Goal: Task Accomplishment & Management: Use online tool/utility

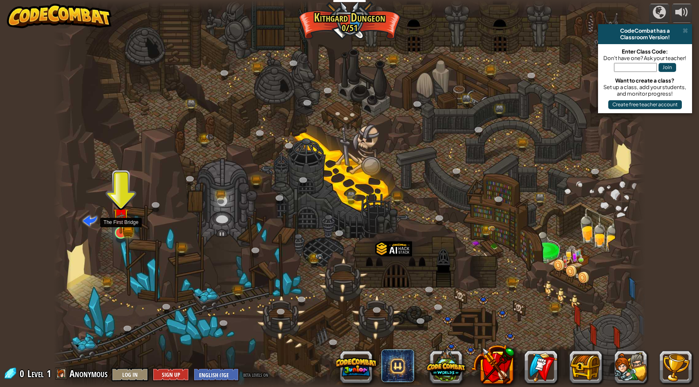
click at [118, 231] on img at bounding box center [121, 216] width 16 height 35
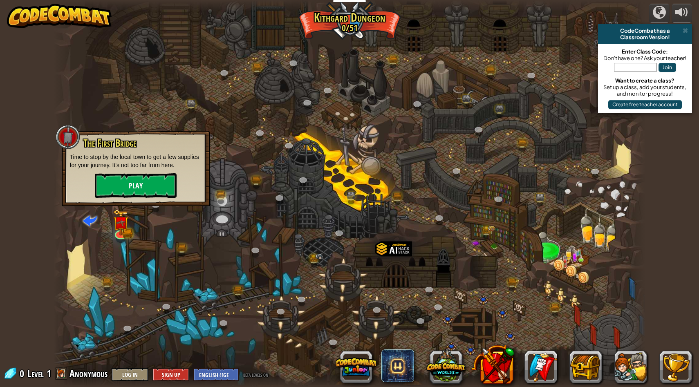
click at [163, 188] on button "Play" at bounding box center [136, 185] width 82 height 25
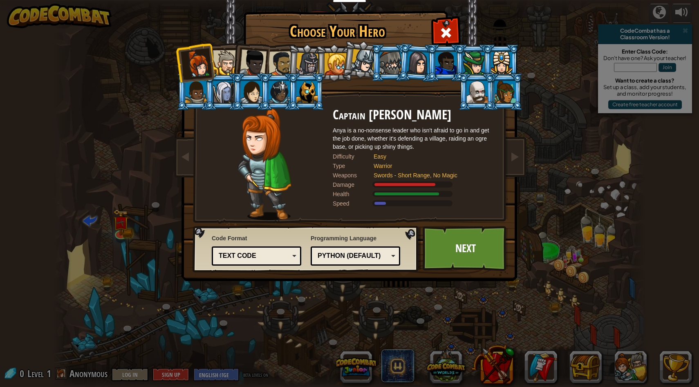
click at [264, 70] on div at bounding box center [253, 62] width 27 height 27
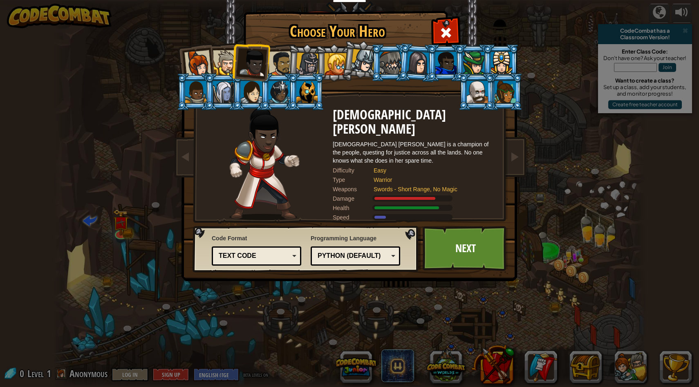
click at [277, 69] on div at bounding box center [281, 63] width 25 height 25
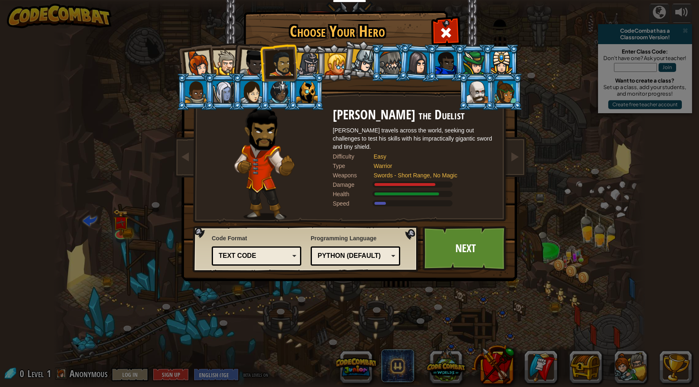
click at [252, 67] on div at bounding box center [253, 62] width 27 height 27
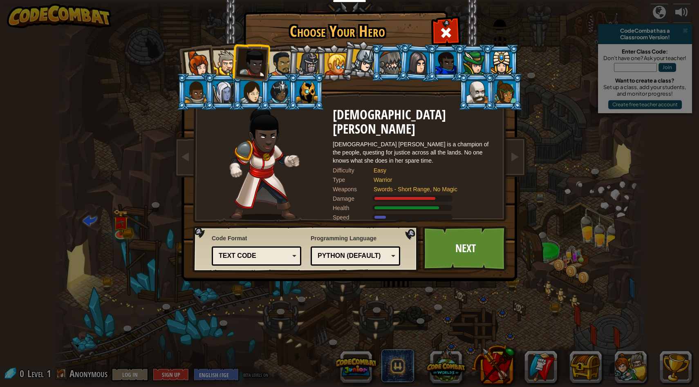
click at [266, 67] on li at bounding box center [251, 61] width 40 height 40
click at [272, 67] on div at bounding box center [281, 63] width 25 height 25
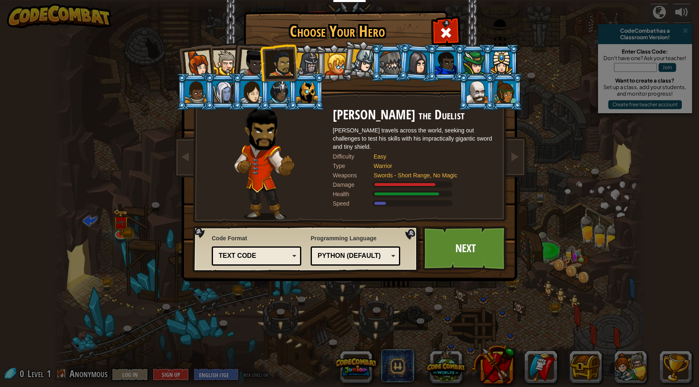
click at [224, 64] on div at bounding box center [225, 62] width 25 height 25
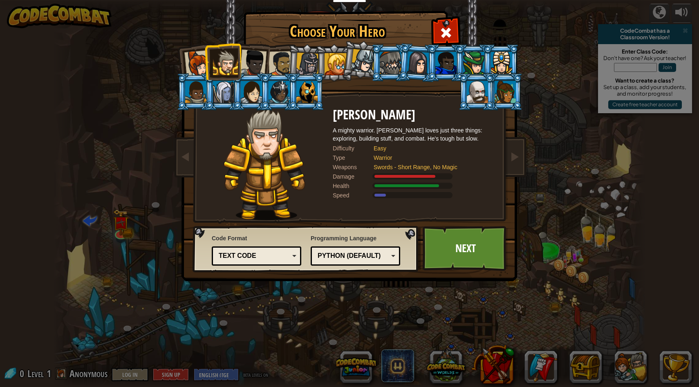
click at [285, 62] on div at bounding box center [281, 63] width 25 height 25
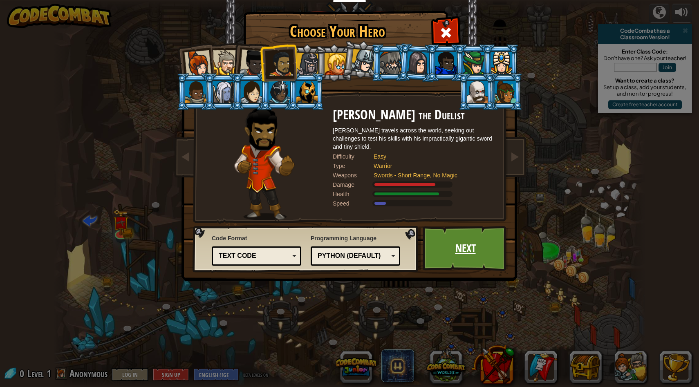
click at [460, 253] on link "Next" at bounding box center [465, 248] width 85 height 45
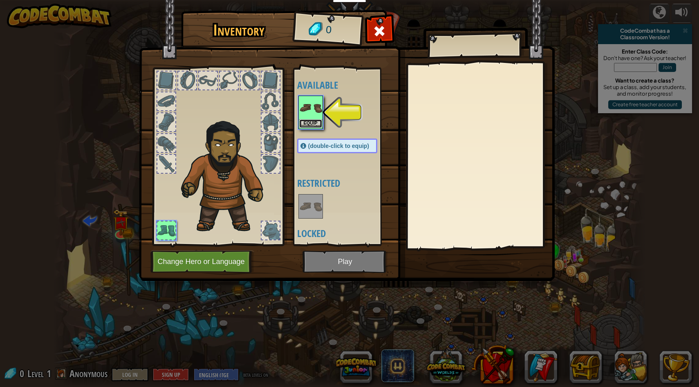
click at [315, 122] on button "Equip" at bounding box center [310, 123] width 23 height 9
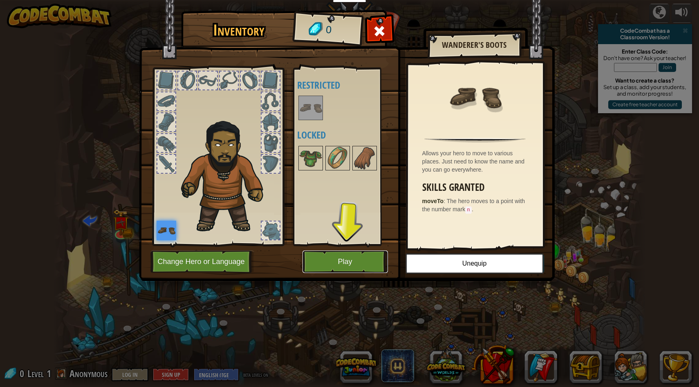
click at [330, 263] on button "Play" at bounding box center [345, 262] width 85 height 22
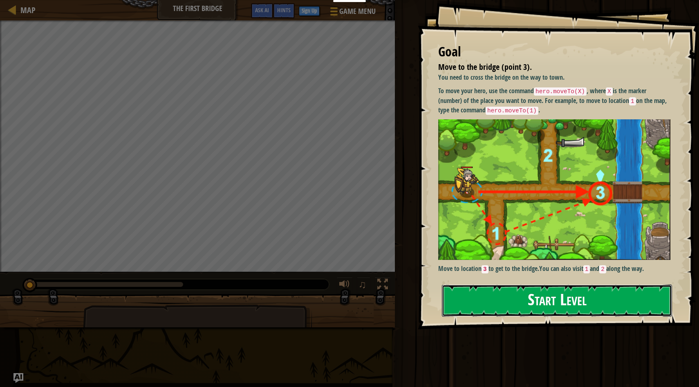
click at [499, 309] on button "Start Level" at bounding box center [557, 301] width 230 height 32
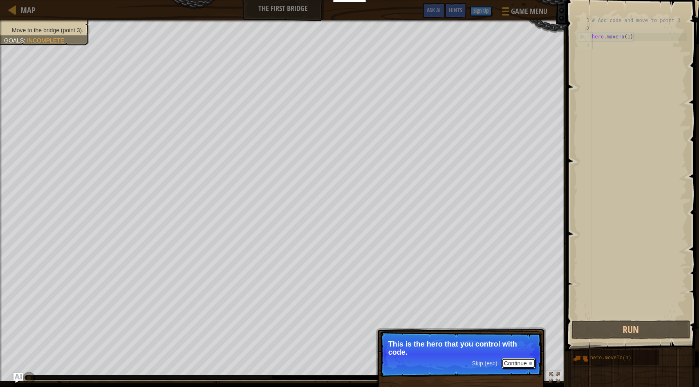
click at [513, 334] on button "Continue" at bounding box center [519, 363] width 34 height 11
click at [484, 334] on span "Skip (esc)" at bounding box center [484, 364] width 25 height 7
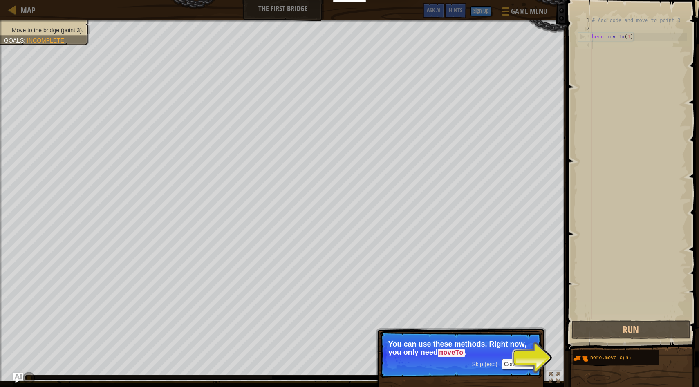
click at [517, 334] on button "Continue" at bounding box center [519, 364] width 34 height 11
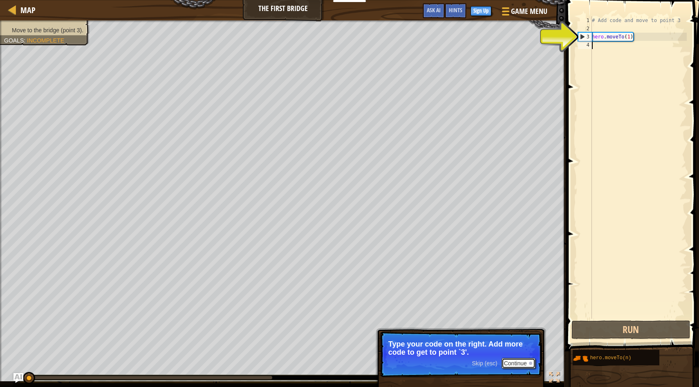
click at [530, 334] on div at bounding box center [530, 363] width 3 height 3
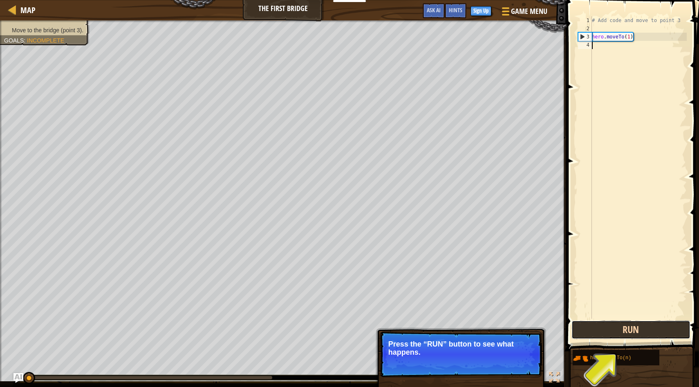
click at [621, 331] on button "Run" at bounding box center [631, 330] width 119 height 19
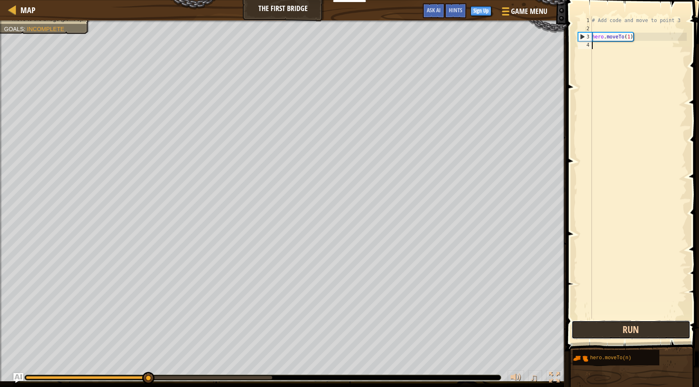
click at [613, 330] on button "Run" at bounding box center [631, 330] width 119 height 19
drag, startPoint x: 600, startPoint y: 360, endPoint x: 612, endPoint y: 126, distance: 234.2
click at [612, 126] on div "Hints 1 2 3 4 # Add code and move to point 3 hero . moveTo ( 1 ) הההההההההההההה…" at bounding box center [631, 191] width 135 height 383
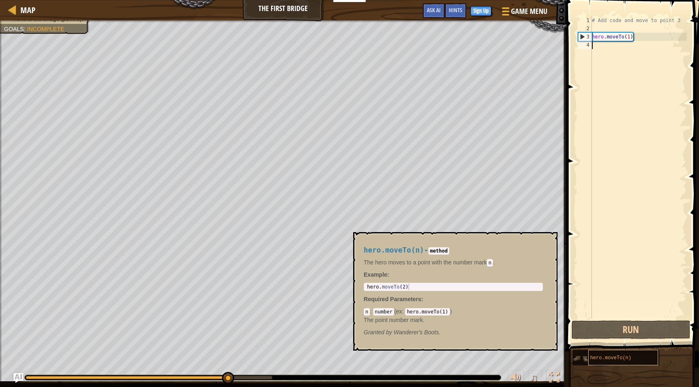
click at [592, 334] on span "hero.moveTo(n)" at bounding box center [610, 358] width 41 height 6
click at [611, 56] on div "# Add code and move to point 3 hero . moveTo ( 1 )" at bounding box center [638, 175] width 97 height 319
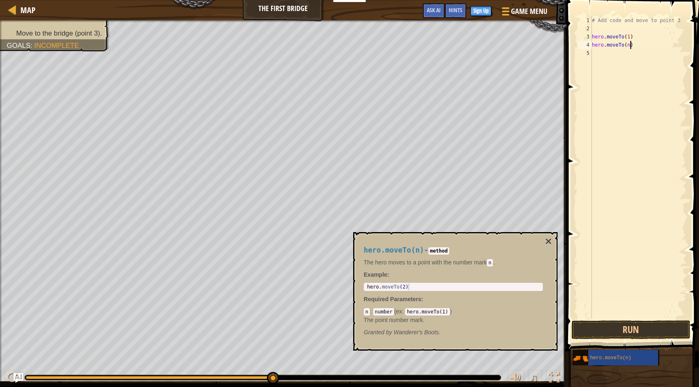
click at [631, 45] on div "# Add code and move to point 3 hero . moveTo ( 1 ) hero . moveTo ( n )" at bounding box center [638, 175] width 97 height 319
drag, startPoint x: 602, startPoint y: 358, endPoint x: 625, endPoint y: 87, distance: 272.5
click at [625, 87] on div "Hints hero.moveTo(2) 1 2 3 4 5 # Add code and move to point 3 hero . moveTo ( 1…" at bounding box center [631, 191] width 135 height 383
click at [632, 52] on div "# Add code and move to point 3 hero . moveTo ( 1 ) hero . moveTo ( 2 ) hero . m…" at bounding box center [638, 175] width 97 height 319
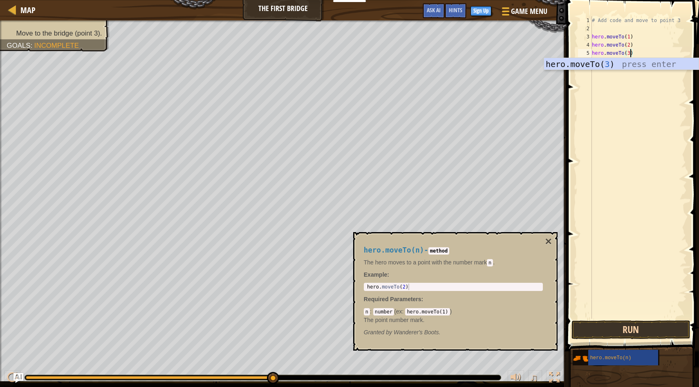
type textarea "hero.moveTo(3)"
click at [644, 329] on button "Run" at bounding box center [631, 330] width 119 height 19
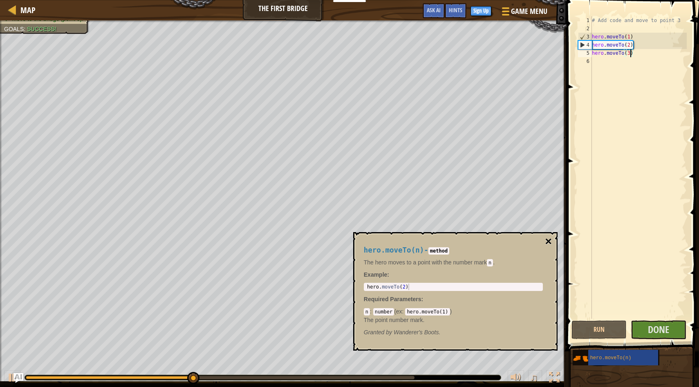
click at [550, 242] on button "×" at bounding box center [548, 241] width 7 height 11
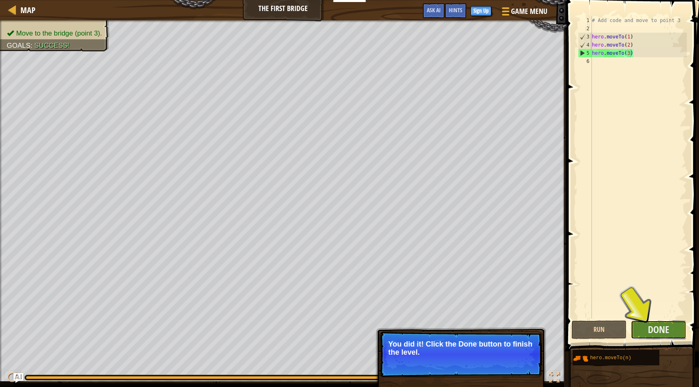
click at [672, 332] on button "Done" at bounding box center [659, 330] width 56 height 19
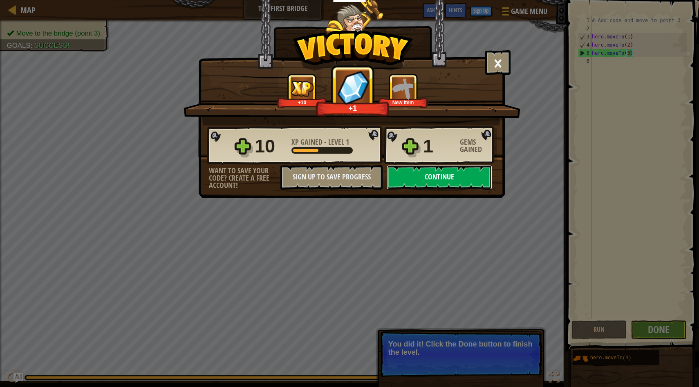
click at [443, 177] on button "Continue" at bounding box center [440, 177] width 106 height 25
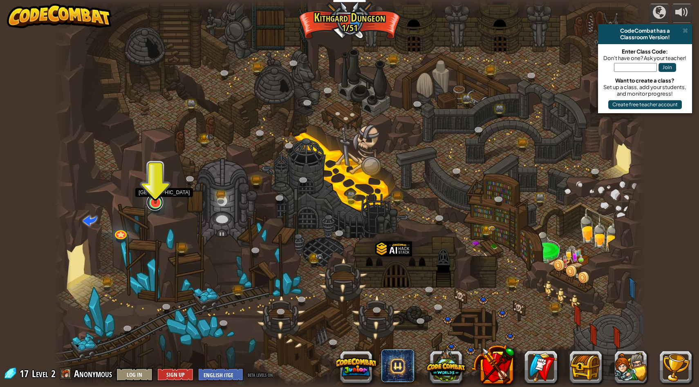
click at [155, 206] on link at bounding box center [155, 202] width 16 height 16
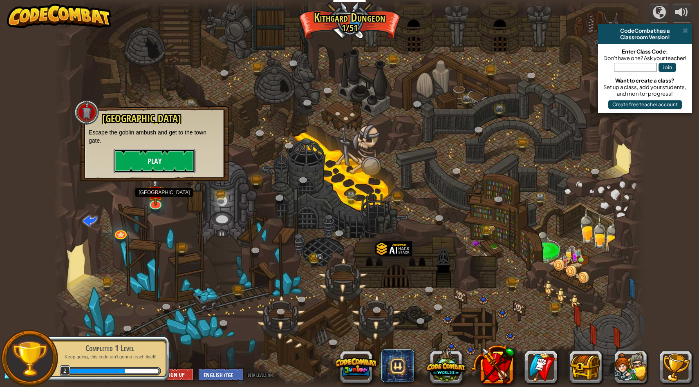
click at [163, 162] on button "Play" at bounding box center [155, 161] width 82 height 25
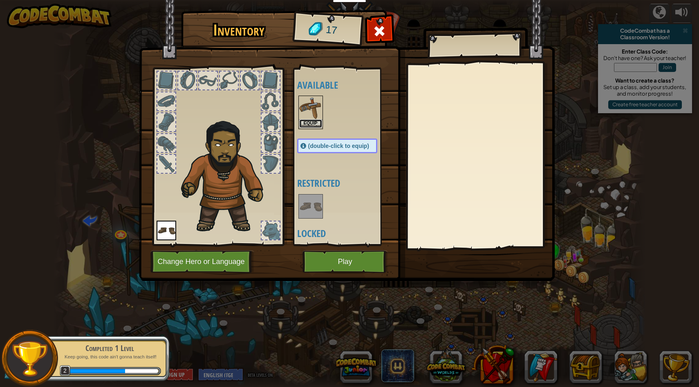
click at [307, 122] on button "Equip" at bounding box center [310, 123] width 23 height 9
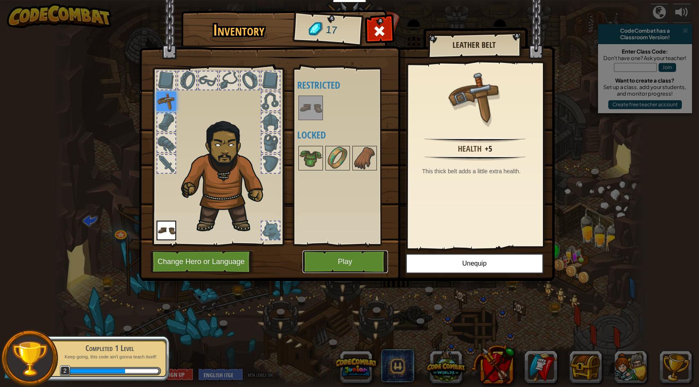
click at [353, 266] on button "Play" at bounding box center [345, 262] width 85 height 22
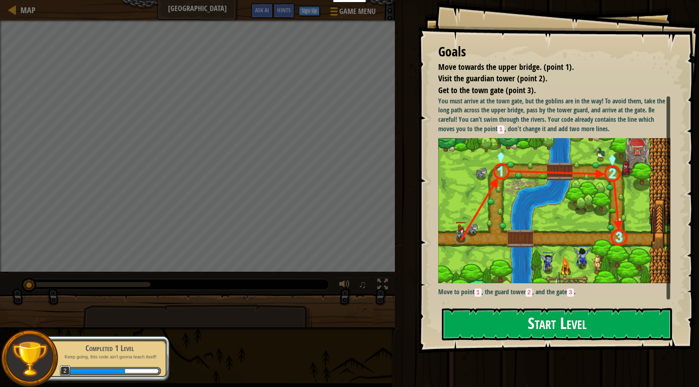
click at [512, 175] on img at bounding box center [554, 210] width 232 height 145
click at [494, 319] on button "Start Level" at bounding box center [557, 324] width 230 height 32
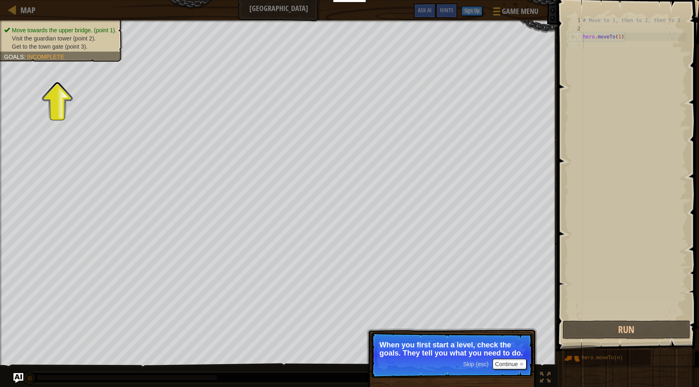
click at [480, 334] on span "Skip (esc)" at bounding box center [475, 364] width 25 height 7
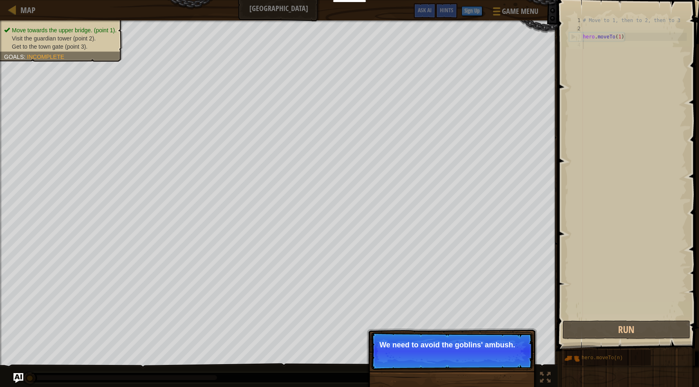
click at [485, 334] on div "Skip (esc) Continue" at bounding box center [494, 356] width 63 height 11
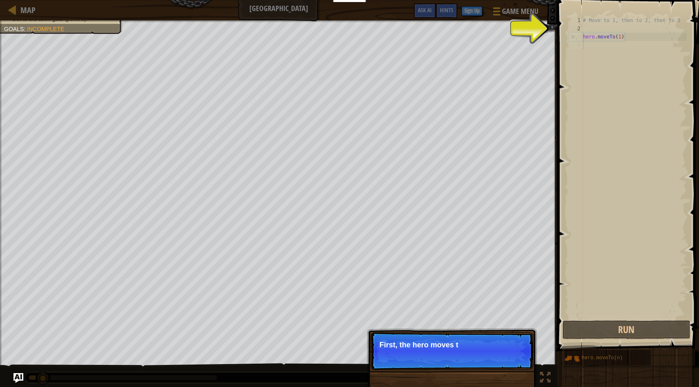
click at [485, 334] on p "Skip (esc) Continue First, the hero moves t" at bounding box center [452, 351] width 162 height 38
click at [485, 334] on p "Skip (esc) Continue First, the hero moves to poin" at bounding box center [452, 351] width 162 height 38
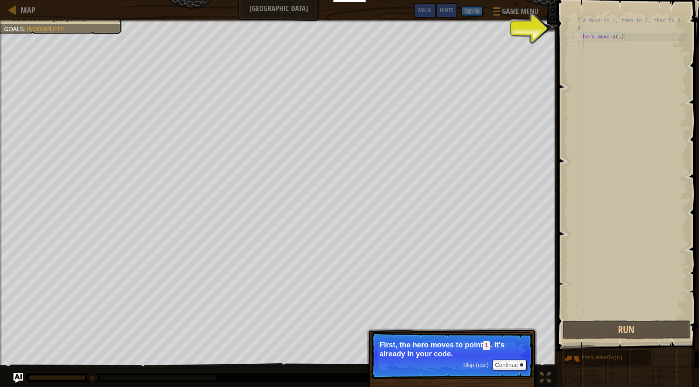
click at [484, 334] on span "Skip (esc)" at bounding box center [475, 365] width 25 height 7
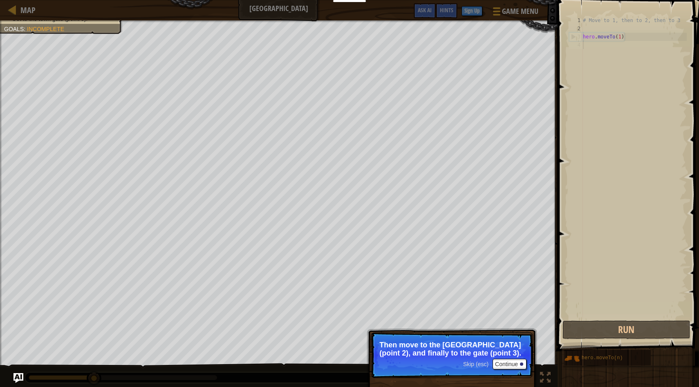
click at [484, 334] on span "Skip (esc)" at bounding box center [475, 364] width 25 height 7
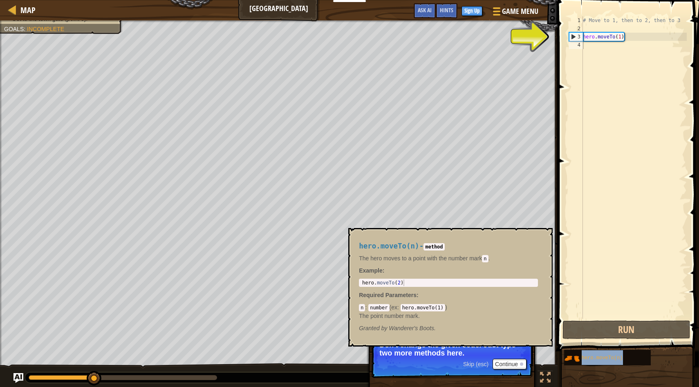
drag, startPoint x: 596, startPoint y: 363, endPoint x: 647, endPoint y: 49, distance: 317.3
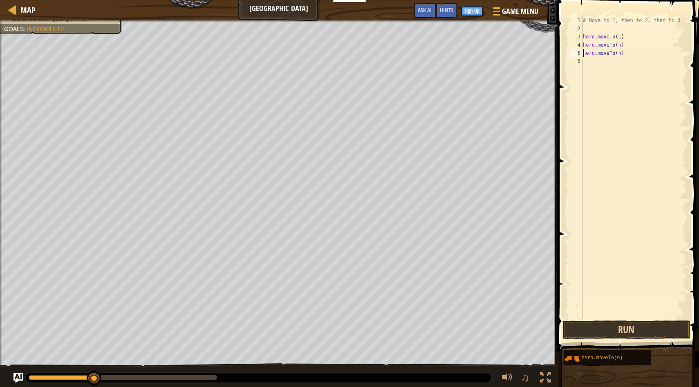
click at [622, 46] on div "# Move to 1, then to 2, then to 3 hero . moveTo ( 1 ) hero . moveTo ( n ) hero …" at bounding box center [634, 175] width 106 height 319
type textarea "hero.moveTo(2)"
click at [651, 110] on div "# Move to 1, then to 2, then to 3 hero . moveTo ( 1 ) hero . moveTo ( 2 ) hero …" at bounding box center [634, 175] width 106 height 319
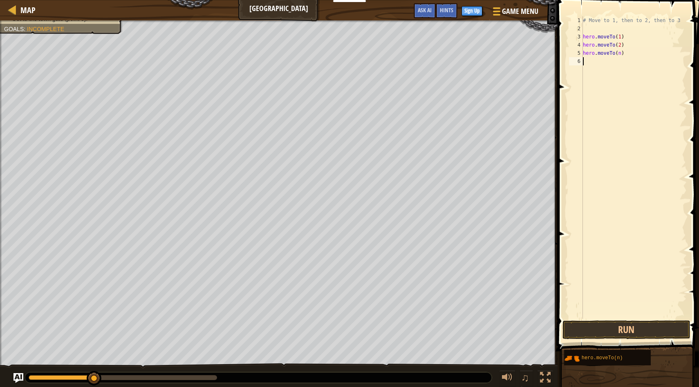
click at [621, 54] on div "# Move to 1, then to 2, then to 3 hero . moveTo ( 1 ) hero . moveTo ( 2 ) hero …" at bounding box center [634, 175] width 106 height 319
type textarea "hero.moveTo(3)"
click at [599, 328] on button "Run" at bounding box center [627, 330] width 128 height 19
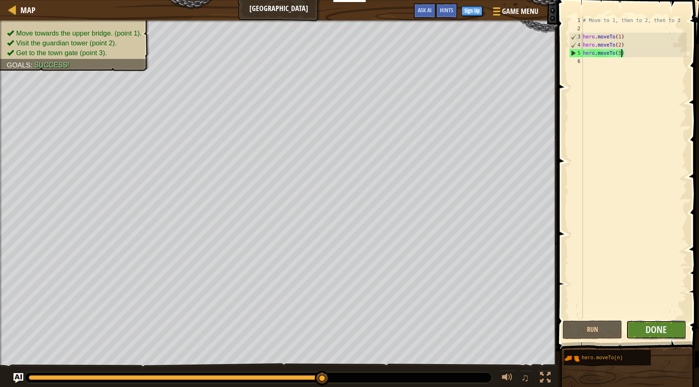
click at [653, 321] on button "Done" at bounding box center [656, 330] width 60 height 19
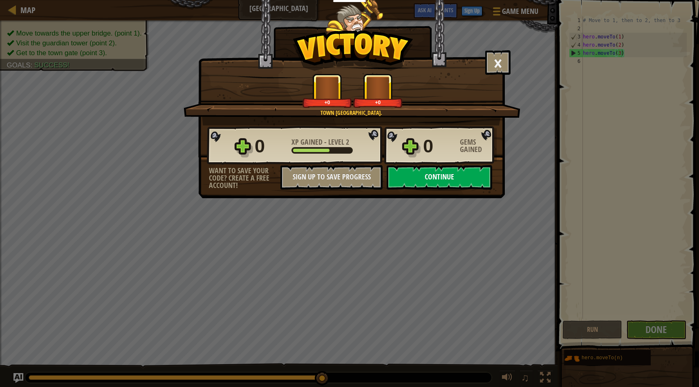
click at [457, 183] on button "Continue" at bounding box center [440, 177] width 106 height 25
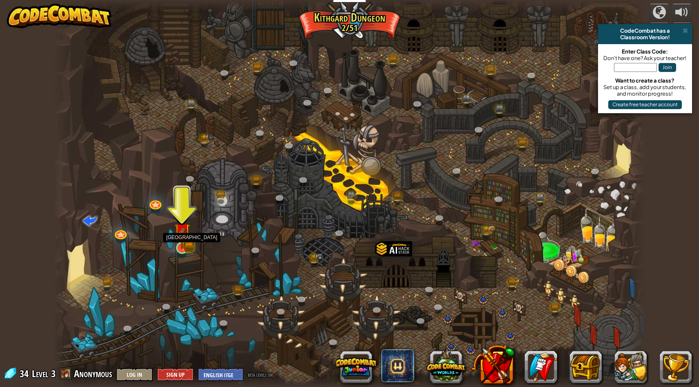
click at [185, 249] on div at bounding box center [182, 248] width 12 height 12
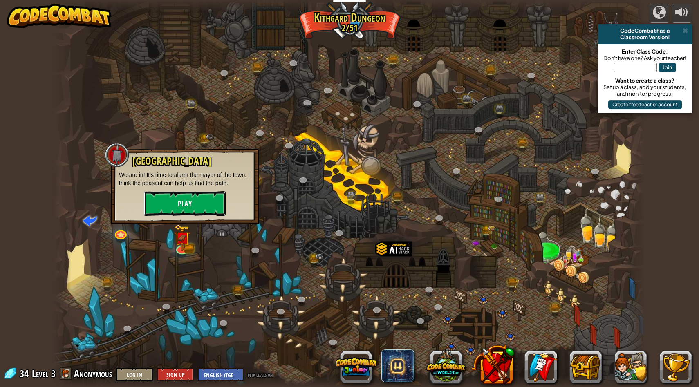
click at [179, 203] on button "Play" at bounding box center [185, 203] width 82 height 25
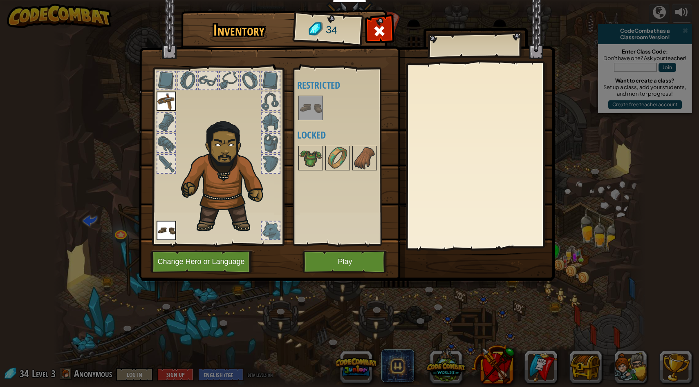
click at [313, 114] on img at bounding box center [310, 108] width 23 height 23
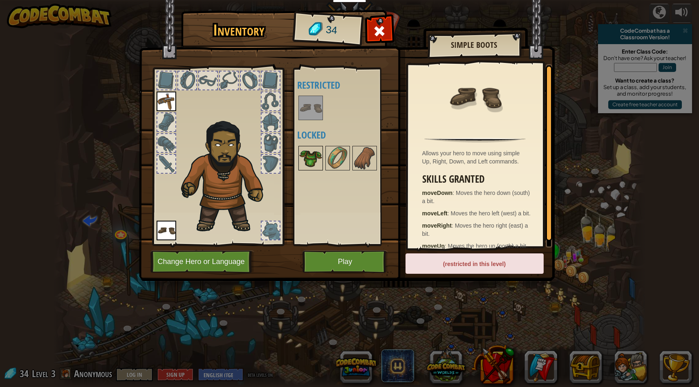
click at [308, 168] on img at bounding box center [310, 158] width 23 height 23
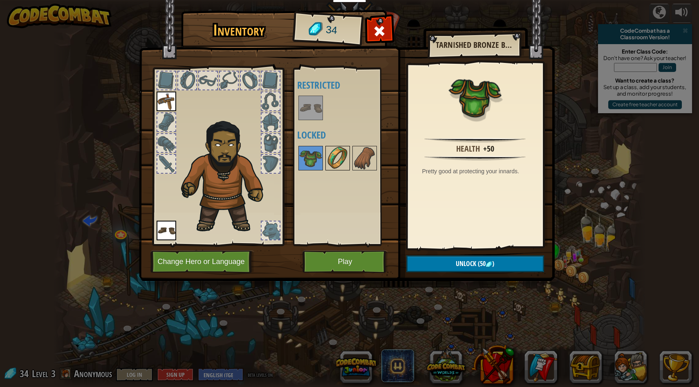
click at [329, 159] on img at bounding box center [337, 158] width 23 height 23
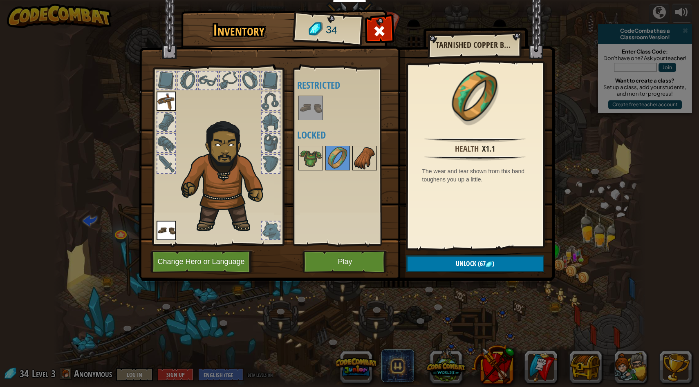
click at [368, 157] on img at bounding box center [364, 158] width 23 height 23
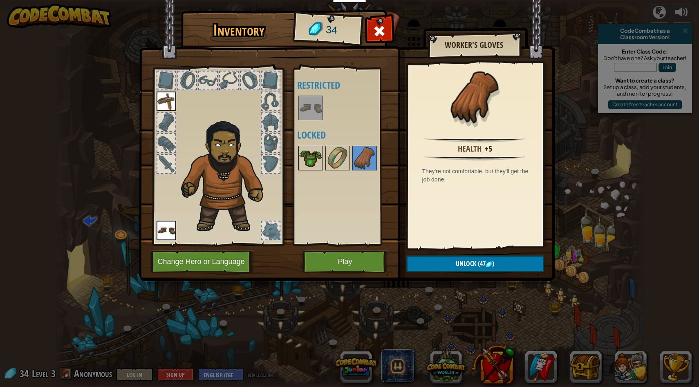
click at [314, 152] on img at bounding box center [310, 158] width 23 height 23
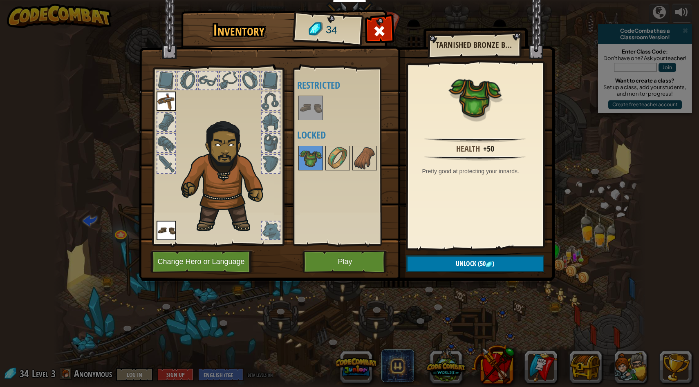
click at [294, 152] on div "Available Equip (double-click to equip) Restricted Locked" at bounding box center [344, 157] width 100 height 178
click at [281, 161] on div at bounding box center [217, 155] width 135 height 184
click at [346, 155] on img at bounding box center [337, 158] width 23 height 23
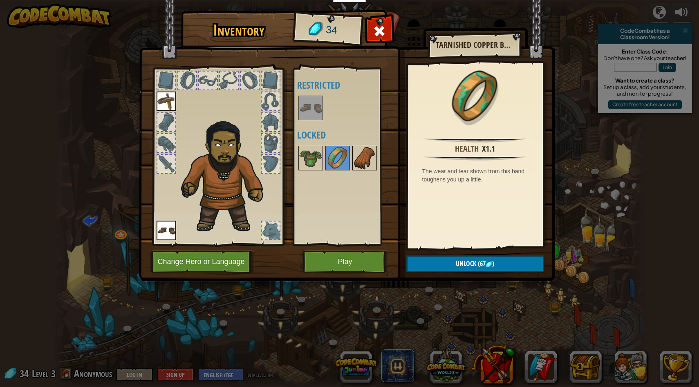
click at [368, 161] on img at bounding box center [364, 158] width 23 height 23
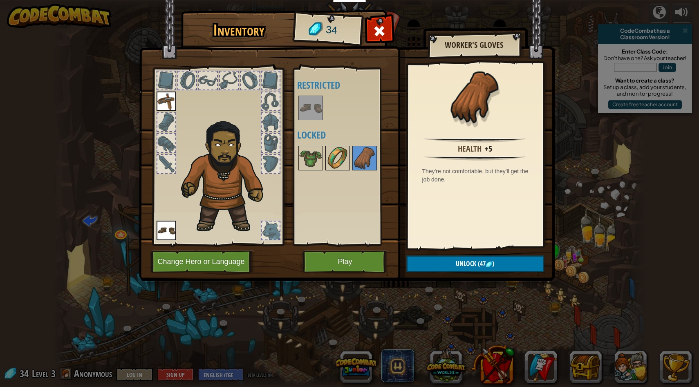
click at [348, 163] on img at bounding box center [337, 158] width 23 height 23
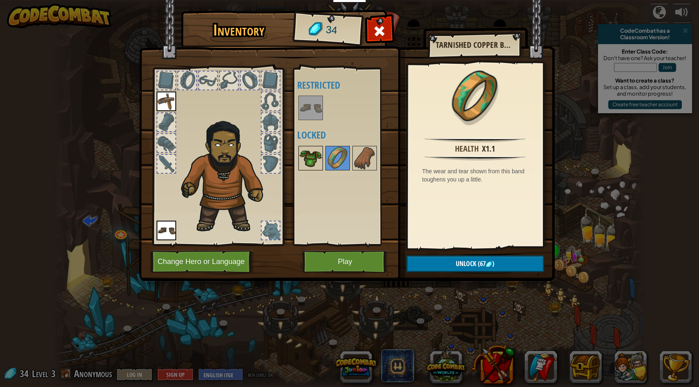
click at [314, 164] on img at bounding box center [310, 158] width 23 height 23
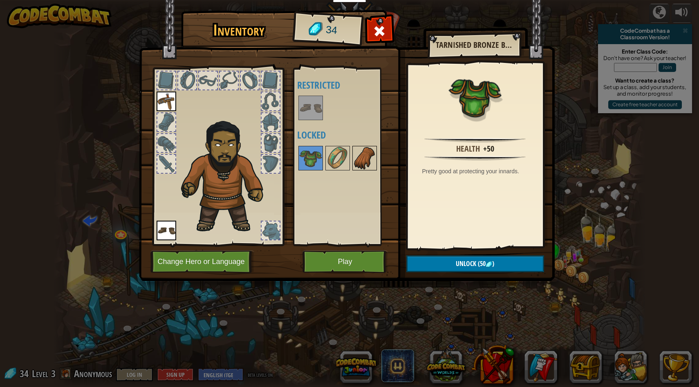
click at [354, 160] on img at bounding box center [364, 158] width 23 height 23
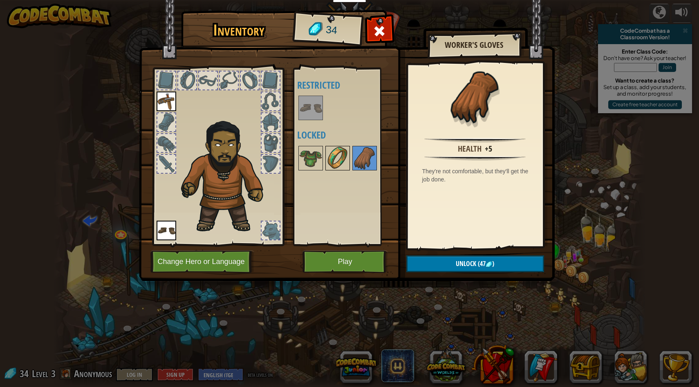
click at [330, 158] on img at bounding box center [337, 158] width 23 height 23
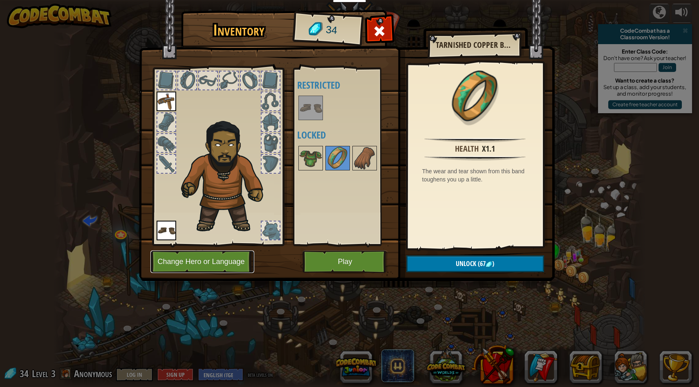
click at [208, 269] on button "Change Hero or Language" at bounding box center [202, 262] width 104 height 22
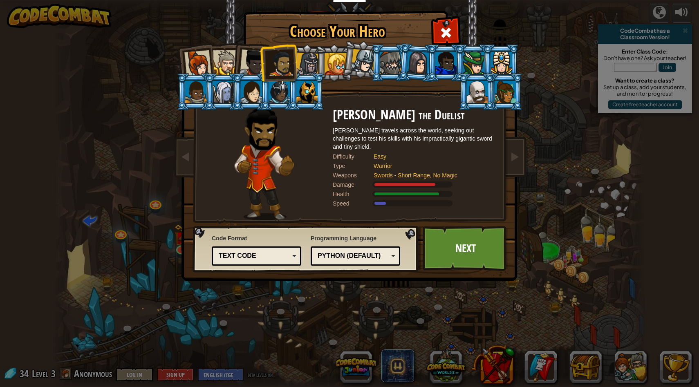
click at [274, 259] on div "Text code" at bounding box center [254, 255] width 71 height 9
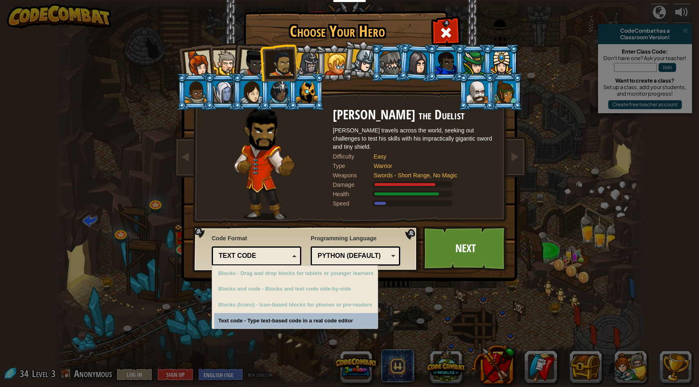
click at [281, 256] on div "Text code" at bounding box center [254, 255] width 71 height 9
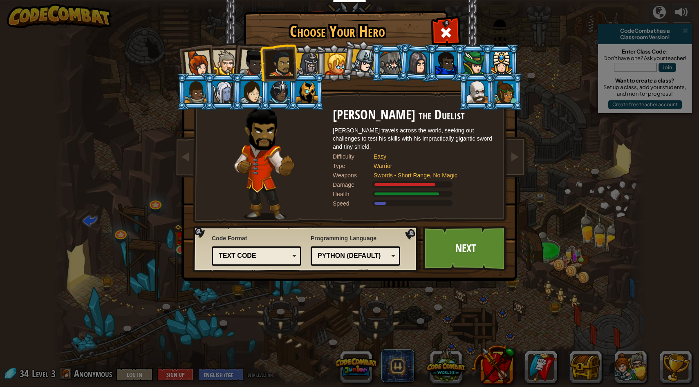
click at [218, 67] on div at bounding box center [225, 62] width 25 height 25
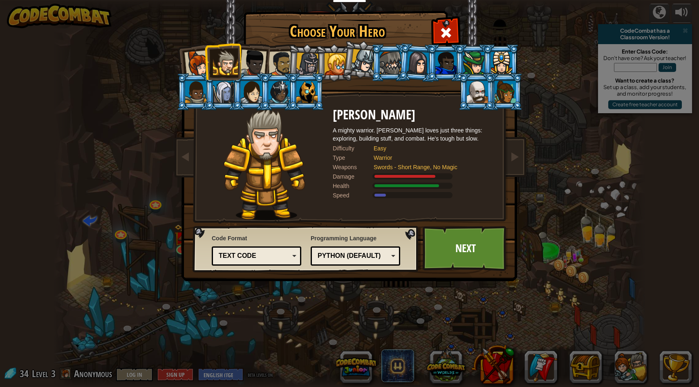
click at [193, 66] on div at bounding box center [197, 63] width 27 height 27
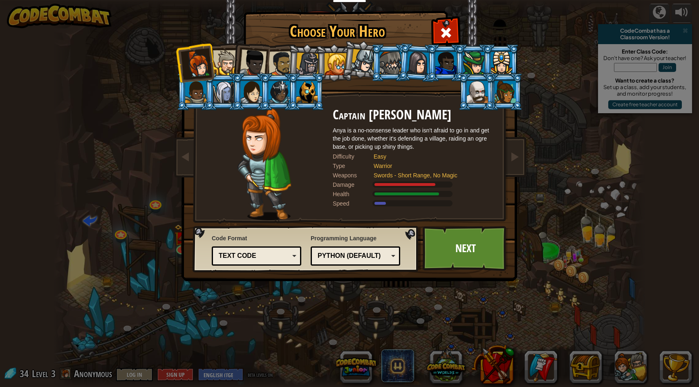
click at [215, 63] on div at bounding box center [225, 62] width 25 height 25
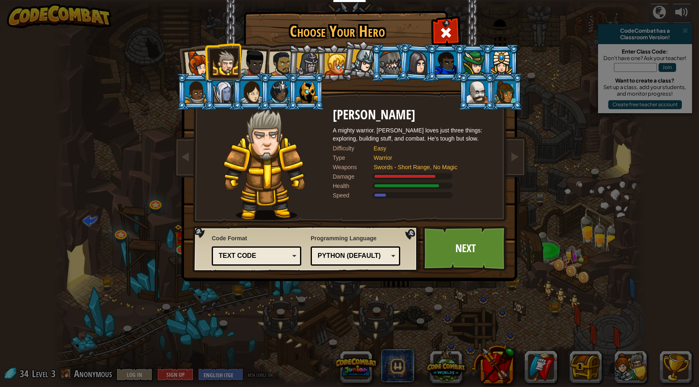
click at [215, 63] on div at bounding box center [225, 62] width 25 height 25
click at [258, 63] on div at bounding box center [253, 62] width 27 height 27
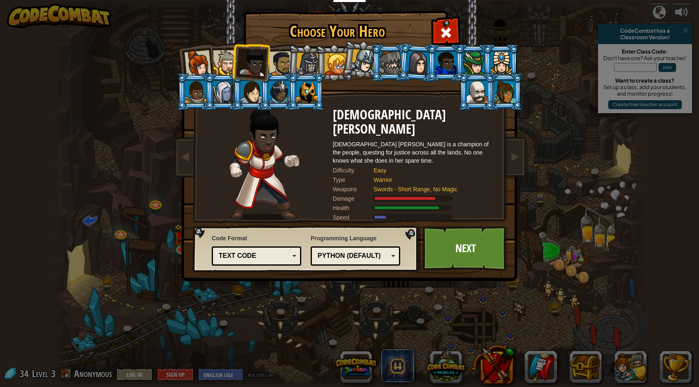
click at [309, 64] on div at bounding box center [307, 64] width 23 height 23
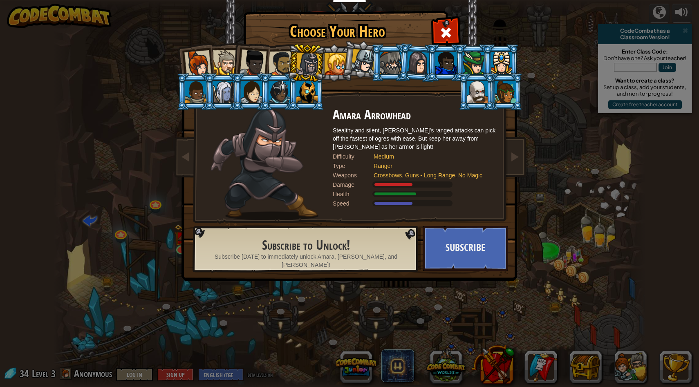
click at [341, 61] on div at bounding box center [336, 64] width 22 height 22
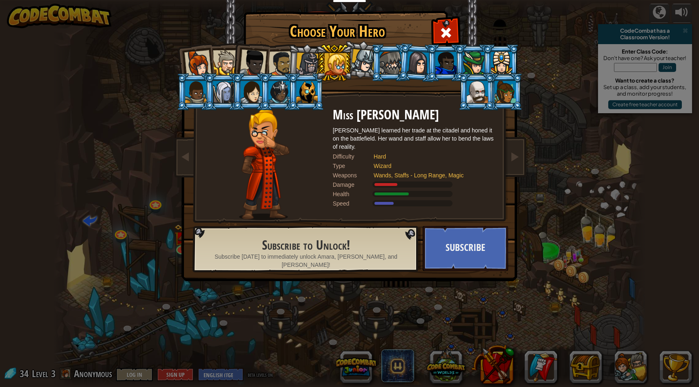
click at [376, 60] on li at bounding box center [389, 62] width 37 height 37
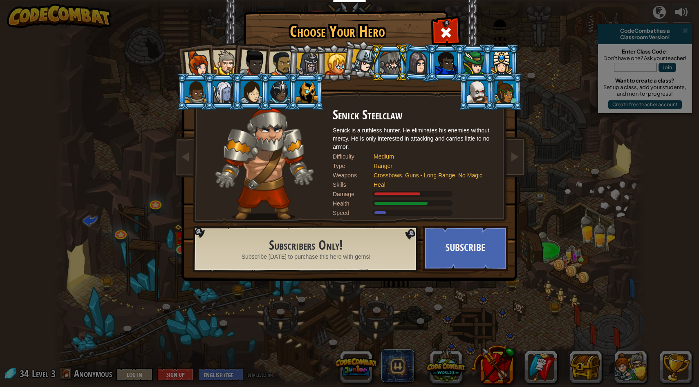
click at [417, 63] on div at bounding box center [418, 62] width 23 height 23
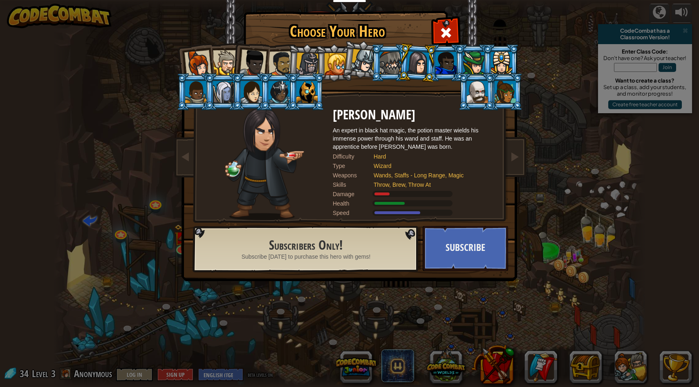
click at [291, 100] on li at bounding box center [306, 91] width 37 height 37
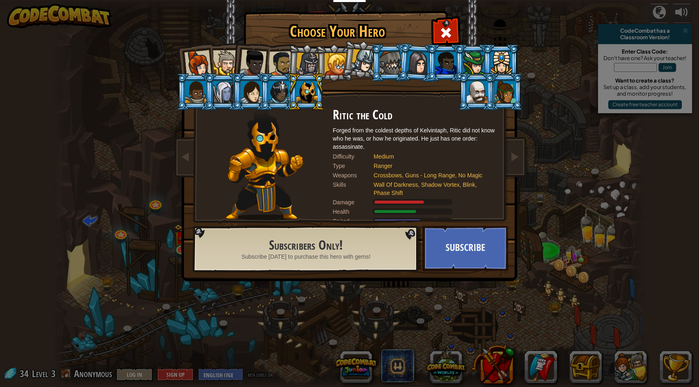
click at [292, 63] on li at bounding box center [306, 62] width 39 height 39
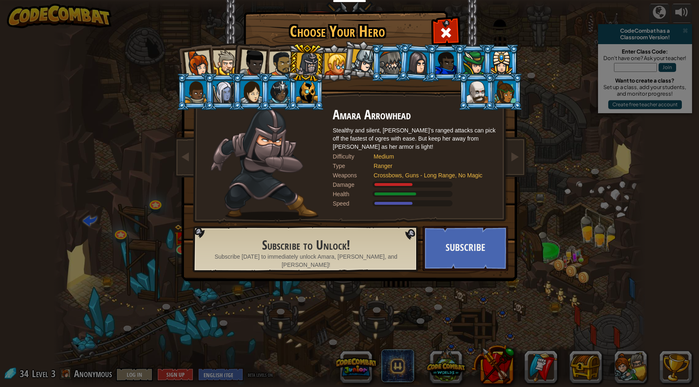
click at [253, 64] on div at bounding box center [253, 62] width 27 height 27
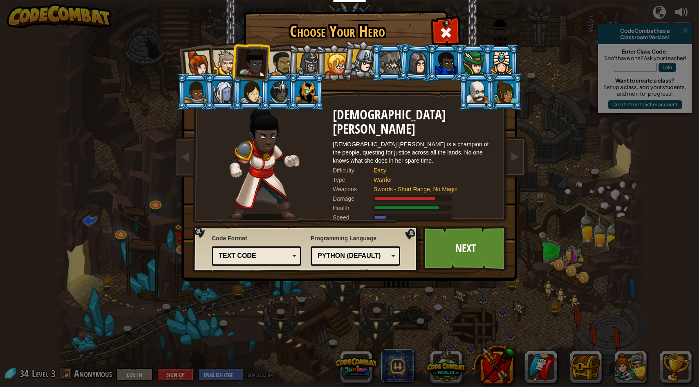
click at [230, 63] on div at bounding box center [225, 62] width 25 height 25
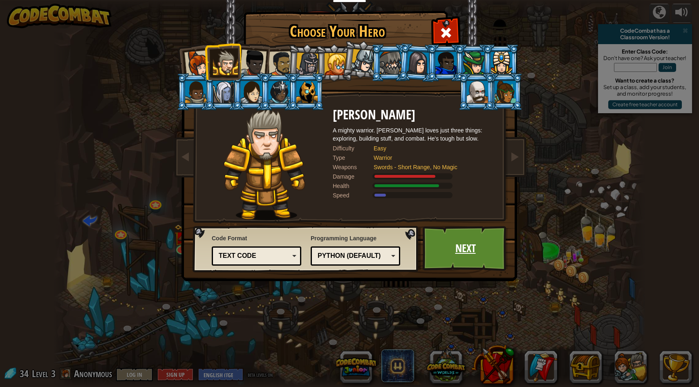
click at [471, 244] on link "Next" at bounding box center [465, 248] width 85 height 45
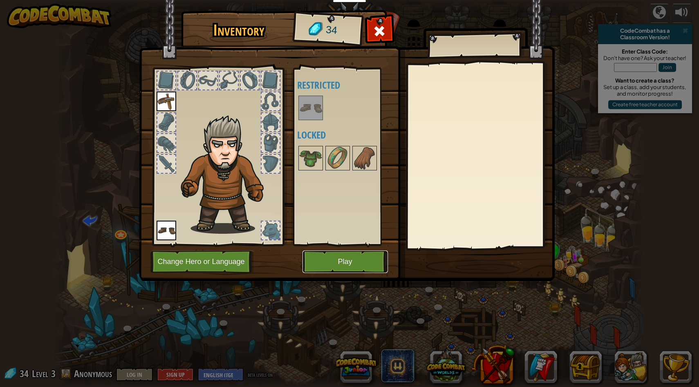
click at [342, 256] on button "Play" at bounding box center [345, 262] width 85 height 22
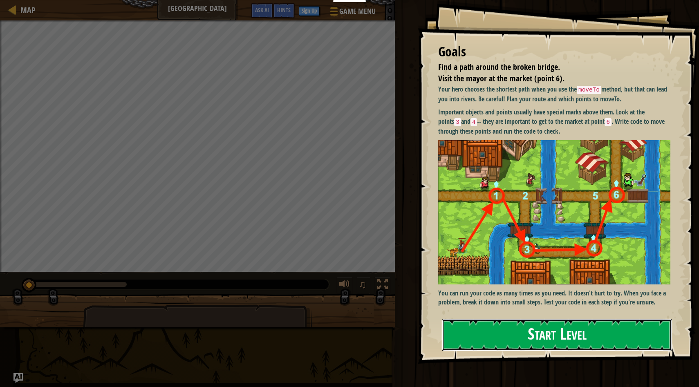
click at [536, 338] on button "Start Level" at bounding box center [557, 335] width 230 height 32
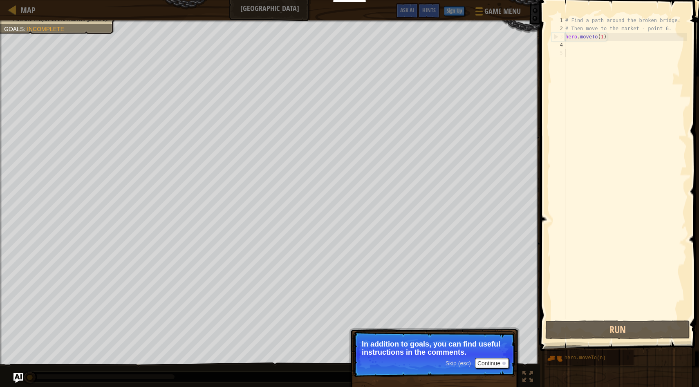
click at [461, 363] on span "Skip (esc)" at bounding box center [458, 363] width 25 height 7
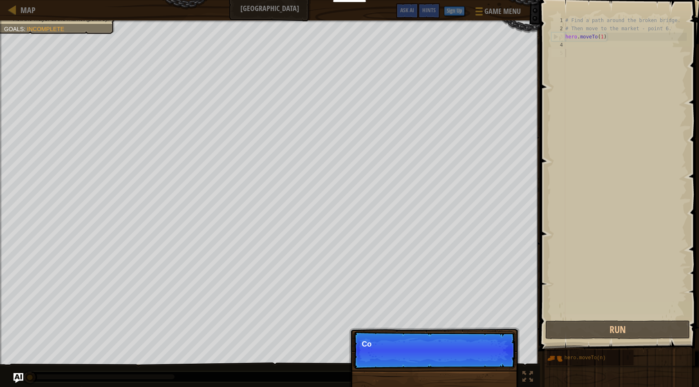
scroll to position [4, 0]
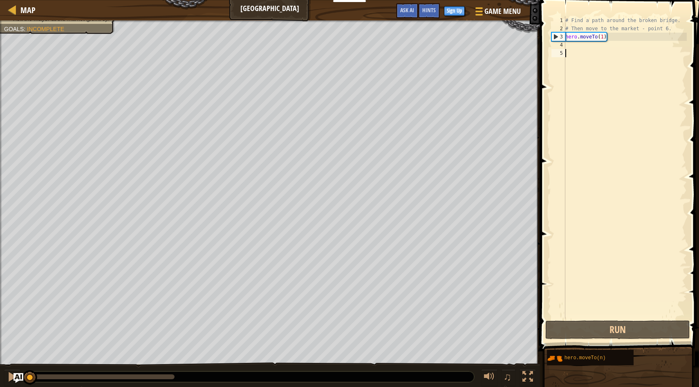
click at [465, 375] on div "Find a path around the broken bridge. Visit the mayor at the market (point 6). …" at bounding box center [349, 203] width 699 height 367
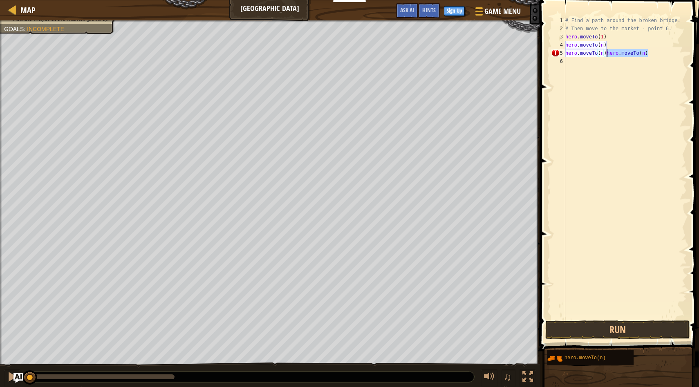
drag, startPoint x: 652, startPoint y: 53, endPoint x: 606, endPoint y: 54, distance: 46.2
click at [606, 54] on div "# Find a path around the broken bridge. # Then move to the market - point 6. he…" at bounding box center [625, 175] width 123 height 319
type textarea "hero.moveTo(n)"
click at [590, 61] on div "# Find a path around the broken bridge. # Then move to the market - point 6. he…" at bounding box center [625, 175] width 123 height 319
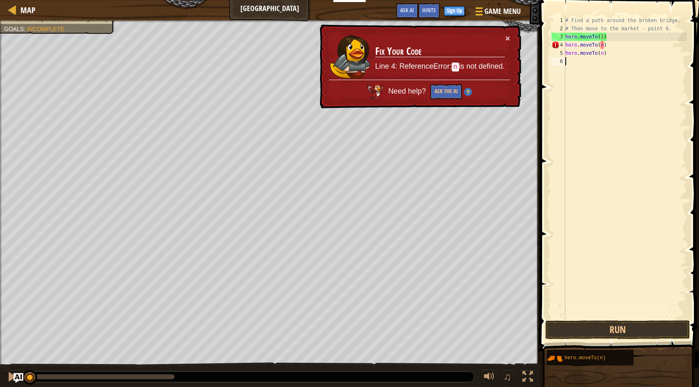
paste textarea "hero.moveTo(n)"
type textarea "hero.moveTo(n)"
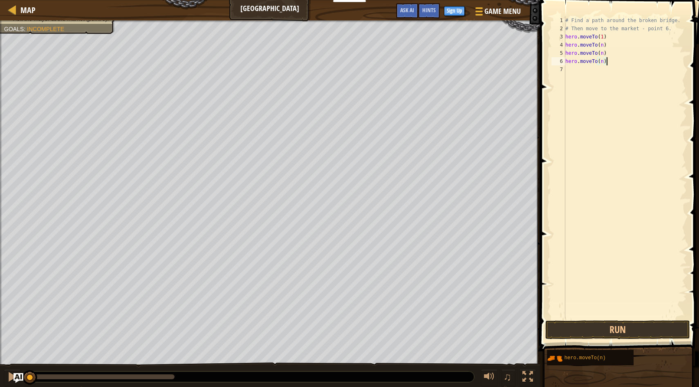
click at [586, 71] on div "# Find a path around the broken bridge. # Then move to the market - point 6. he…" at bounding box center [625, 175] width 123 height 319
paste textarea "hero.moveTo(n)"
click at [604, 44] on div "# Find a path around the broken bridge. # Then move to the market - point 6. he…" at bounding box center [625, 175] width 123 height 319
type textarea "hero.moveTo(2)"
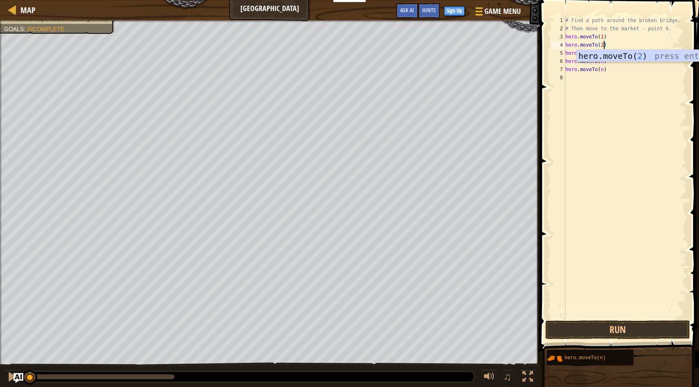
click at [629, 82] on div "# Find a path around the broken bridge. # Then move to the market - point 6. he…" at bounding box center [625, 175] width 123 height 319
click at [604, 54] on div "# Find a path around the broken bridge. # Then move to the market - point 6. he…" at bounding box center [625, 175] width 123 height 319
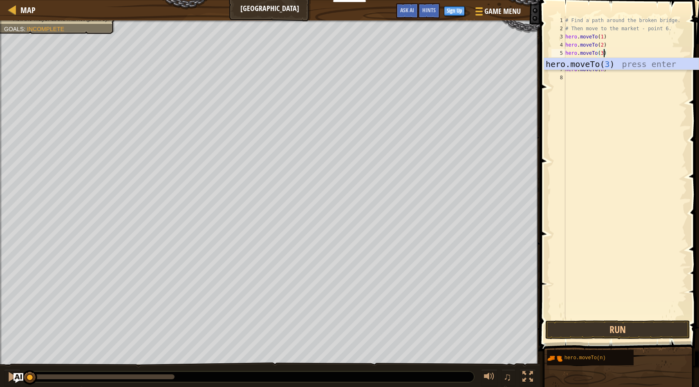
scroll to position [4, 3]
click at [608, 65] on div "hero.moveTo( 3 ) press enter" at bounding box center [621, 76] width 155 height 37
click at [604, 61] on div "# Find a path around the broken bridge. # Then move to the market - point 6. he…" at bounding box center [625, 175] width 123 height 319
click at [605, 71] on div "# Find a path around the broken bridge. # Then move to the market - point 6. he…" at bounding box center [625, 175] width 123 height 319
type textarea "hero.moveTo(5)"
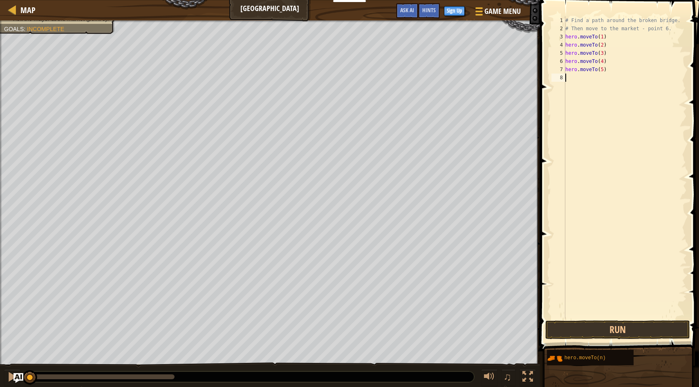
click at [576, 74] on div "# Find a path around the broken bridge. # Then move to the market - point 6. he…" at bounding box center [625, 175] width 123 height 319
paste textarea "hero.moveTo(n)"
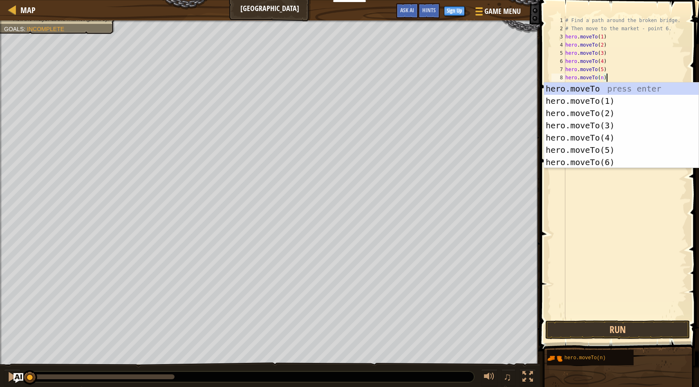
click at [603, 79] on div "# Find a path around the broken bridge. # Then move to the market - point 6. he…" at bounding box center [625, 175] width 123 height 319
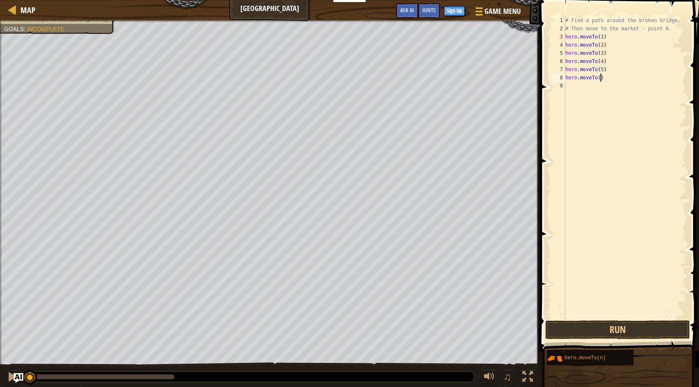
scroll to position [4, 3]
type textarea "hero.moveTo(6)"
click at [614, 327] on button "Run" at bounding box center [618, 330] width 145 height 19
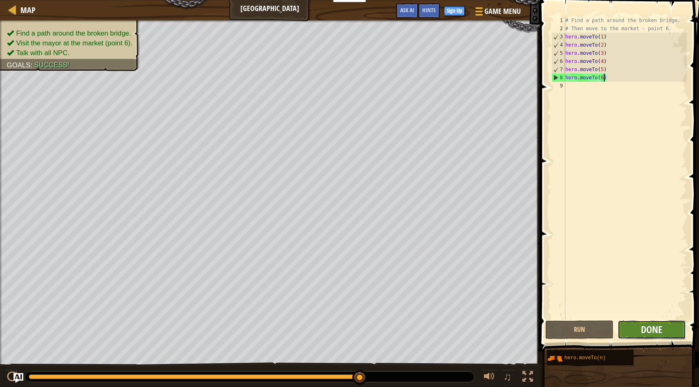
click at [649, 328] on span "Done" at bounding box center [651, 329] width 21 height 13
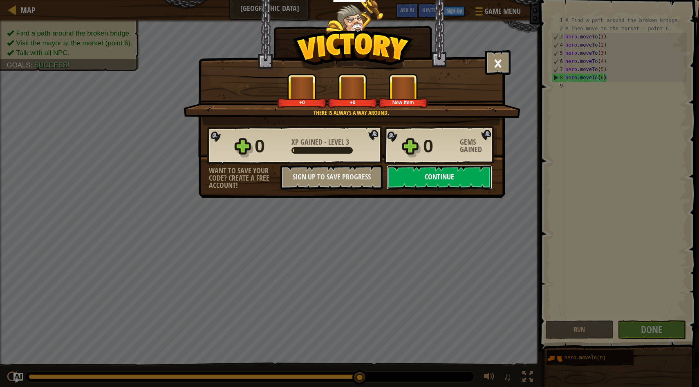
click at [469, 176] on button "Continue" at bounding box center [440, 177] width 106 height 25
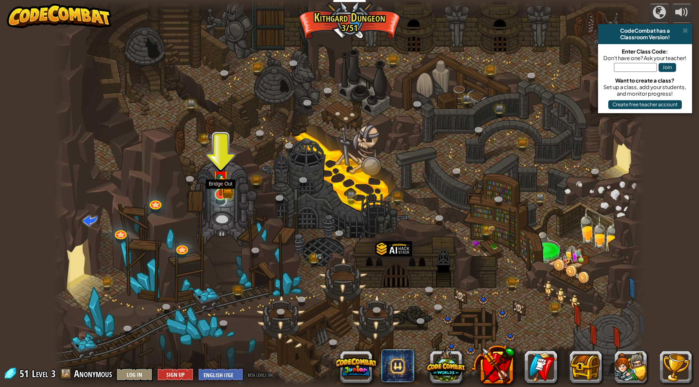
click at [229, 197] on img at bounding box center [227, 193] width 11 height 12
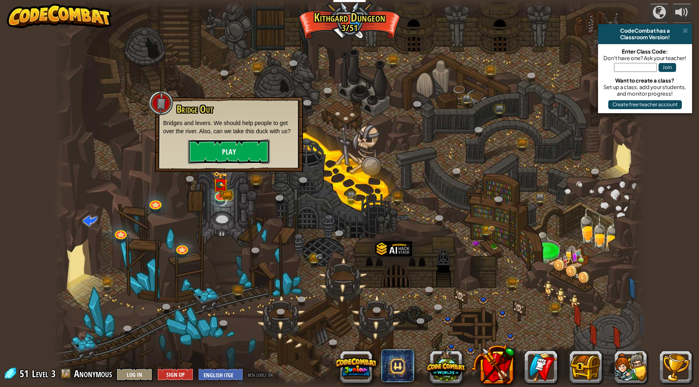
click at [243, 155] on button "Play" at bounding box center [229, 151] width 82 height 25
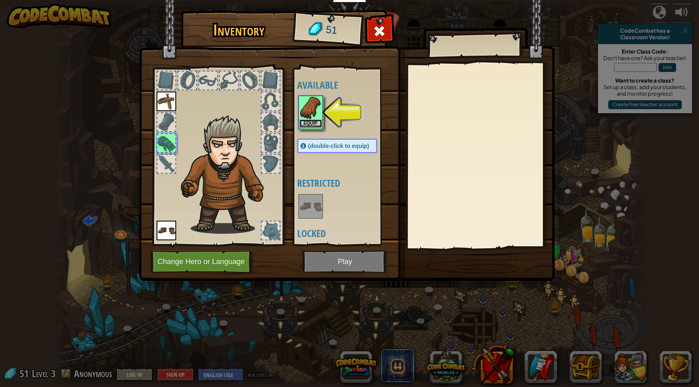
click at [314, 121] on button "Equip" at bounding box center [310, 123] width 23 height 9
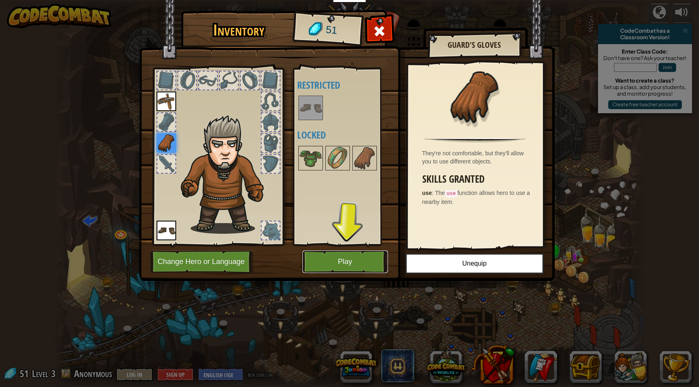
click at [368, 254] on button "Play" at bounding box center [345, 262] width 85 height 22
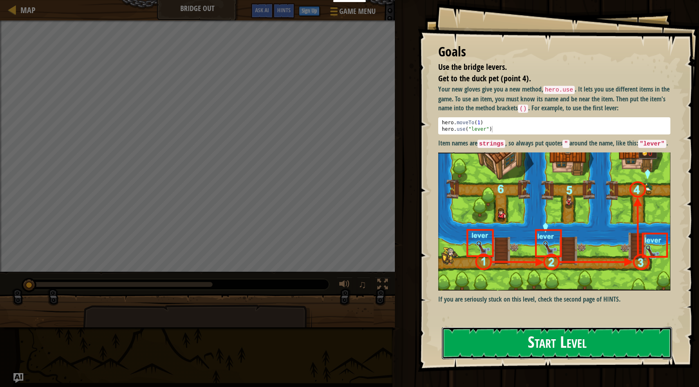
click at [517, 346] on button "Start Level" at bounding box center [557, 343] width 230 height 32
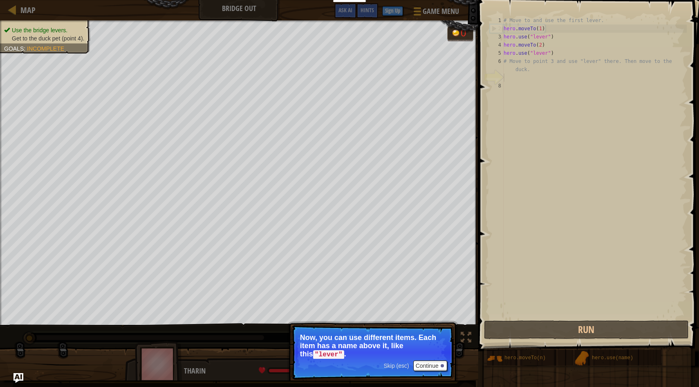
click at [387, 364] on span "Skip (esc)" at bounding box center [396, 366] width 25 height 7
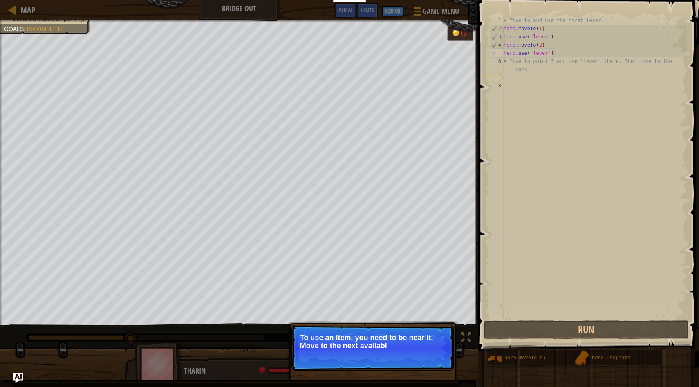
click at [397, 357] on p "Skip (esc) Continue To use an item, you need to be near it. Move to the next av…" at bounding box center [373, 348] width 162 height 46
click at [397, 350] on p "To use an item, you need to be near it. Move to the next available bridge (poi" at bounding box center [372, 342] width 145 height 16
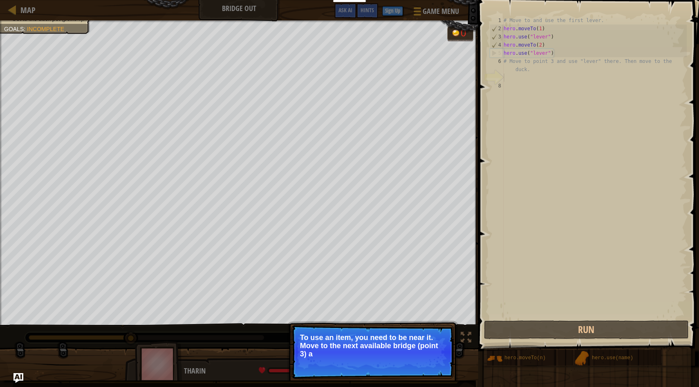
click at [397, 357] on p "To use an item, you need to be near it. Move to the next available bridge (poin…" at bounding box center [372, 346] width 145 height 25
click at [400, 367] on span "Skip (esc)" at bounding box center [396, 366] width 25 height 7
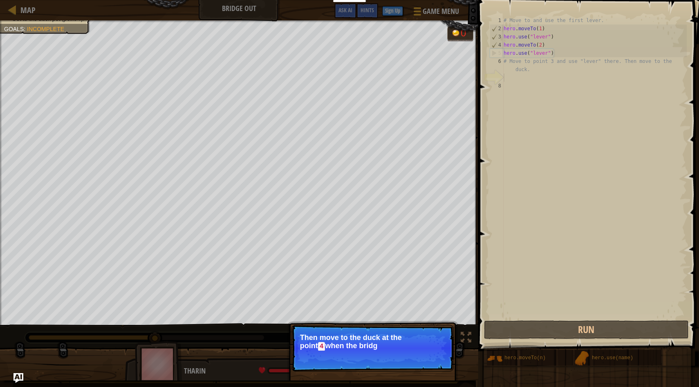
click at [400, 354] on p "Skip (esc) Continue Then move to the duck at the [GEOGRAPHIC_DATA] when the bri…" at bounding box center [373, 348] width 162 height 47
click at [400, 360] on div "Skip (esc) Continue" at bounding box center [415, 357] width 63 height 11
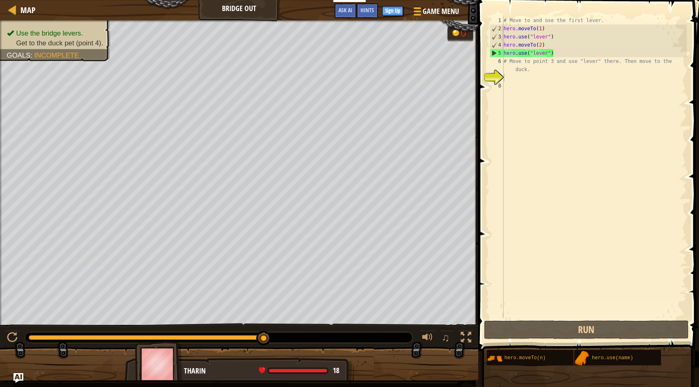
drag, startPoint x: 538, startPoint y: 357, endPoint x: 543, endPoint y: 91, distance: 266.7
click at [543, 91] on div "Hints 1 2 3 4 5 6 7 8 # Move to and use the first lever. hero . moveTo ( 1 ) he…" at bounding box center [587, 191] width 223 height 383
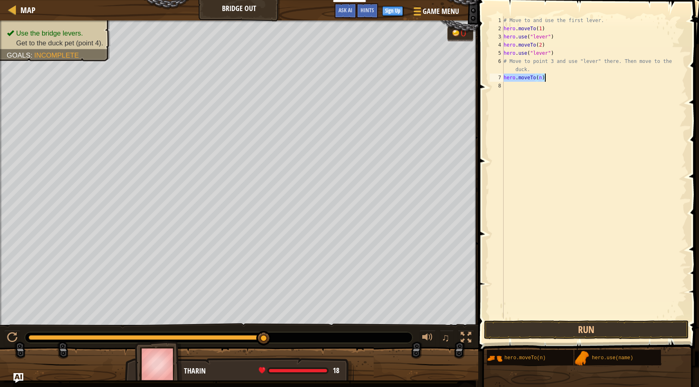
click at [541, 81] on div "# Move to and use the first lever. hero . moveTo ( 1 ) hero . use ( "lever" ) h…" at bounding box center [594, 175] width 185 height 319
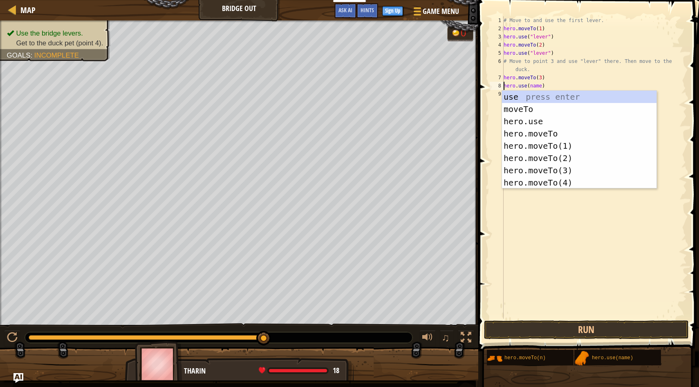
click at [539, 88] on div "# Move to and use the first lever. hero . moveTo ( 1 ) hero . use ( "lever" ) h…" at bounding box center [594, 175] width 185 height 319
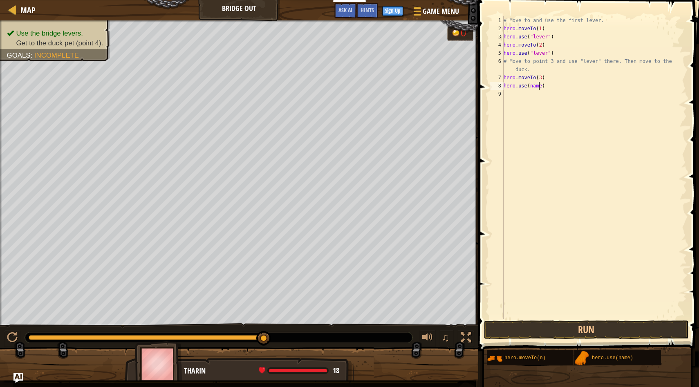
click at [540, 88] on div "# Move to and use the first lever. hero . moveTo ( 1 ) hero . use ( "lever" ) h…" at bounding box center [594, 175] width 185 height 319
drag, startPoint x: 541, startPoint y: 88, endPoint x: 528, endPoint y: 86, distance: 12.3
click at [528, 86] on div "# Move to and use the first lever. hero . moveTo ( 1 ) hero . use ( "lever" ) h…" at bounding box center [594, 175] width 185 height 319
click at [530, 87] on div "# Move to and use the first lever. hero . moveTo ( 1 ) hero . use ( "lever" ) h…" at bounding box center [594, 175] width 185 height 319
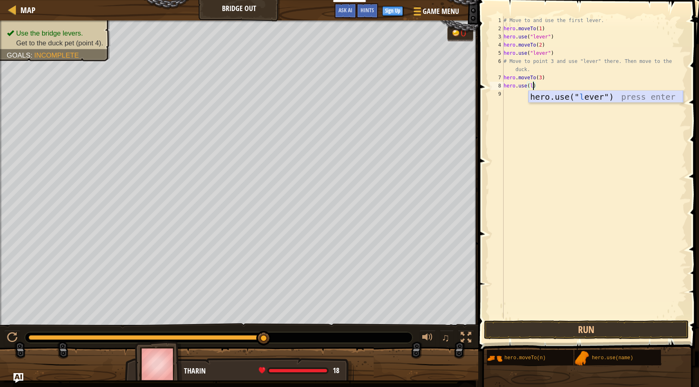
type textarea "hero.use("lever")"
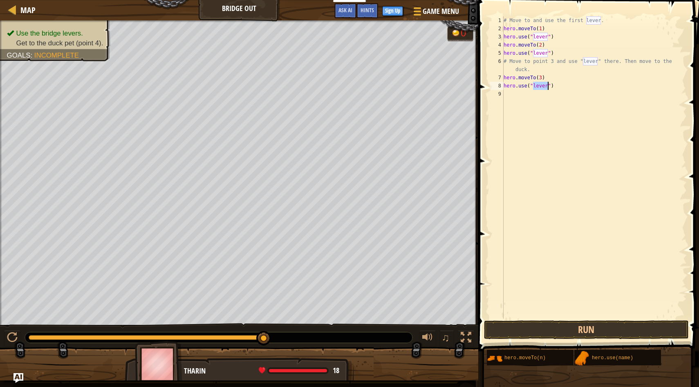
click at [525, 148] on div "# Move to and use the first lever. hero . moveTo ( 1 ) hero . use ( "lever" ) h…" at bounding box center [594, 175] width 185 height 319
click at [509, 330] on button "Run" at bounding box center [586, 330] width 205 height 19
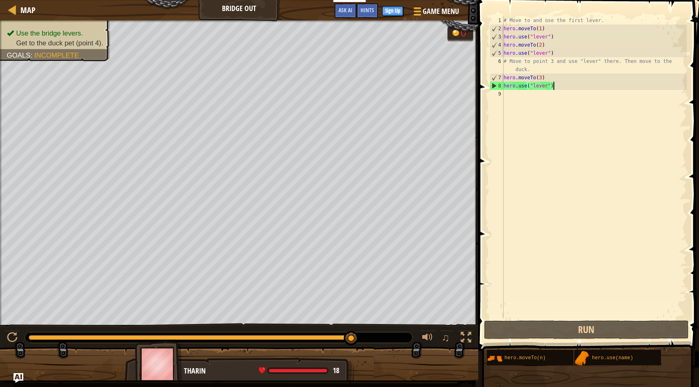
click at [562, 86] on div "# Move to and use the first lever. hero . moveTo ( 1 ) hero . use ( "lever" ) h…" at bounding box center [594, 175] width 185 height 319
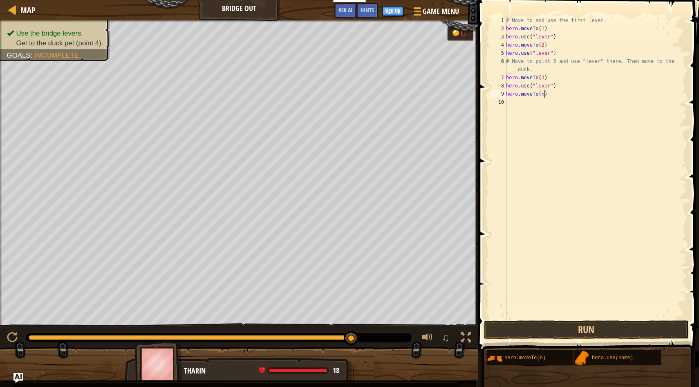
click at [545, 95] on div "# Move to and use the first lever. hero . moveTo ( 1 ) hero . use ( "lever" ) h…" at bounding box center [596, 175] width 182 height 319
type textarea "hero.moveTo(4)"
click at [572, 327] on button "Run" at bounding box center [586, 330] width 205 height 19
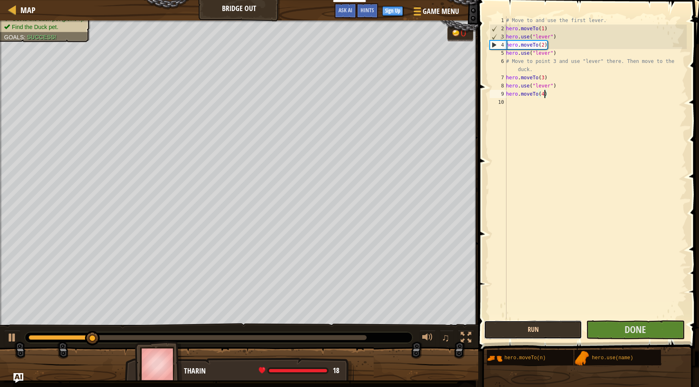
click at [569, 332] on button "Run" at bounding box center [533, 330] width 98 height 19
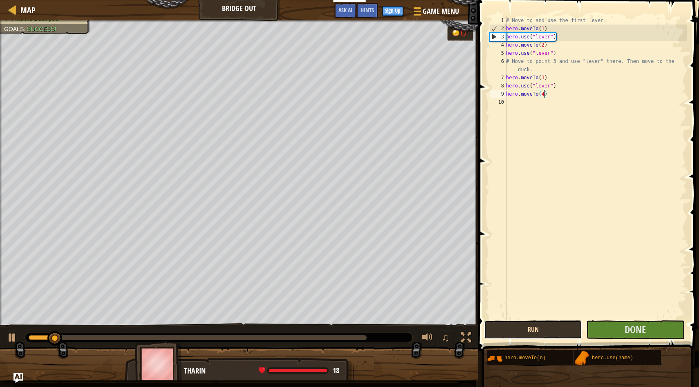
click at [569, 332] on button "Run" at bounding box center [533, 330] width 98 height 19
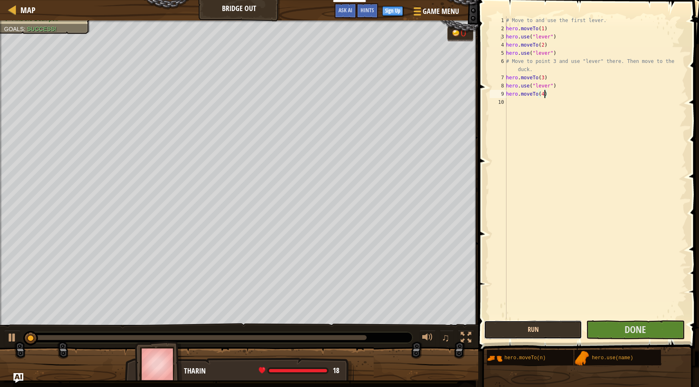
click at [569, 332] on button "Run" at bounding box center [533, 330] width 98 height 19
click at [569, 332] on button "Running" at bounding box center [533, 330] width 98 height 19
click at [569, 332] on button "Run" at bounding box center [533, 330] width 98 height 19
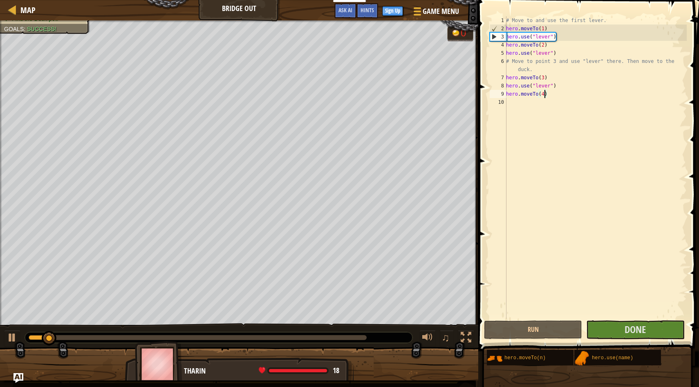
click at [207, 337] on div at bounding box center [198, 337] width 338 height 5
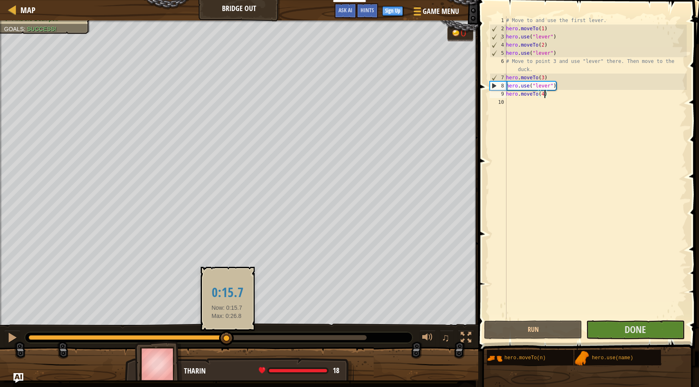
click at [227, 338] on div at bounding box center [198, 337] width 338 height 5
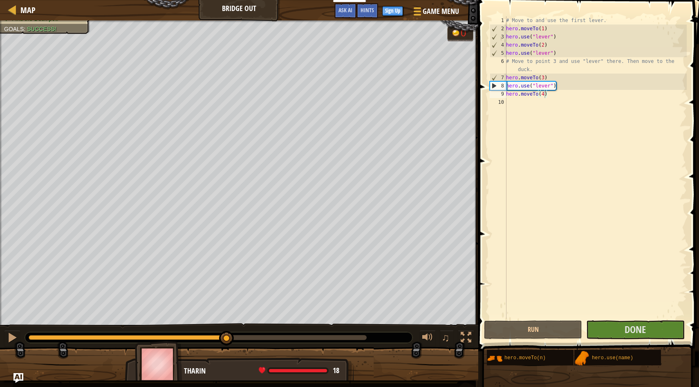
click at [298, 333] on div at bounding box center [219, 337] width 388 height 11
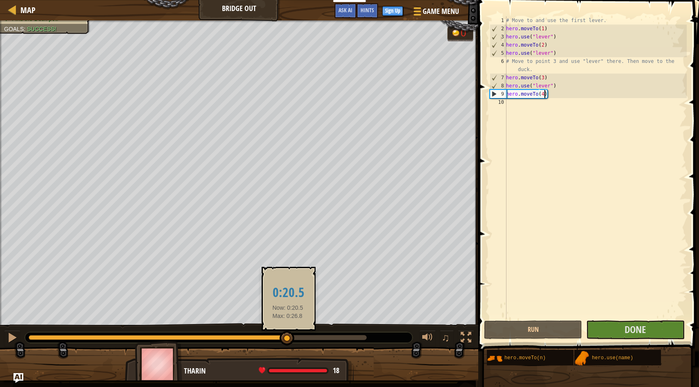
click at [288, 338] on div at bounding box center [198, 337] width 338 height 5
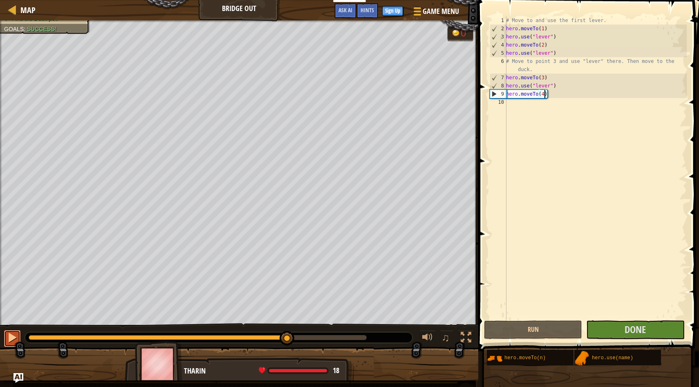
click at [11, 332] on div at bounding box center [12, 337] width 11 height 11
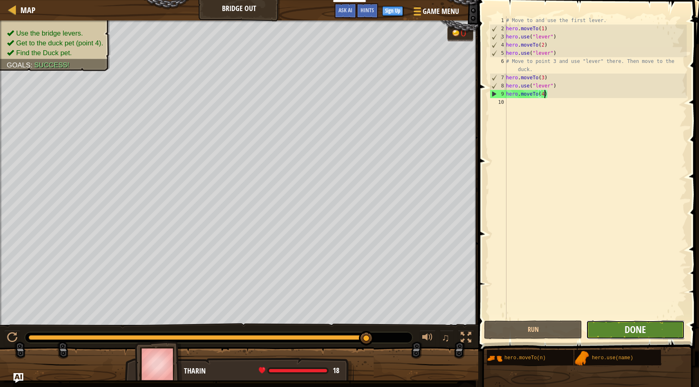
click at [634, 330] on span "Done" at bounding box center [635, 329] width 21 height 13
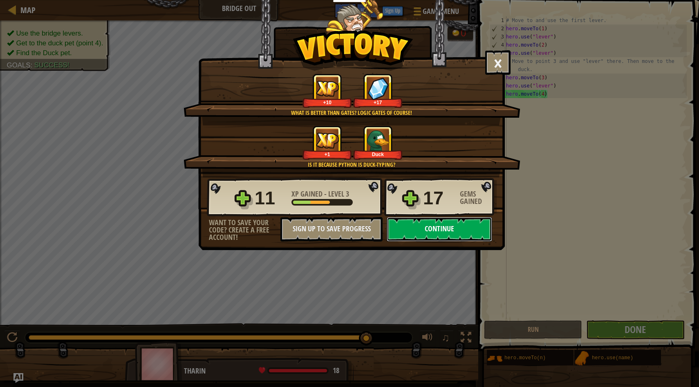
click at [426, 224] on button "Continue" at bounding box center [440, 229] width 106 height 25
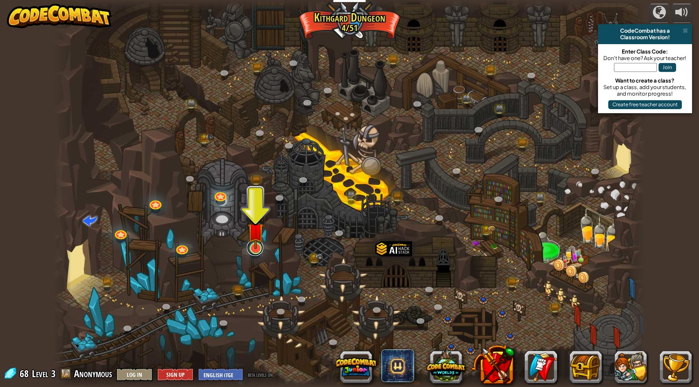
click at [254, 254] on link at bounding box center [255, 248] width 16 height 16
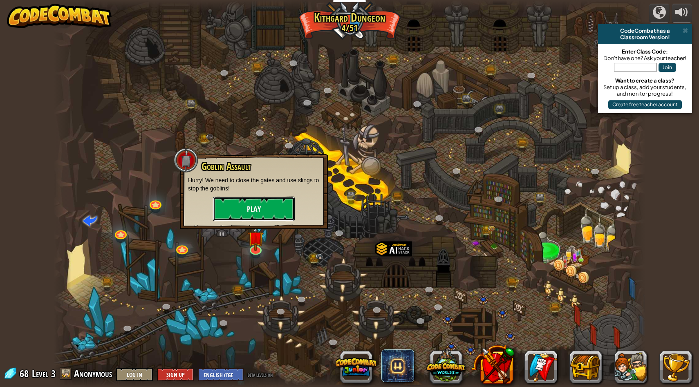
click at [254, 208] on button "Play" at bounding box center [254, 209] width 82 height 25
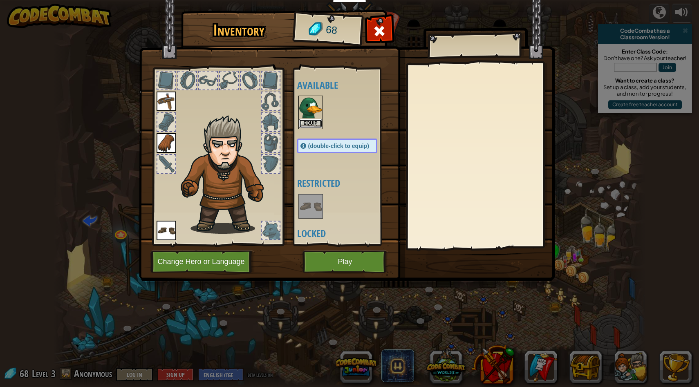
click at [305, 123] on button "Equip" at bounding box center [310, 123] width 23 height 9
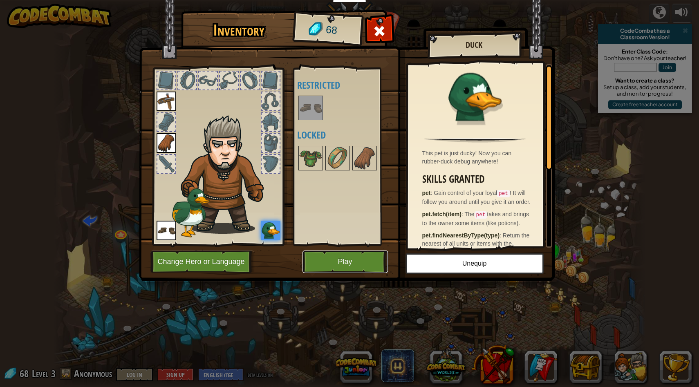
click at [367, 260] on button "Play" at bounding box center [345, 262] width 85 height 22
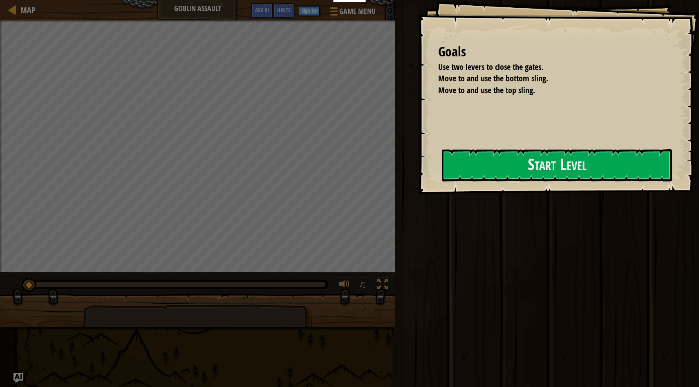
click at [418, 185] on div "Goals Use two levers to close the gates. Move to and use the bottom sling. Move…" at bounding box center [558, 97] width 281 height 194
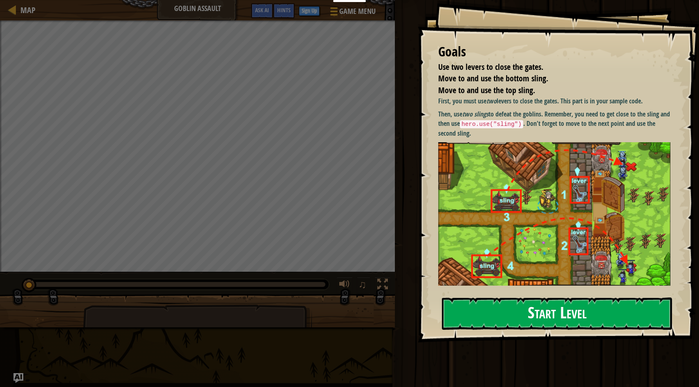
click at [518, 159] on img at bounding box center [554, 214] width 232 height 144
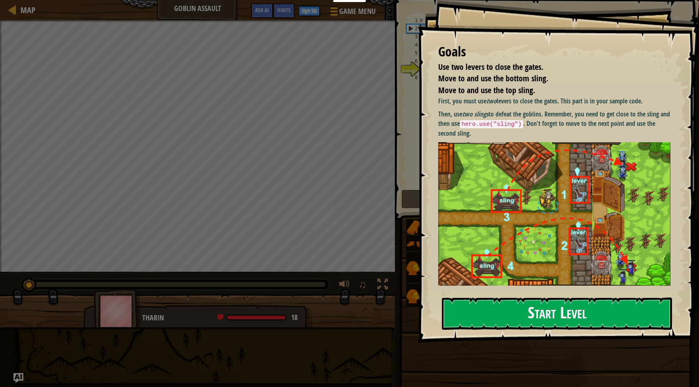
click at [498, 319] on button "Start Level" at bounding box center [557, 314] width 230 height 32
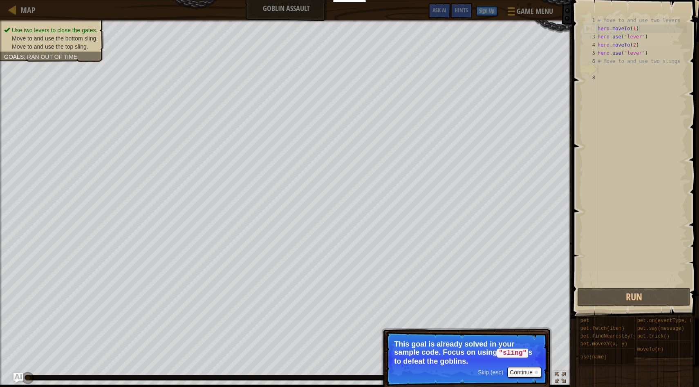
click at [503, 373] on span "Skip (esc)" at bounding box center [490, 372] width 25 height 7
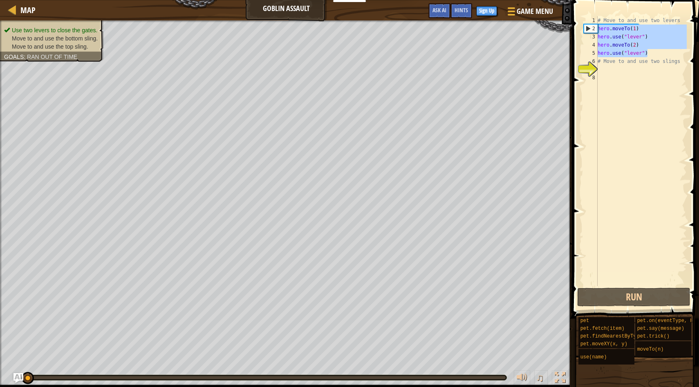
drag, startPoint x: 653, startPoint y: 53, endPoint x: 596, endPoint y: 28, distance: 62.4
click at [596, 28] on div "1 2 3 4 5 6 7 8 # Move to and use two levers hero . moveTo ( 1 ) hero . use ( "…" at bounding box center [634, 151] width 105 height 270
type textarea "hero.moveTo(1) hero.use("lever")"
click at [637, 80] on div "# Move to and use two levers hero . moveTo ( 1 ) hero . use ( "lever" ) hero . …" at bounding box center [641, 159] width 91 height 286
click at [622, 69] on div "# Move to and use two levers hero . moveTo ( 1 ) hero . use ( "lever" ) hero . …" at bounding box center [641, 159] width 91 height 286
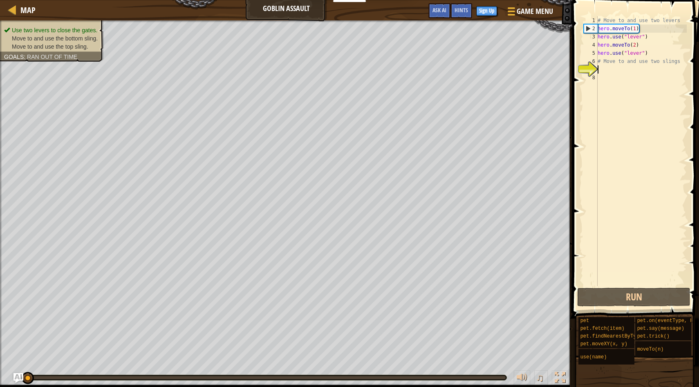
paste textarea "hero.use("lever")"
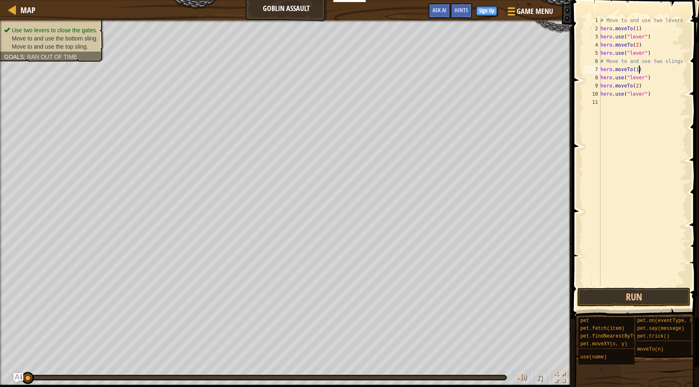
click at [639, 70] on div "# Move to and use two levers hero . moveTo ( 1 ) hero . use ( "lever" ) hero . …" at bounding box center [643, 159] width 88 height 286
click at [638, 85] on div "# Move to and use two levers hero . moveTo ( 1 ) hero . use ( "lever" ) hero . …" at bounding box center [643, 159] width 88 height 286
click at [644, 94] on div "# Move to and use two levers hero . moveTo ( 1 ) hero . use ( "lever" ) hero . …" at bounding box center [643, 159] width 88 height 286
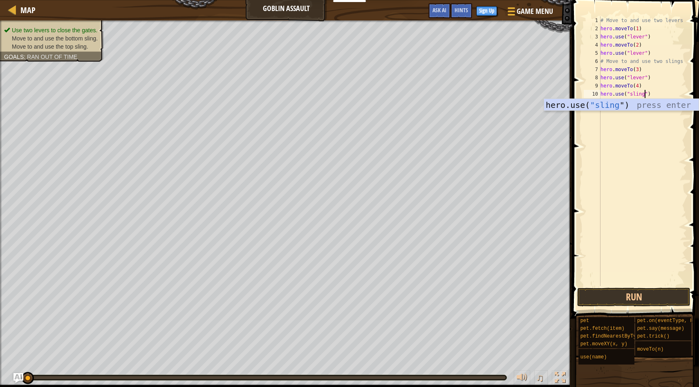
click at [644, 80] on div "# Move to and use two levers hero . moveTo ( 1 ) hero . use ( "lever" ) hero . …" at bounding box center [643, 159] width 88 height 286
type textarea "hero.use("sling")"
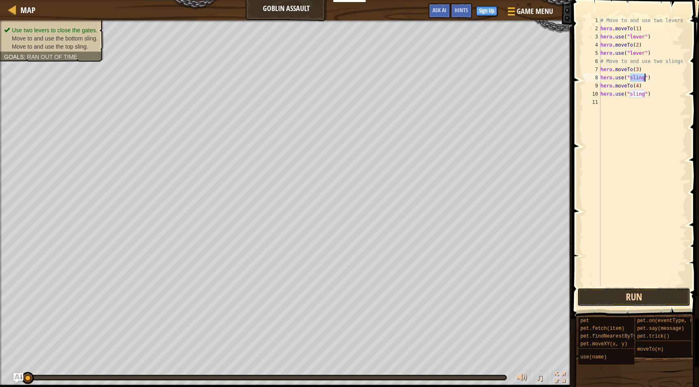
click at [619, 303] on button "Run" at bounding box center [633, 297] width 113 height 19
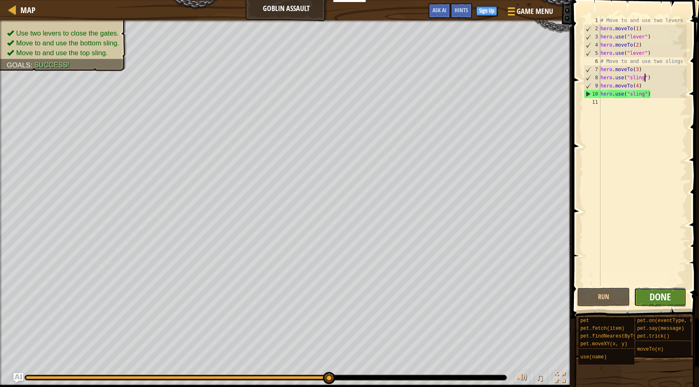
click at [667, 298] on span "Done" at bounding box center [660, 296] width 21 height 13
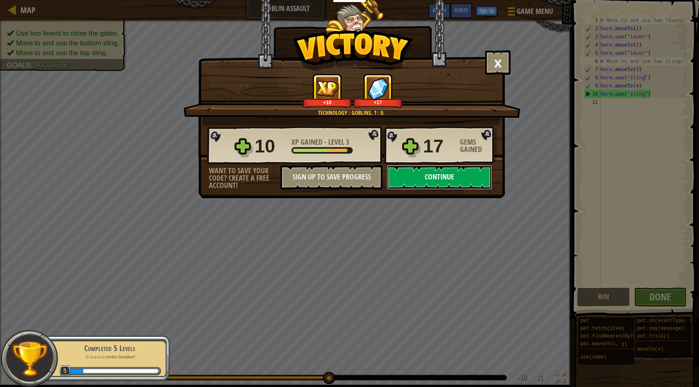
click at [458, 184] on button "Continue" at bounding box center [440, 177] width 106 height 25
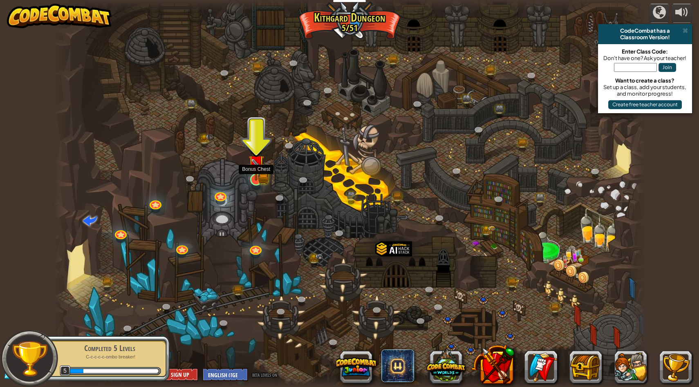
click at [260, 174] on div at bounding box center [256, 180] width 12 height 12
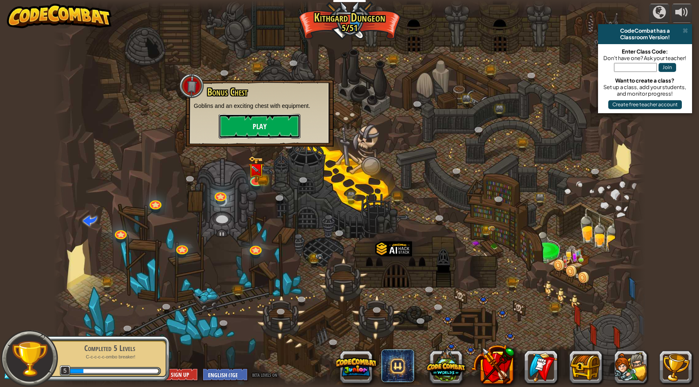
click at [257, 135] on button "Play" at bounding box center [260, 126] width 82 height 25
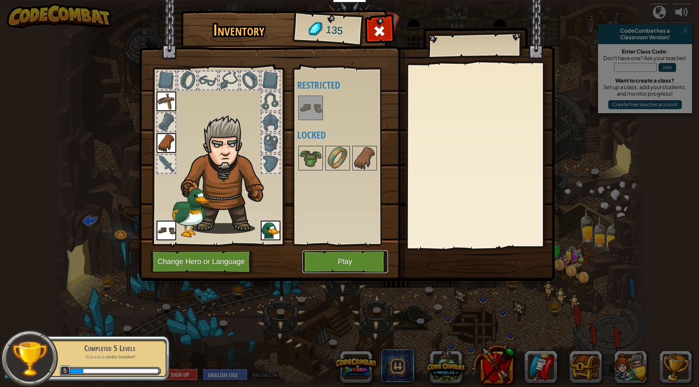
click at [327, 263] on button "Play" at bounding box center [345, 262] width 85 height 22
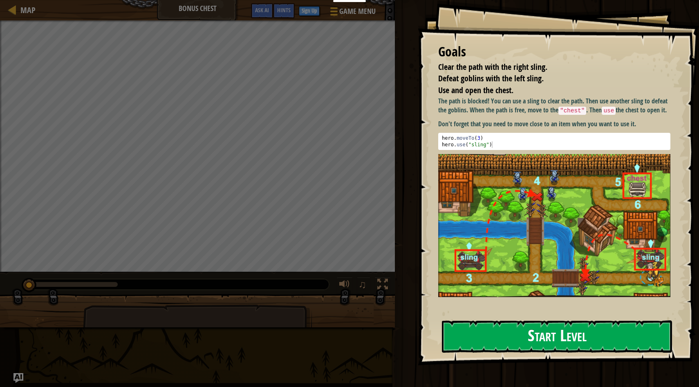
click at [500, 348] on button "Start Level" at bounding box center [557, 337] width 230 height 32
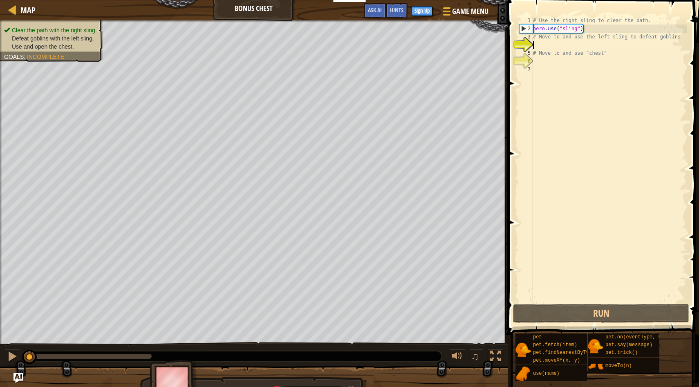
click at [566, 73] on div "# Use the right sling to clear the path. hero . use ( "sling" ) # Move to and u…" at bounding box center [609, 167] width 155 height 303
click at [588, 47] on div "# Use the right sling to clear the path. hero . use ( "sling" ) # Move to and u…" at bounding box center [609, 167] width 155 height 303
click at [576, 68] on div "# Use the right sling to clear the path. hero . use ( "sling" ) # Move to and u…" at bounding box center [609, 167] width 155 height 303
click at [590, 47] on div "# Use the right sling to clear the path. hero . use ( "sling" ) # Move to and u…" at bounding box center [609, 167] width 155 height 303
drag, startPoint x: 572, startPoint y: 43, endPoint x: 597, endPoint y: 41, distance: 25.0
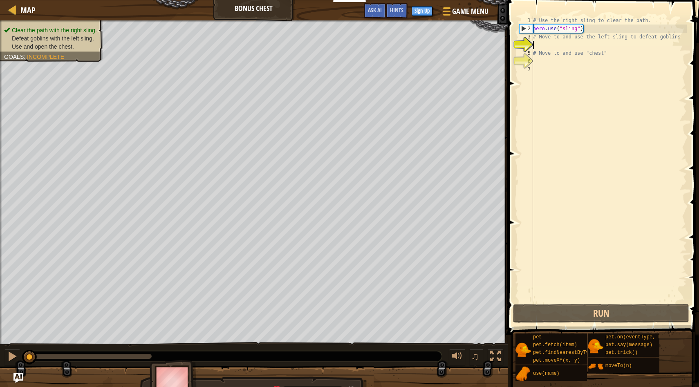
click at [598, 41] on div "# Use the right sling to clear the path. hero . use ( "sling" ) # Move to and u…" at bounding box center [609, 167] width 155 height 303
drag, startPoint x: 610, startPoint y: 38, endPoint x: 627, endPoint y: 36, distance: 16.8
click at [627, 36] on div "# Use the right sling to clear the path. hero . use ( "sling" ) # Move to and u…" at bounding box center [609, 167] width 155 height 303
type textarea "# Move to and use the left sling to defeat goblins"
click at [577, 35] on div "# Use the right sling to clear the path. hero . use ( "sling" ) # Move to and u…" at bounding box center [609, 167] width 155 height 303
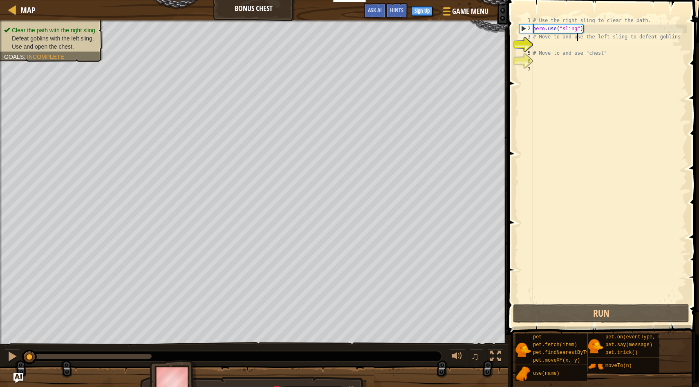
click at [628, 34] on div "# Use the right sling to clear the path. hero . use ( "sling" ) # Move to and u…" at bounding box center [609, 167] width 155 height 303
click at [549, 236] on div "# Use the right sling to clear the path. hero . use ( "sling" ) # Move to and u…" at bounding box center [609, 167] width 155 height 303
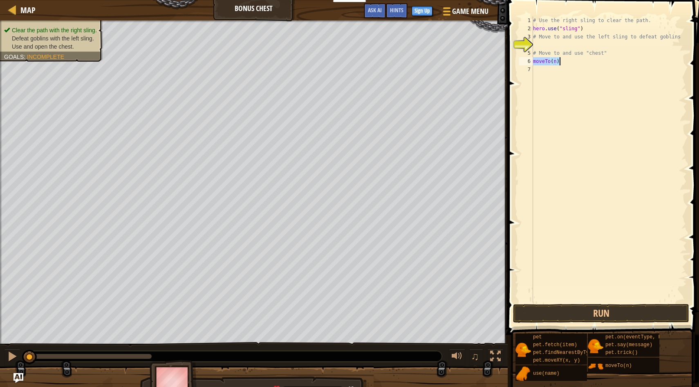
click at [557, 65] on div "# Use the right sling to clear the path. hero . use ( "sling" ) # Move to and u…" at bounding box center [609, 167] width 155 height 303
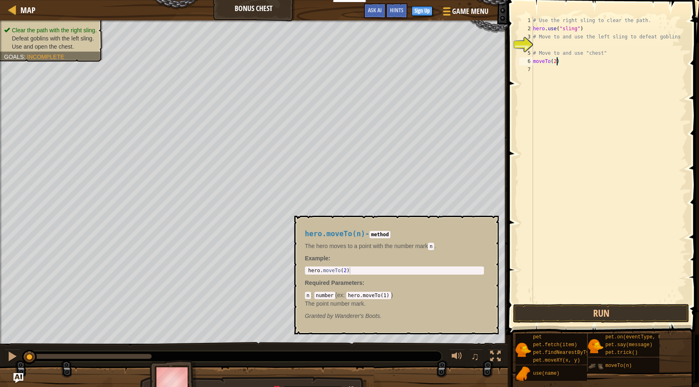
type textarea "moveTo(2)"
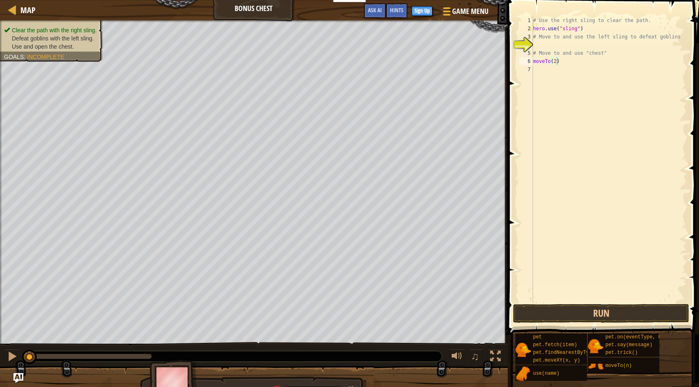
drag, startPoint x: 603, startPoint y: 365, endPoint x: 554, endPoint y: 65, distance: 303.7
click at [555, 66] on div "Hints moveTo(2) 1 2 3 4 5 6 7 # Use the right sling to clear the path. hero . u…" at bounding box center [602, 191] width 194 height 383
click at [540, 63] on div "# Use the right sling to clear the path. hero . use ( "sling" ) # Move to and u…" at bounding box center [609, 167] width 155 height 303
drag, startPoint x: 572, startPoint y: 65, endPoint x: 534, endPoint y: 63, distance: 38.1
click at [534, 63] on div "# Use the right sling to clear the path. hero . use ( "sling" ) # Move to and u…" at bounding box center [609, 167] width 155 height 303
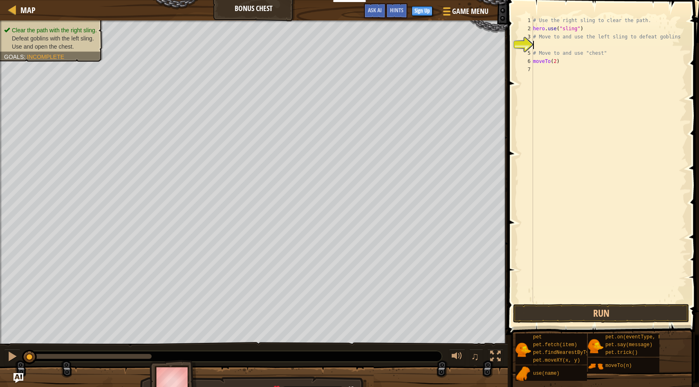
click at [552, 47] on div "# Use the right sling to clear the path. hero . use ( "sling" ) # Move to and u…" at bounding box center [609, 167] width 155 height 303
paste textarea "moveTo(2)"
drag, startPoint x: 566, startPoint y: 66, endPoint x: 524, endPoint y: 64, distance: 42.6
click at [524, 64] on div "moveTo(2) 1 2 3 4 5 6 7 # Use the right sling to clear the path. hero . use ( "…" at bounding box center [602, 159] width 169 height 286
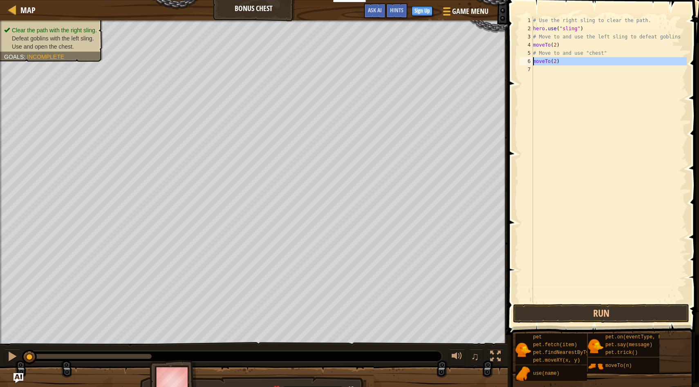
type textarea "moveTo(2)"
click at [534, 52] on div "# Use the right sling to clear the path. hero . use ( "sling" ) # Move to and u…" at bounding box center [609, 167] width 155 height 303
type textarea "# Move to and use "chest""
click at [538, 50] on div "# Use the right sling to clear the path. hero . use ( "sling" ) # Move to and u…" at bounding box center [609, 167] width 155 height 303
click at [558, 53] on div "# Use the right sling to clear the path. hero . use ( "sling" ) # Move to and u…" at bounding box center [609, 167] width 155 height 303
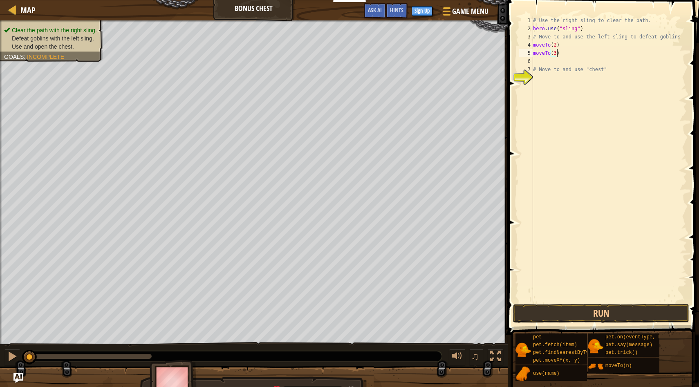
scroll to position [4, 2]
click at [555, 62] on div "# Use the right sling to clear the path. hero . use ( "sling" ) # Move to and u…" at bounding box center [609, 167] width 155 height 303
click at [577, 317] on button "Run" at bounding box center [601, 313] width 176 height 19
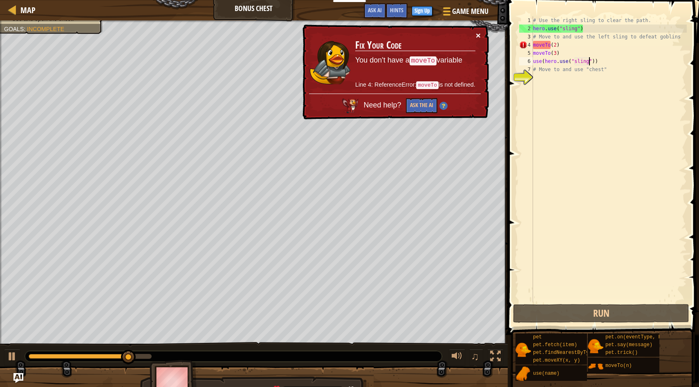
click at [479, 33] on button "×" at bounding box center [478, 35] width 5 height 9
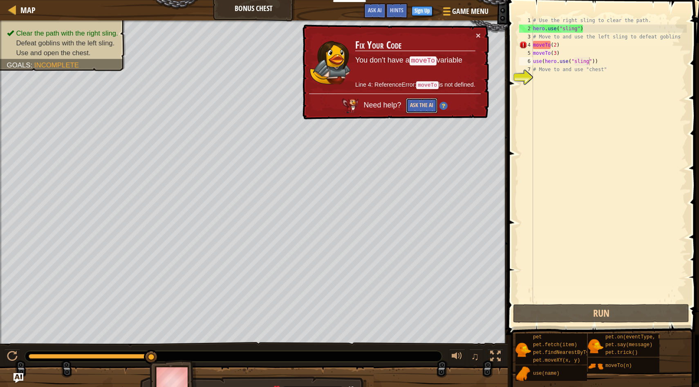
click at [424, 102] on button "Ask the AI" at bounding box center [421, 105] width 31 height 15
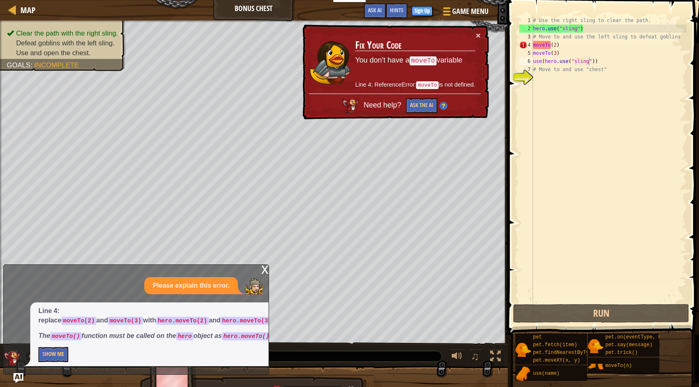
click at [475, 42] on h3 "Fix Your Code" at bounding box center [415, 45] width 120 height 11
click at [474, 39] on td "Fix Your Code You don't have a moveTo variable Line 4: ReferenceError: moveTo i…" at bounding box center [415, 62] width 121 height 63
click at [473, 36] on td "Fix Your Code You don't have a moveTo variable Line 4: ReferenceError: moveTo i…" at bounding box center [415, 62] width 121 height 63
click at [476, 31] on button "×" at bounding box center [478, 35] width 5 height 9
drag, startPoint x: 619, startPoint y: 62, endPoint x: 607, endPoint y: 63, distance: 12.4
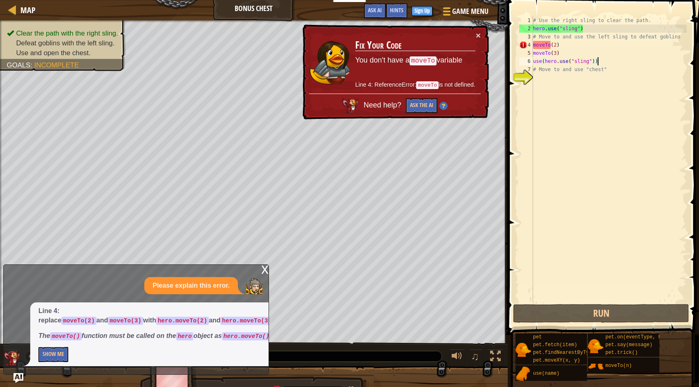
click at [607, 63] on div "# Use the right sling to clear the path. hero . use ( "sling" ) # Move to and u…" at bounding box center [609, 167] width 155 height 303
click at [534, 45] on div "# Use the right sling to clear the path. hero . use ( "sling" ) # Move to and u…" at bounding box center [609, 167] width 155 height 303
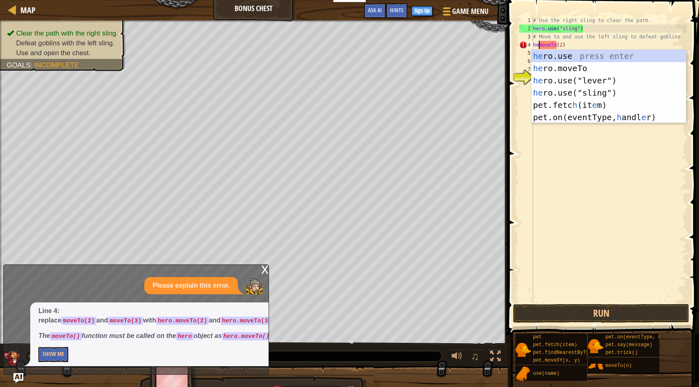
scroll to position [4, 1]
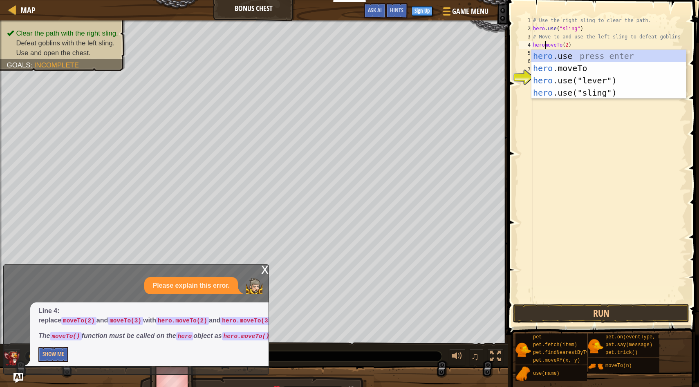
type textarea "hero.moveTo(2)"
click at [590, 127] on div "# Use the right sling to clear the path. hero . use ( "sling" ) # Move to and u…" at bounding box center [609, 167] width 155 height 303
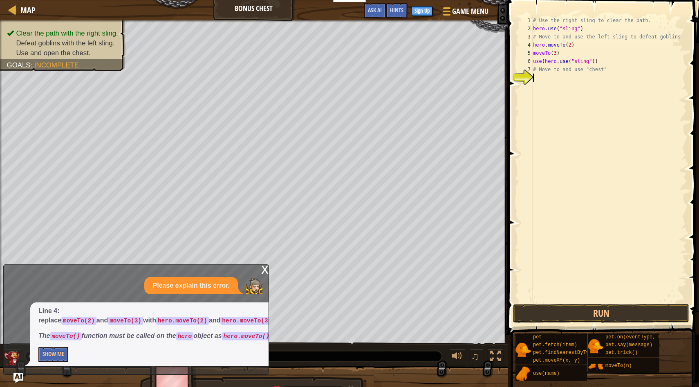
scroll to position [4, 0]
click at [533, 55] on div "# Use the right sling to clear the path. hero . use ( "sling" ) # Move to and u…" at bounding box center [609, 167] width 155 height 303
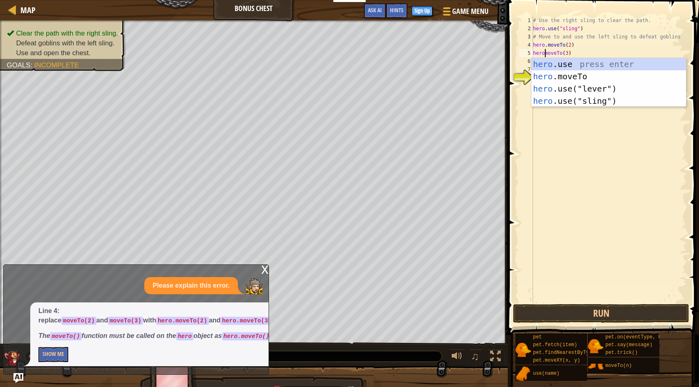
type textarea "hero.moveTo(3)"
click at [552, 188] on div "# Use the right sling to clear the path. hero . use ( "sling" ) # Move to and u…" at bounding box center [609, 167] width 155 height 303
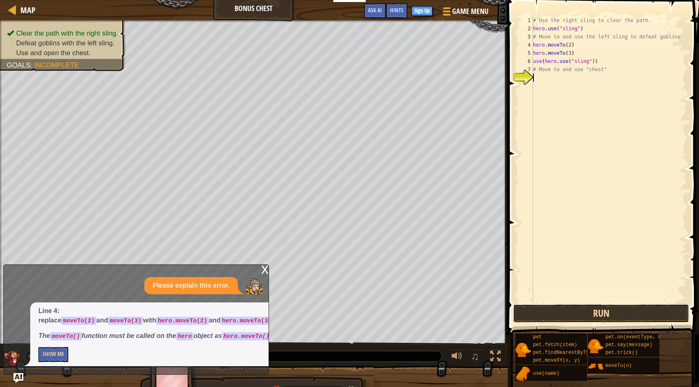
click at [579, 313] on button "Run" at bounding box center [601, 313] width 176 height 19
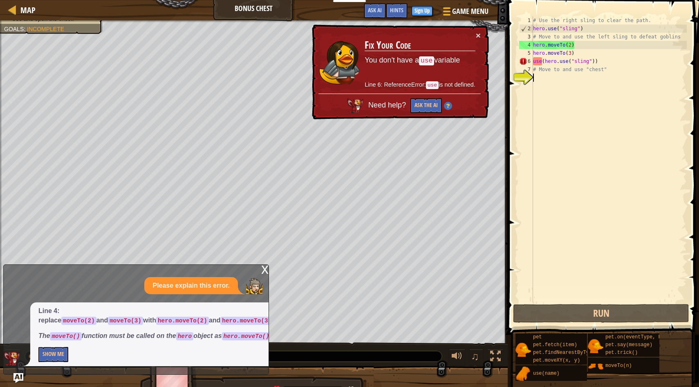
click at [540, 63] on div "# Use the right sling to clear the path. hero . use ( "sling" ) # Move to and u…" at bounding box center [609, 167] width 155 height 303
type textarea "use(hero.use("sling"))"
click at [54, 352] on button "Show Me" at bounding box center [53, 354] width 30 height 15
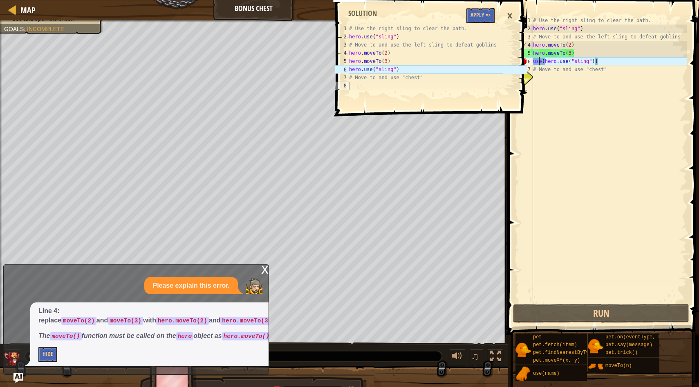
click at [261, 265] on div "x" at bounding box center [264, 269] width 7 height 8
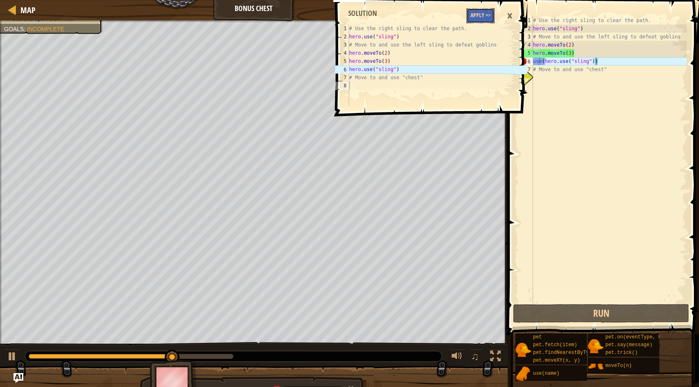
click at [485, 15] on button "Apply =>" at bounding box center [481, 15] width 28 height 15
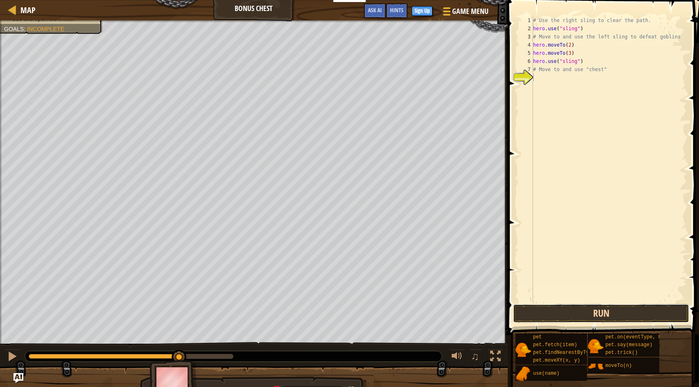
click at [562, 310] on button "Run" at bounding box center [601, 313] width 176 height 19
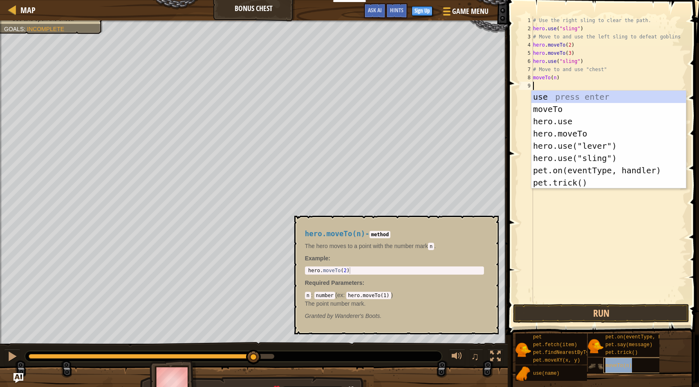
drag, startPoint x: 638, startPoint y: 365, endPoint x: 638, endPoint y: 359, distance: 5.3
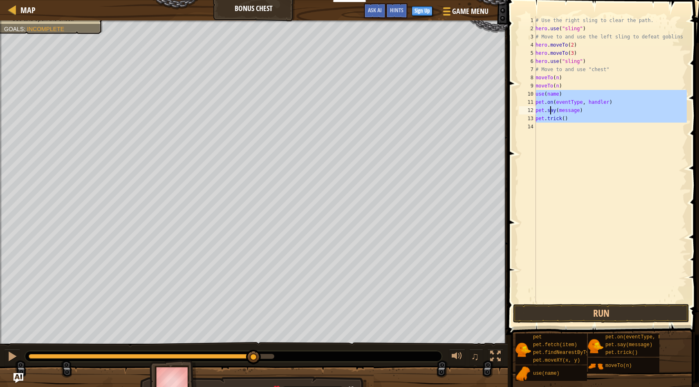
type textarea "pet.trick()"
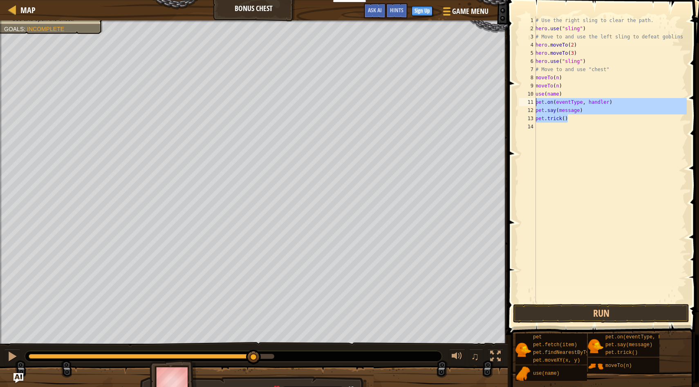
drag, startPoint x: 579, startPoint y: 122, endPoint x: 527, endPoint y: 101, distance: 56.5
click at [527, 101] on div "1 2 3 4 5 6 7 8 9 10 11 12 13 14 # Use the right sling to clear the path. hero …" at bounding box center [602, 159] width 169 height 286
type textarea "pet.on(eventType, handler) pet.say(message)"
click at [537, 93] on div "# Use the right sling to clear the path. hero . use ( "sling" ) # Move to and u…" at bounding box center [610, 167] width 153 height 303
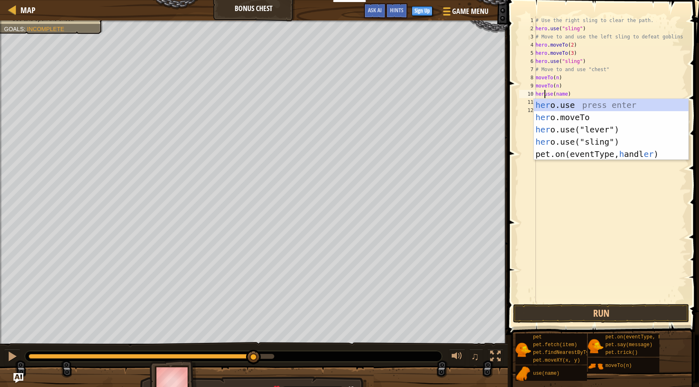
scroll to position [4, 1]
type textarea "hero.use(name)"
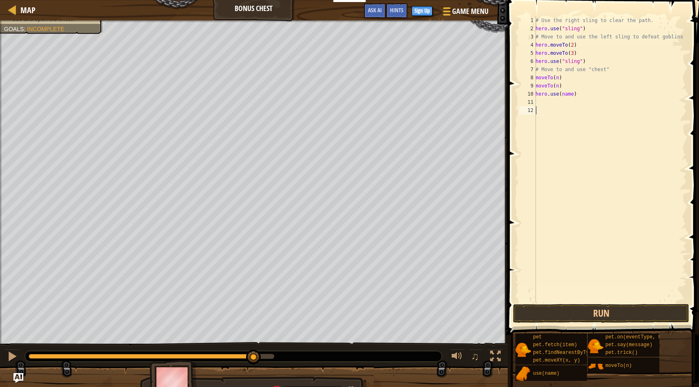
click at [570, 174] on div "# Use the right sling to clear the path. hero . use ( "sling" ) # Move to and u…" at bounding box center [610, 167] width 153 height 303
click at [575, 94] on div "# Use the right sling to clear the path. hero . use ( "sling" ) # Move to and u…" at bounding box center [610, 167] width 153 height 303
click at [561, 96] on div "# Use the right sling to clear the path. hero . use ( "sling" ) # Move to and u…" at bounding box center [610, 167] width 153 height 303
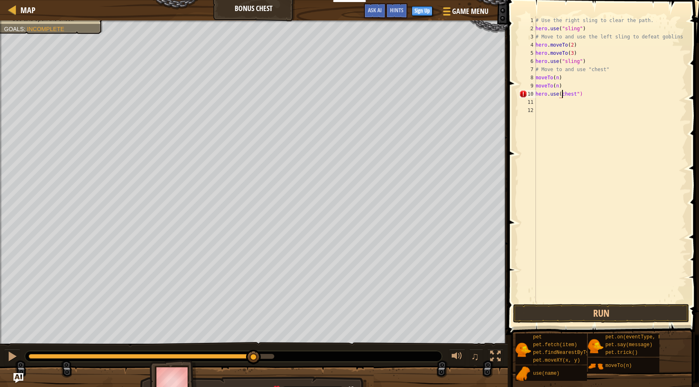
type textarea "hero.use("chest")"
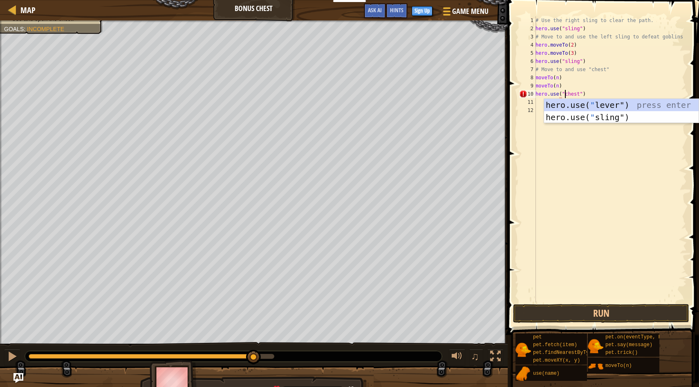
scroll to position [4, 2]
click at [602, 158] on div "# Use the right sling to clear the path. hero . use ( "sling" ) # Move to and u…" at bounding box center [610, 167] width 153 height 303
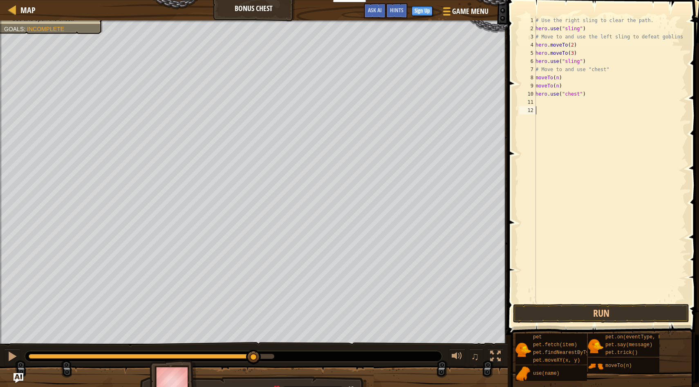
click at [566, 94] on div "# Use the right sling to clear the path. hero . use ( "sling" ) # Move to and u…" at bounding box center [610, 167] width 153 height 303
click at [553, 92] on div "# Use the right sling to clear the path. hero . use ( "sling" ) # Move to and u…" at bounding box center [610, 167] width 153 height 303
click at [558, 84] on div "# Use the right sling to clear the path. hero . use ( "sling" ) # Move to and u…" at bounding box center [610, 167] width 153 height 303
click at [567, 84] on div "# Use the right sling to clear the path. hero . use ( "sling" ) # Move to and u…" at bounding box center [610, 167] width 153 height 303
click at [551, 84] on div "# Use the right sling to clear the path. hero . use ( "sling" ) # Move to and u…" at bounding box center [610, 167] width 153 height 303
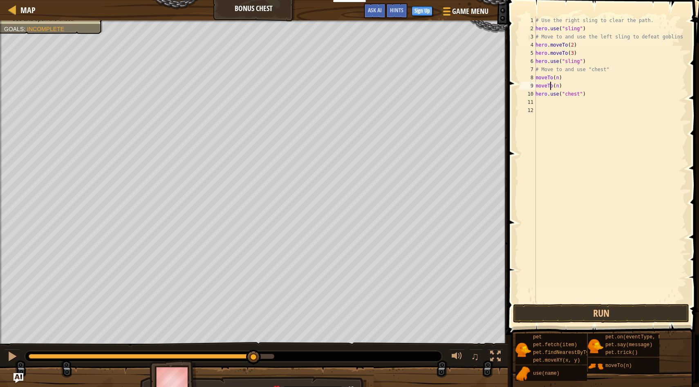
click at [573, 81] on div "# Use the right sling to clear the path. hero . use ( "sling" ) # Move to and u…" at bounding box center [610, 167] width 153 height 303
click at [563, 85] on div "# Use the right sling to clear the path. hero . use ( "sling" ) # Move to and u…" at bounding box center [610, 167] width 153 height 303
click at [557, 86] on div "# Use the right sling to clear the path. hero . use ( "sling" ) # Move to and u…" at bounding box center [610, 167] width 153 height 303
click at [560, 79] on div "# Use the right sling to clear the path. hero . use ( "sling" ) # Move to and u…" at bounding box center [610, 167] width 153 height 303
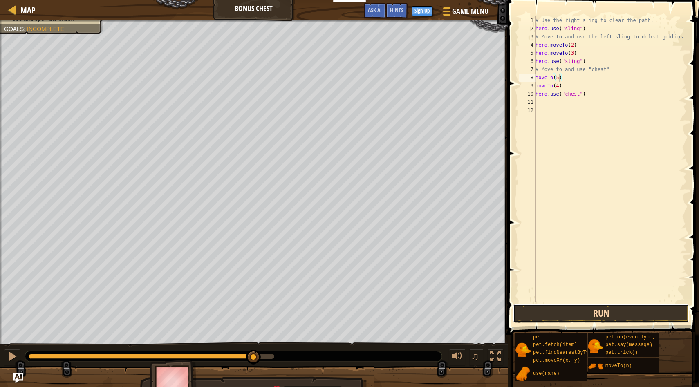
click at [570, 316] on button "Run" at bounding box center [601, 313] width 176 height 19
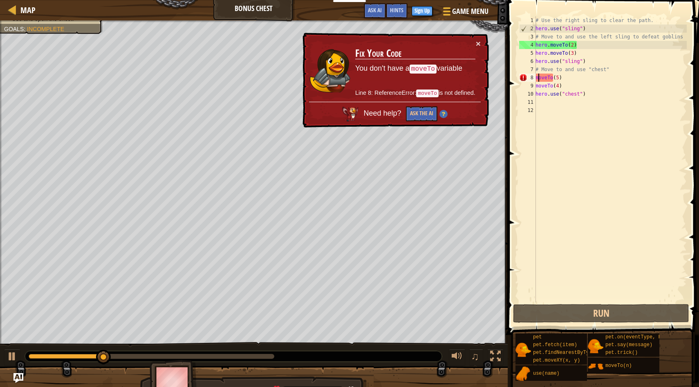
click at [537, 81] on div "# Use the right sling to clear the path. hero . use ( "sling" ) # Move to and u…" at bounding box center [610, 167] width 153 height 303
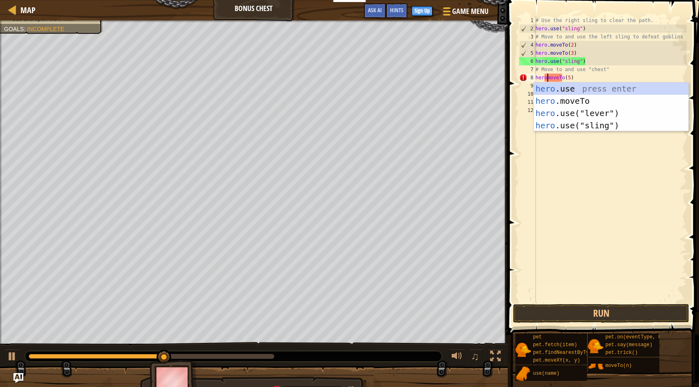
scroll to position [4, 1]
type textarea "hero.moveTo(5)"
click at [540, 164] on div "# Use the right sling to clear the path. hero . use ( "sling" ) # Move to and u…" at bounding box center [610, 167] width 153 height 303
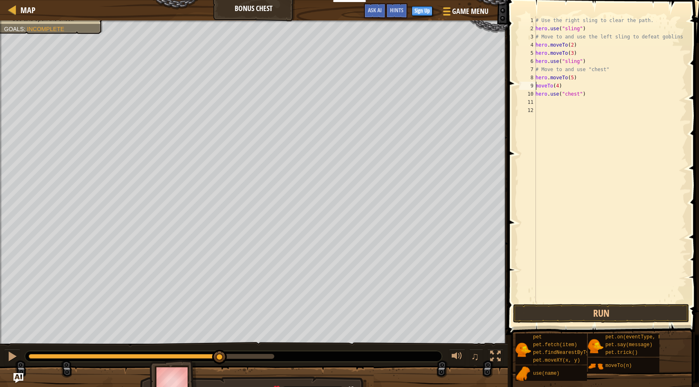
click at [537, 86] on div "# Use the right sling to clear the path. hero . use ( "sling" ) # Move to and u…" at bounding box center [610, 167] width 153 height 303
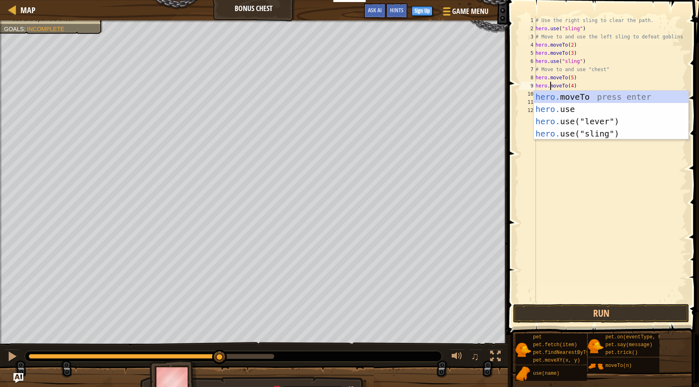
scroll to position [4, 1]
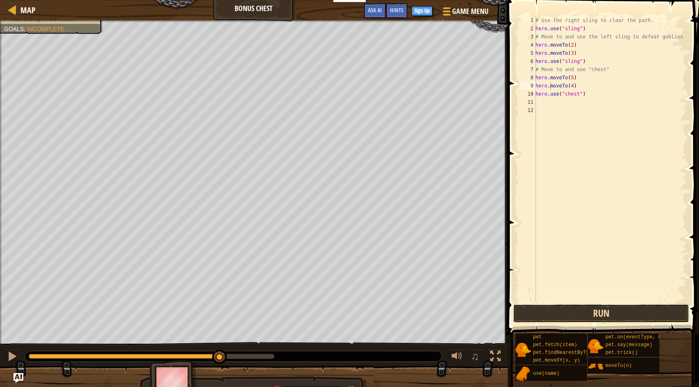
click at [555, 318] on button "Run" at bounding box center [601, 313] width 176 height 19
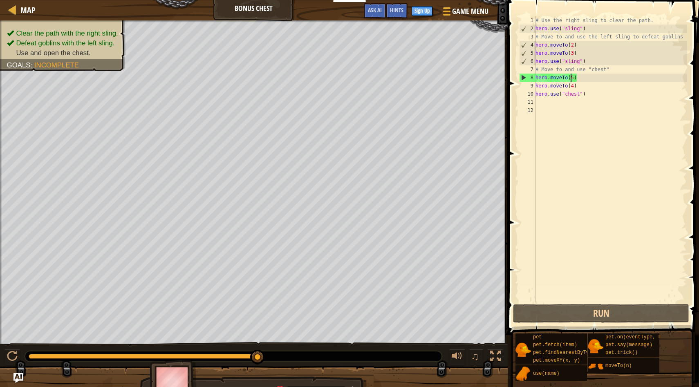
click at [572, 79] on div "# Use the right sling to clear the path. hero . use ( "sling" ) # Move to and u…" at bounding box center [610, 167] width 153 height 303
click at [573, 79] on div "# Use the right sling to clear the path. hero . use ( "sling" ) # Move to and u…" at bounding box center [610, 167] width 153 height 303
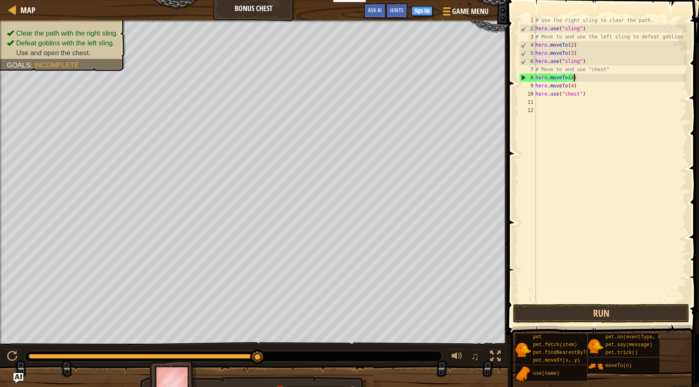
scroll to position [4, 3]
click at [574, 87] on div "# Use the right sling to clear the path. hero . use ( "sling" ) # Move to and u…" at bounding box center [610, 167] width 153 height 303
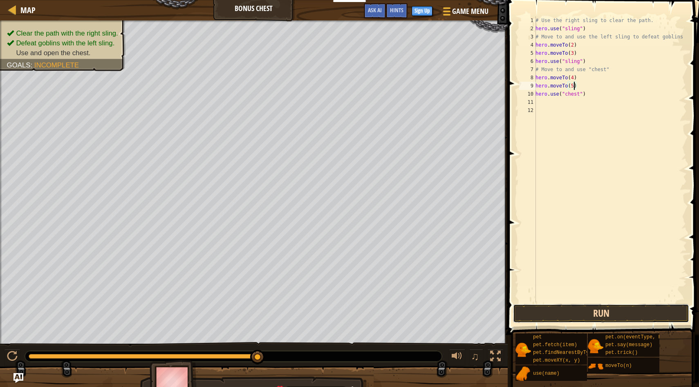
click at [601, 316] on button "Run" at bounding box center [601, 313] width 176 height 19
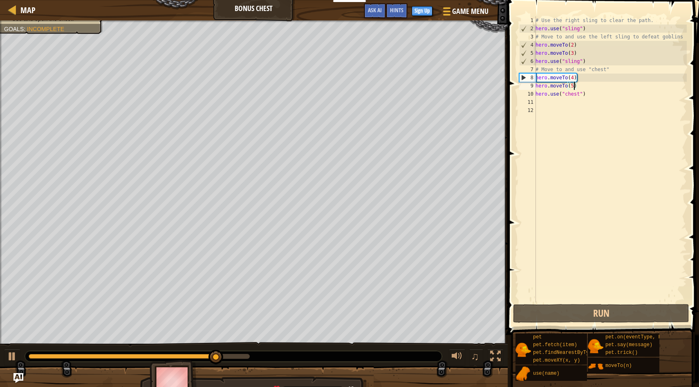
click at [574, 76] on div "# Use the right sling to clear the path. hero . use ( "sling" ) # Move to and u…" at bounding box center [610, 167] width 153 height 303
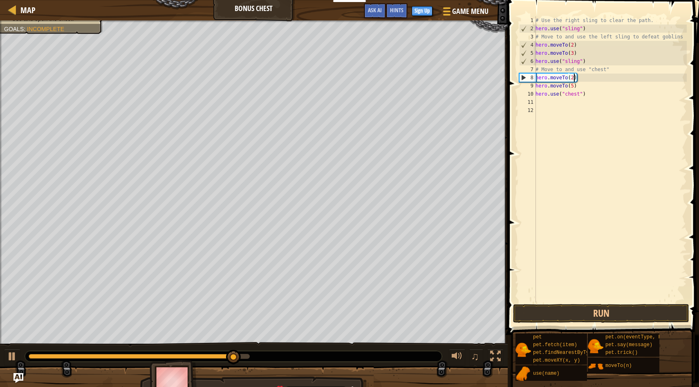
click at [574, 88] on div "# Use the right sling to clear the path. hero . use ( "sling" ) # Move to and u…" at bounding box center [610, 167] width 153 height 303
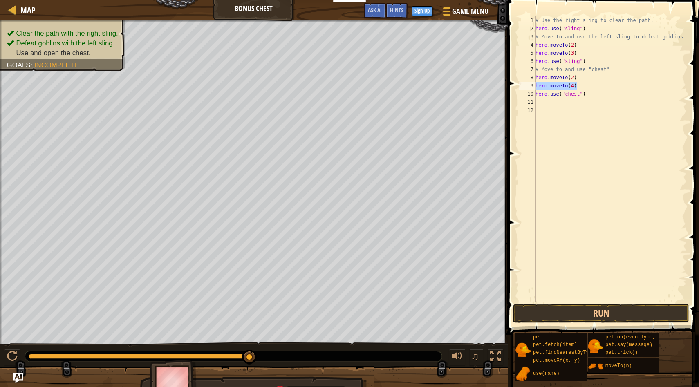
drag, startPoint x: 584, startPoint y: 88, endPoint x: 536, endPoint y: 87, distance: 48.3
click at [536, 87] on div "# Use the right sling to clear the path. hero . use ( "sling" ) # Move to and u…" at bounding box center [610, 167] width 153 height 303
type textarea "hero.moveTo(4)"
click at [604, 87] on div "# Use the right sling to clear the path. hero . use ( "sling" ) # Move to and u…" at bounding box center [610, 167] width 153 height 303
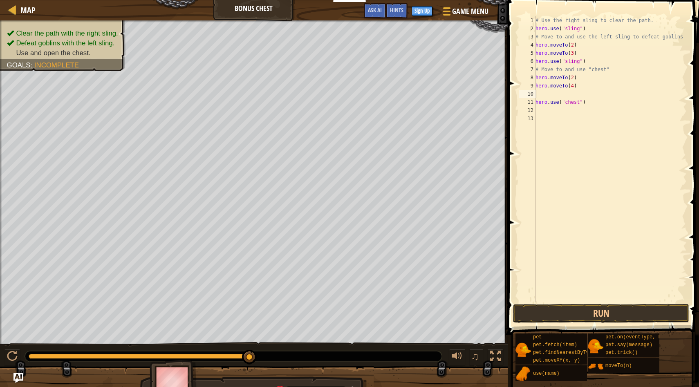
paste textarea "hero.moveTo(4)"
click at [576, 94] on div "# Use the right sling to clear the path. hero . use ( "sling" ) # Move to and u…" at bounding box center [610, 167] width 153 height 303
click at [574, 94] on div "# Use the right sling to clear the path. hero . use ( "sling" ) # Move to and u…" at bounding box center [610, 167] width 153 height 303
type textarea "hero.moveTo(5)"
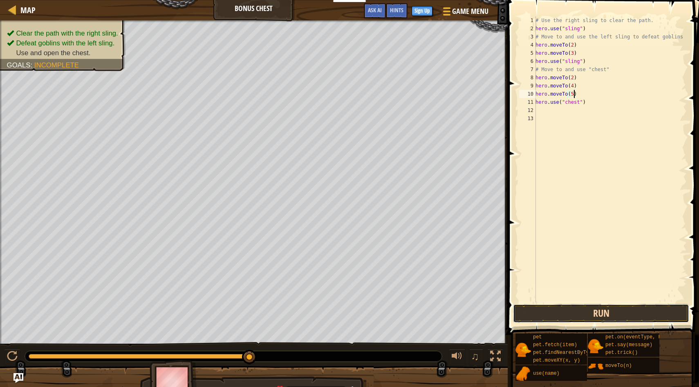
click at [556, 312] on button "Run" at bounding box center [601, 313] width 176 height 19
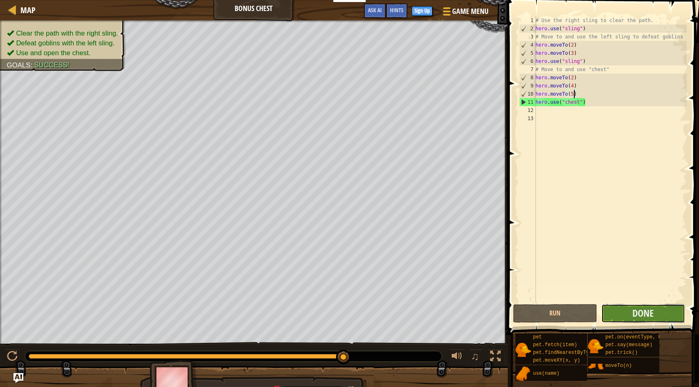
click at [630, 315] on button "Done" at bounding box center [644, 313] width 84 height 19
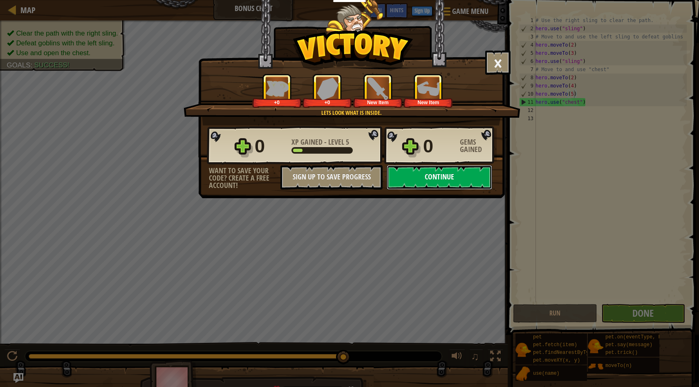
click at [450, 175] on button "Continue" at bounding box center [440, 177] width 106 height 25
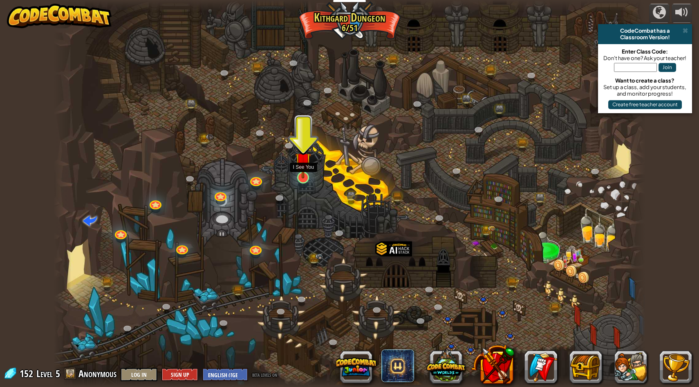
click at [305, 173] on img at bounding box center [303, 160] width 16 height 37
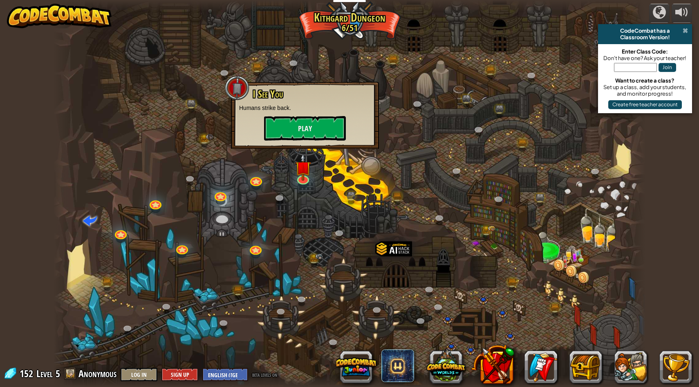
click at [686, 29] on span at bounding box center [685, 30] width 5 height 7
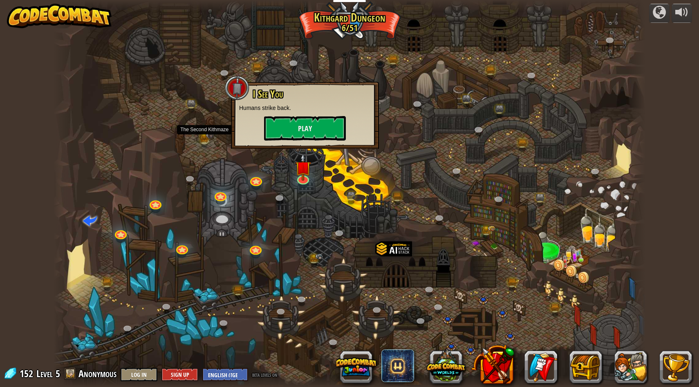
click at [201, 135] on img at bounding box center [204, 137] width 9 height 10
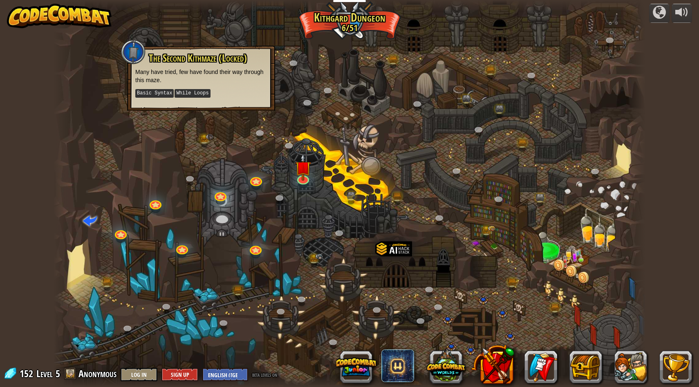
click at [175, 166] on div at bounding box center [350, 193] width 593 height 387
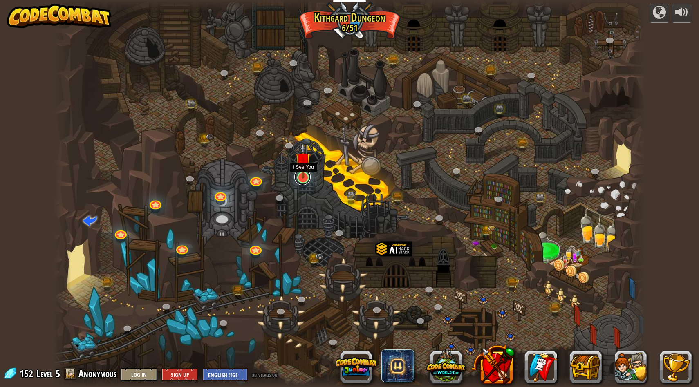
click at [306, 180] on link at bounding box center [302, 177] width 16 height 16
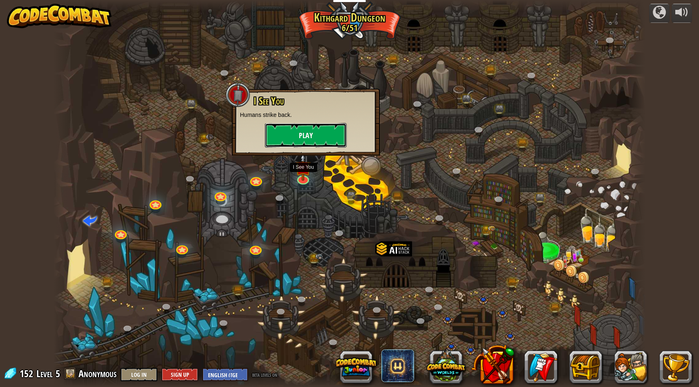
click at [309, 132] on button "Play" at bounding box center [306, 135] width 82 height 25
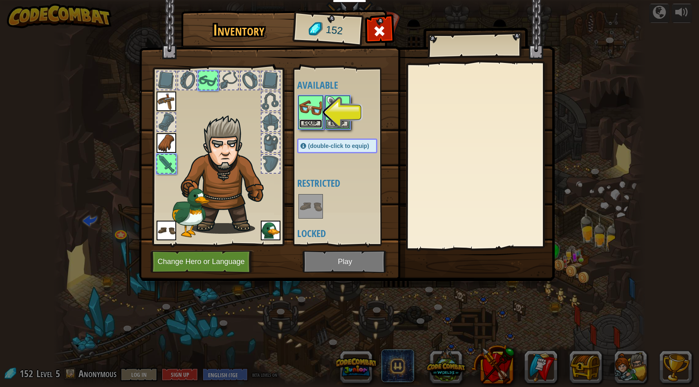
click at [314, 128] on button "Equip" at bounding box center [310, 123] width 23 height 9
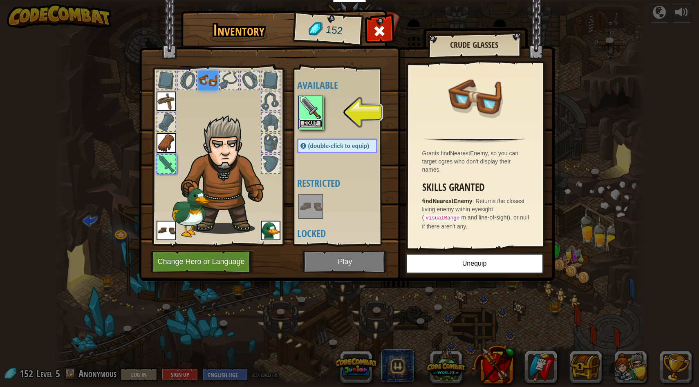
click at [317, 124] on button "Equip" at bounding box center [310, 123] width 23 height 9
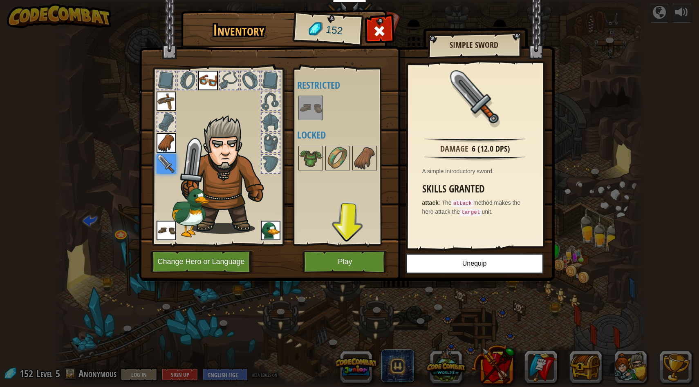
click at [359, 273] on img at bounding box center [347, 132] width 416 height 297
click at [355, 264] on button "Play" at bounding box center [345, 262] width 85 height 22
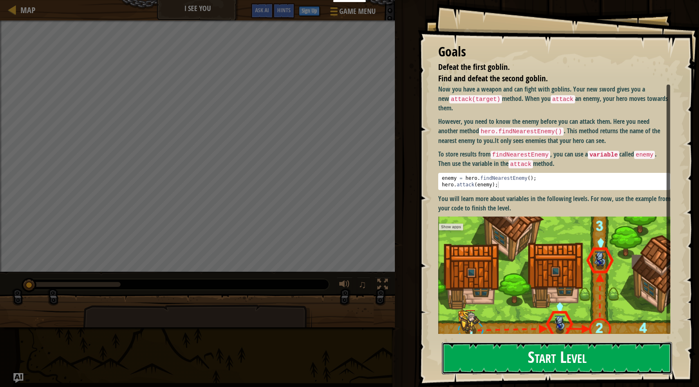
click at [532, 359] on button "Start Level" at bounding box center [557, 358] width 230 height 32
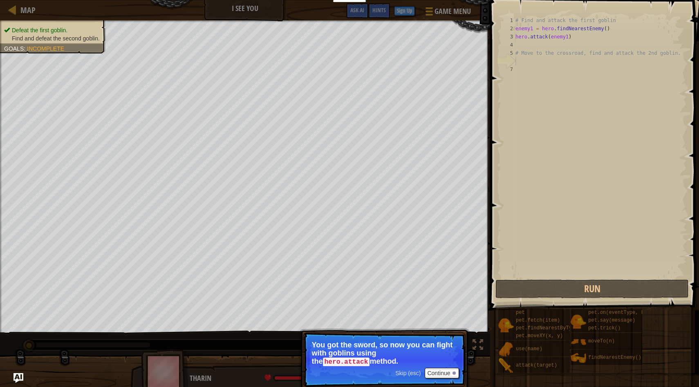
click at [412, 373] on span "Skip (esc)" at bounding box center [407, 373] width 25 height 7
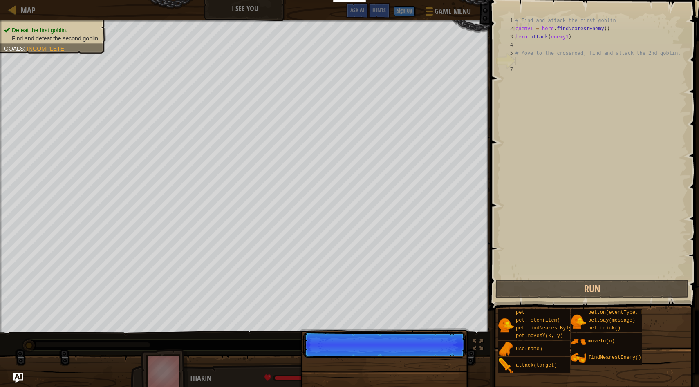
scroll to position [4, 0]
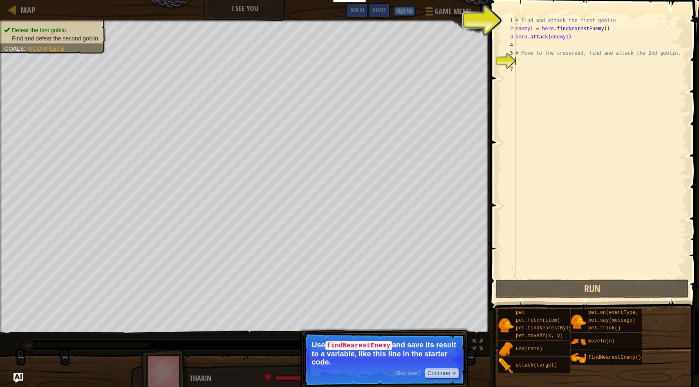
click at [415, 373] on span "Skip (esc)" at bounding box center [407, 373] width 25 height 7
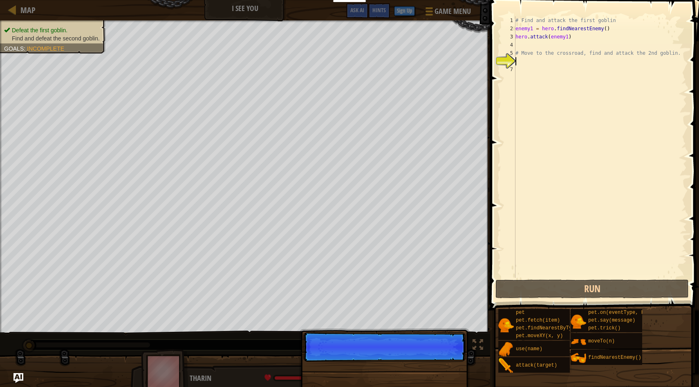
click at [415, 373] on div "Skip (esc) Continue" at bounding box center [384, 392] width 171 height 121
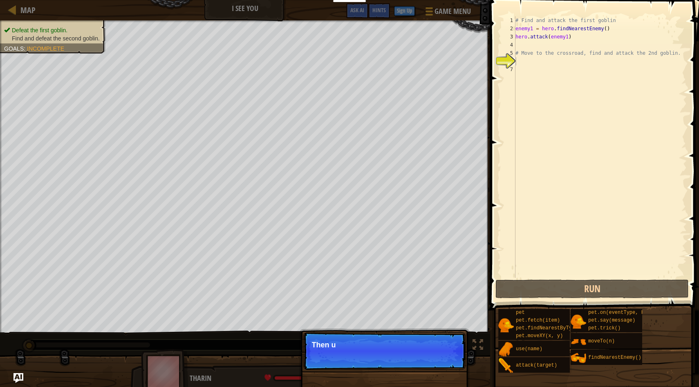
click at [415, 373] on div "Skip (esc) Continue Then u" at bounding box center [384, 392] width 171 height 121
click at [415, 373] on div "Skip (esc) Continue Then use the" at bounding box center [384, 392] width 171 height 121
click at [415, 373] on div "Skip (esc) Continue Then use the variable" at bounding box center [384, 392] width 171 height 121
click at [415, 373] on div "Skip (esc) Continue Then use the variable enem" at bounding box center [384, 392] width 171 height 121
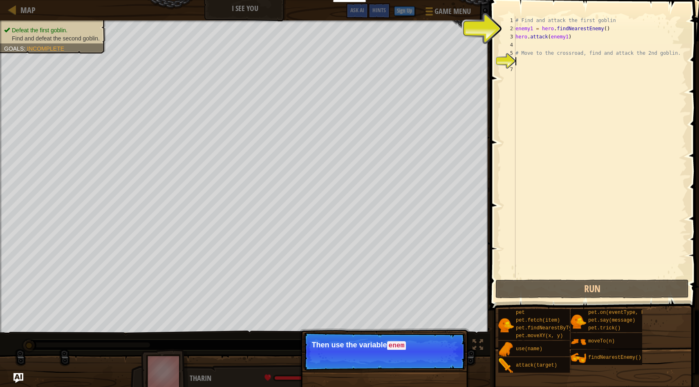
click at [415, 373] on div "Skip (esc) Continue Then use the variable enem" at bounding box center [384, 392] width 171 height 121
click at [415, 371] on p "Skip (esc) Continue Then use the variable enemy1 to att" at bounding box center [384, 351] width 162 height 38
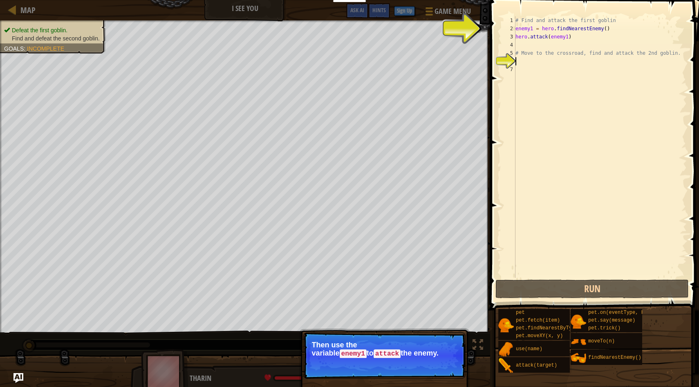
click at [415, 373] on p "Skip (esc) Continue Then use the variable enemy1 to attack the enemy." at bounding box center [384, 355] width 162 height 47
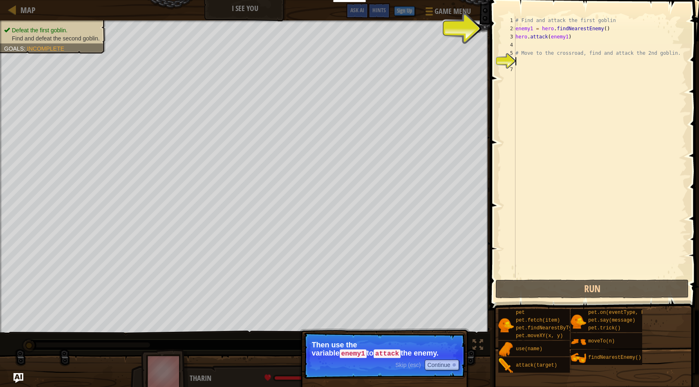
click at [415, 373] on p "Skip (esc) Continue Then use the variable enemy1 to attack the enemy." at bounding box center [384, 355] width 162 height 47
click at [410, 366] on span "Skip (esc)" at bounding box center [407, 365] width 25 height 7
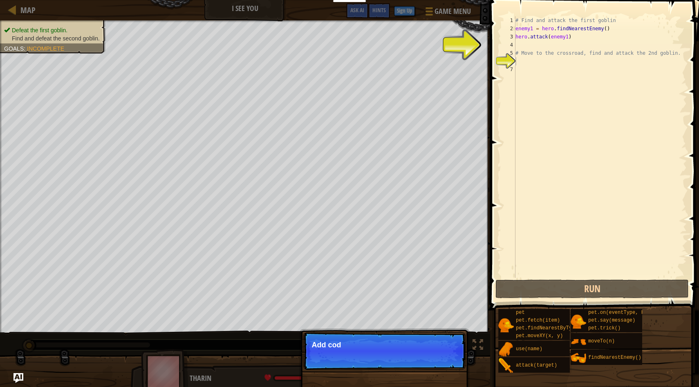
click at [410, 366] on p "Skip (esc) Continue Add cod" at bounding box center [384, 351] width 162 height 38
click at [410, 366] on p "Skip (esc) Continue Add code to mo" at bounding box center [384, 351] width 162 height 38
click at [410, 366] on p "Skip (esc) Continue Add code to move the" at bounding box center [384, 351] width 162 height 38
click at [410, 366] on p "Skip (esc) Continue Add code to move the hero to" at bounding box center [384, 351] width 162 height 38
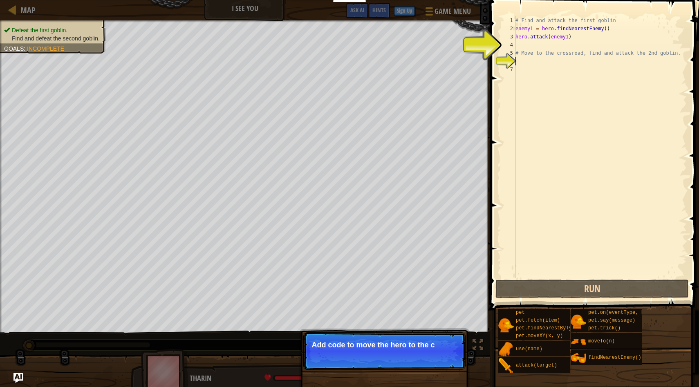
click at [410, 366] on p "Skip (esc) Continue Add code to move the hero to the c" at bounding box center [384, 351] width 162 height 38
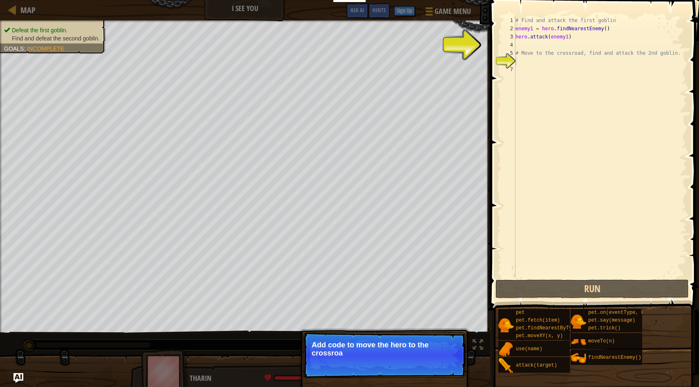
click at [410, 366] on p "Skip (esc) Continue Add code to move the hero to the crossroa" at bounding box center [384, 355] width 162 height 46
click at [410, 366] on p "Skip (esc) Continue Add code to move the hero to the crossroad. The" at bounding box center [384, 355] width 162 height 46
click at [410, 366] on p "Skip (esc) Continue Add code to move the hero to the crossroad. Then use t" at bounding box center [384, 355] width 162 height 46
click at [410, 366] on p "Skip (esc) Continue Add code to move the hero to the crossroad. Then use the sa…" at bounding box center [384, 355] width 162 height 46
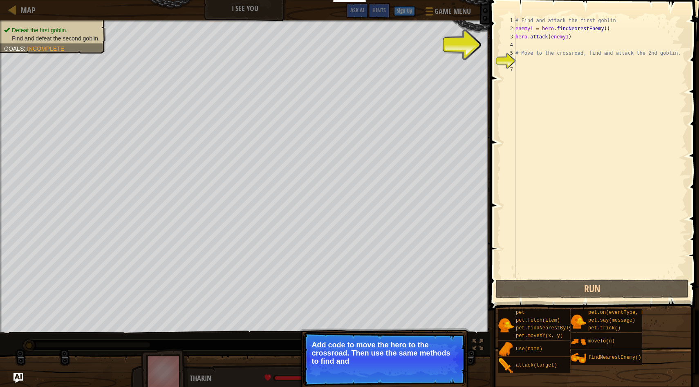
click at [409, 366] on p "Skip (esc) Continue Add code to move the hero to the crossroad. Then use the sa…" at bounding box center [384, 359] width 162 height 54
click at [407, 379] on p "Skip (esc) Continue Add code to move the hero to the crossroad. Then use the sa…" at bounding box center [384, 359] width 162 height 54
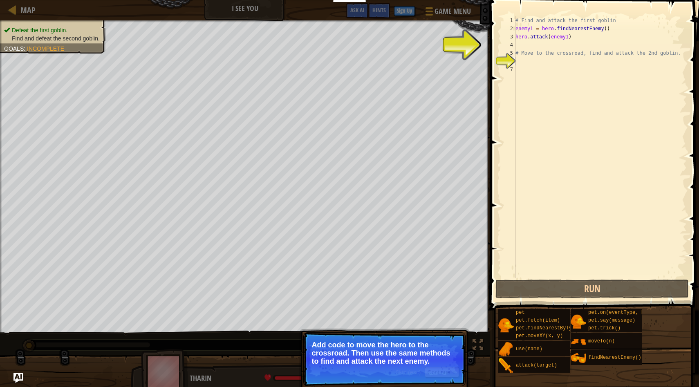
click at [407, 379] on p "Skip (esc) Continue Add code to move the hero to the crossroad. Then use the sa…" at bounding box center [384, 359] width 162 height 54
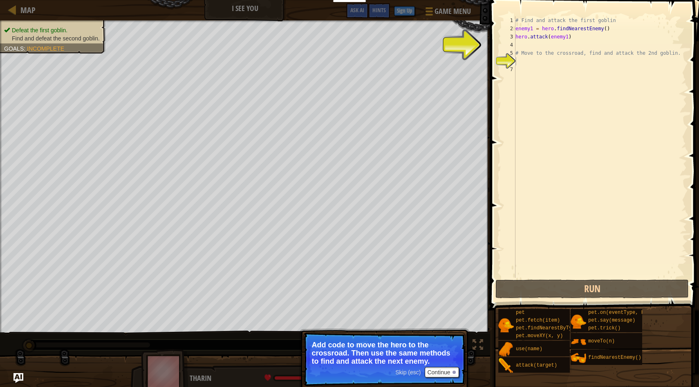
click at [407, 379] on p "Skip (esc) Continue Add code to move the hero to the crossroad. Then use the sa…" at bounding box center [384, 359] width 162 height 54
click at [404, 375] on span "Skip (esc)" at bounding box center [407, 372] width 25 height 7
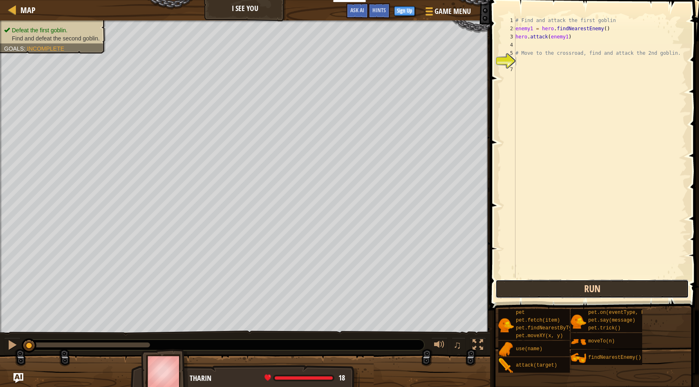
click at [580, 287] on button "Run" at bounding box center [592, 289] width 193 height 19
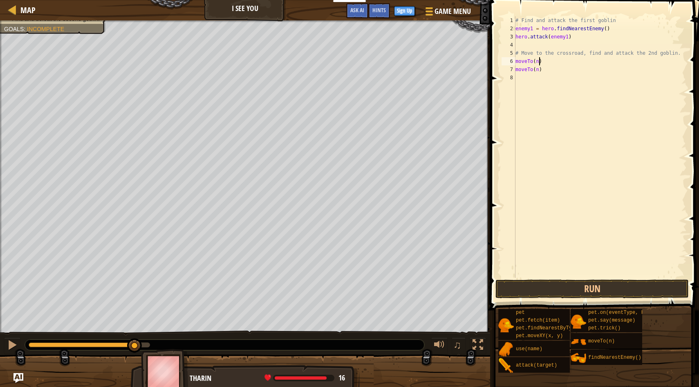
click at [539, 59] on div "# Find and attack the first goblin enemy1 = hero . findNearestEnemy ( ) hero . …" at bounding box center [600, 155] width 173 height 278
click at [538, 71] on div "# Find and attack the first goblin enemy1 = hero . findNearestEnemy ( ) hero . …" at bounding box center [600, 155] width 173 height 278
drag, startPoint x: 548, startPoint y: 66, endPoint x: 513, endPoint y: 67, distance: 35.2
click at [513, 67] on div "attack(target) 1 2 3 4 5 6 7 8 9 # Find and attack the first goblin enemy1 = he…" at bounding box center [593, 147] width 187 height 262
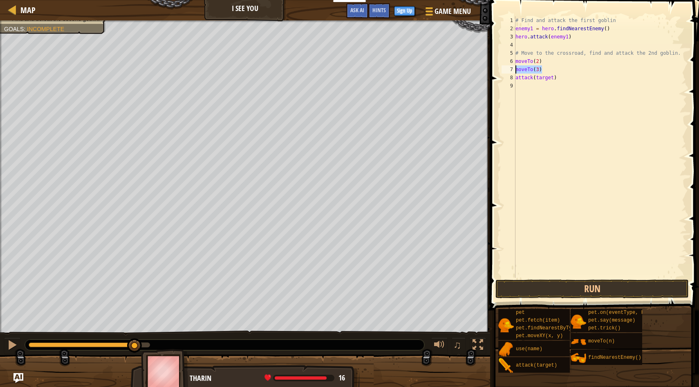
type textarea "moveTo(3)"
click at [551, 87] on div "# Find and attack the first goblin enemy1 = hero . findNearestEnemy ( ) hero . …" at bounding box center [600, 155] width 173 height 278
paste textarea "moveTo(3)"
click at [566, 78] on div "# Find and attack the first goblin enemy1 = hero . findNearestEnemy ( ) hero . …" at bounding box center [601, 155] width 171 height 278
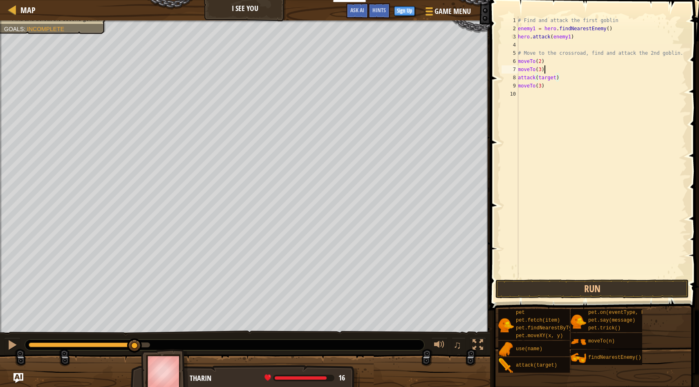
click at [561, 69] on div "# Find and attack the first goblin enemy1 = hero . findNearestEnemy ( ) hero . …" at bounding box center [601, 155] width 171 height 278
type textarea "m"
click at [519, 76] on div "# Find and attack the first goblin enemy1 = hero . findNearestEnemy ( ) hero . …" at bounding box center [601, 155] width 171 height 278
type textarea "attack(target)"
click at [582, 88] on div "# Find and attack the first goblin enemy1 = hero . findNearestEnemy ( ) hero . …" at bounding box center [600, 155] width 173 height 278
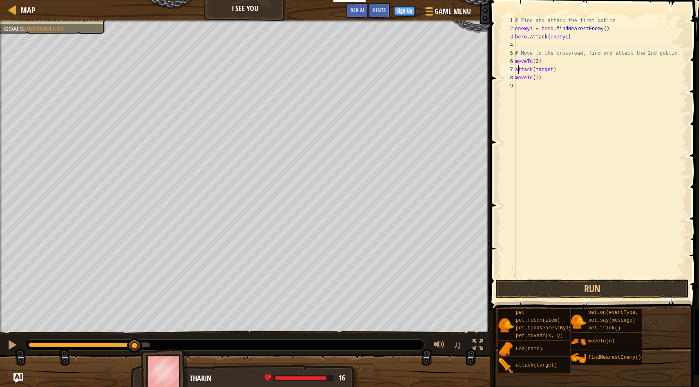
click at [517, 68] on div "# Find and attack the first goblin enemy1 = hero . findNearestEnemy ( ) hero . …" at bounding box center [600, 155] width 173 height 278
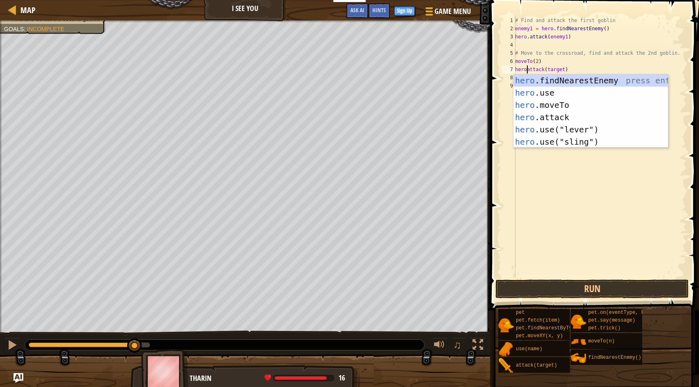
scroll to position [4, 1]
click at [568, 70] on div "# Find and attack the first goblin enemy1 = hero . findNearestEnemy ( ) hero . …" at bounding box center [600, 155] width 173 height 278
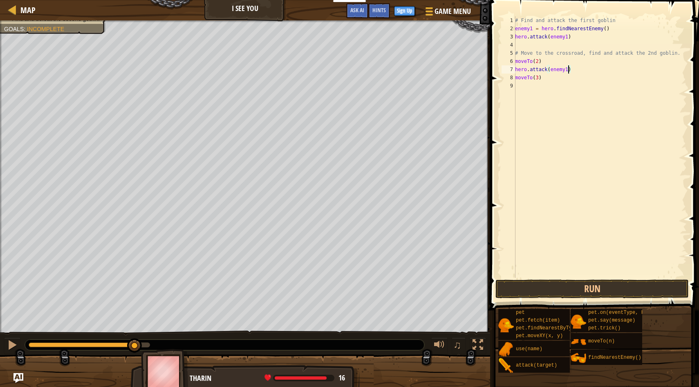
scroll to position [4, 4]
click at [532, 61] on div "# Find and attack the first goblin enemy1 = hero . findNearestEnemy ( ) hero . …" at bounding box center [600, 155] width 173 height 278
click at [516, 62] on div "# Find and attack the first goblin enemy1 = hero . findNearestEnemy ( ) hero . …" at bounding box center [600, 155] width 173 height 278
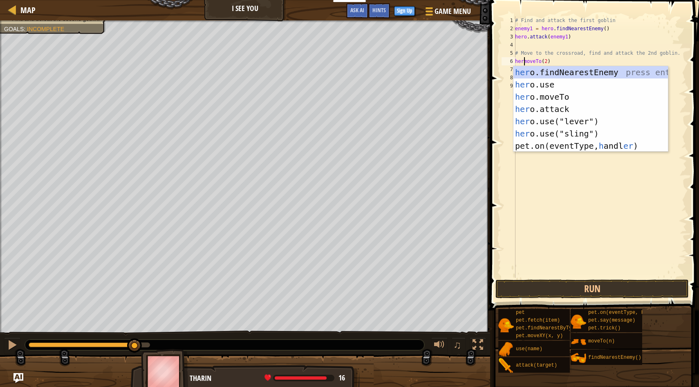
scroll to position [4, 1]
type textarea "hero.moveTo(2)"
click at [540, 196] on div "# Find and attack the first goblin enemy1 = hero . findNearestEnemy ( ) hero . …" at bounding box center [600, 155] width 173 height 278
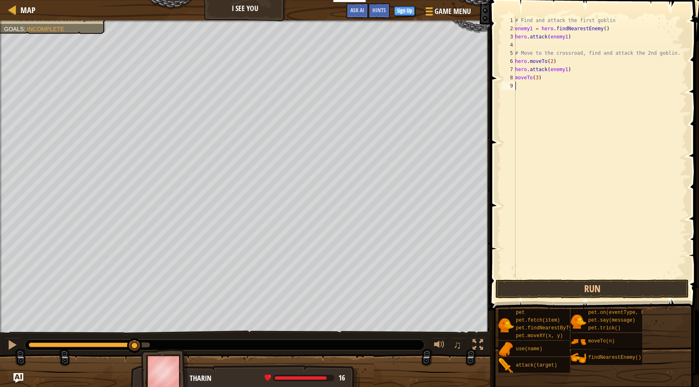
scroll to position [4, 0]
click at [516, 78] on div "# Find and attack the first goblin enemy1 = hero . findNearestEnemy ( ) hero . …" at bounding box center [600, 155] width 173 height 278
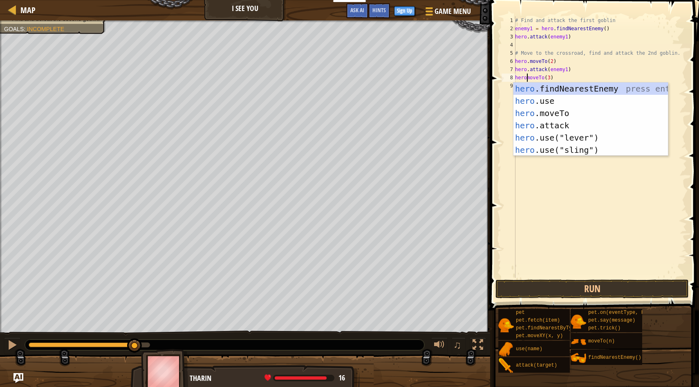
scroll to position [4, 1]
click at [549, 285] on button "Run" at bounding box center [592, 289] width 193 height 19
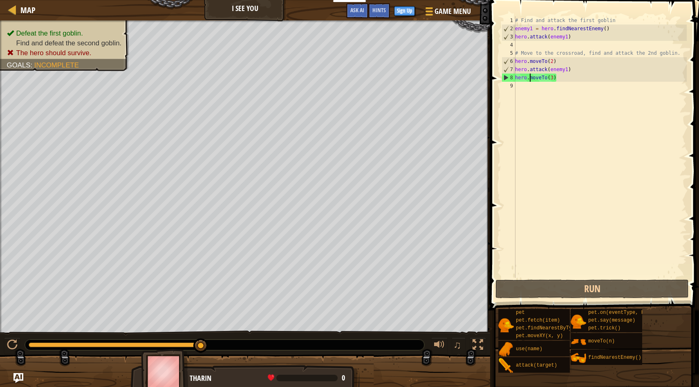
click at [568, 69] on div "# Find and attack the first goblin enemy1 = hero . findNearestEnemy ( ) hero . …" at bounding box center [600, 155] width 173 height 278
click at [515, 71] on div "7" at bounding box center [508, 69] width 13 height 8
click at [515, 68] on div "# Find and attack the first goblin enemy1 = hero . findNearestEnemy ( ) hero . …" at bounding box center [600, 155] width 173 height 278
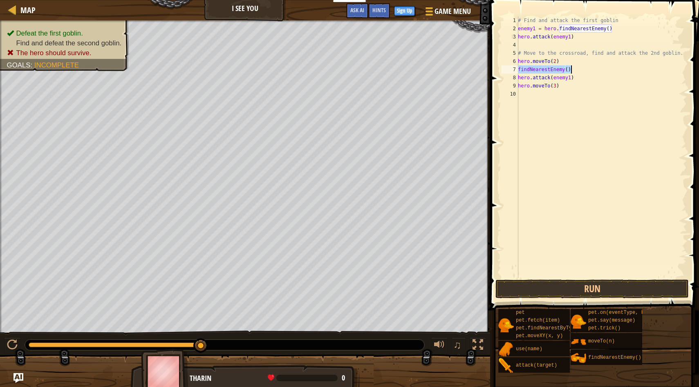
click at [520, 70] on div "# Find and attack the first goblin enemy1 = hero . findNearestEnemy ( ) hero . …" at bounding box center [601, 147] width 171 height 262
click at [573, 71] on div "# Find and attack the first goblin enemy1 = hero . findNearestEnemy ( ) hero . …" at bounding box center [601, 155] width 171 height 278
click at [557, 72] on div "# Find and attack the first goblin enemy1 = hero . findNearestEnemy ( ) hero . …" at bounding box center [601, 155] width 171 height 278
click at [571, 69] on div "# Find and attack the first goblin enemy1 = hero . findNearestEnemy ( ) hero . …" at bounding box center [601, 155] width 171 height 278
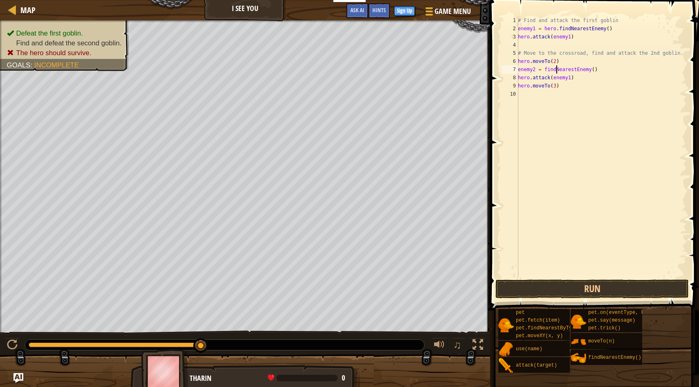
click at [557, 72] on div "# Find and attack the first goblin enemy1 = hero . findNearestEnemy ( ) hero . …" at bounding box center [601, 155] width 171 height 278
click at [545, 71] on div "# Find and attack the first goblin enemy1 = hero . findNearestEnemy ( ) hero . …" at bounding box center [601, 155] width 171 height 278
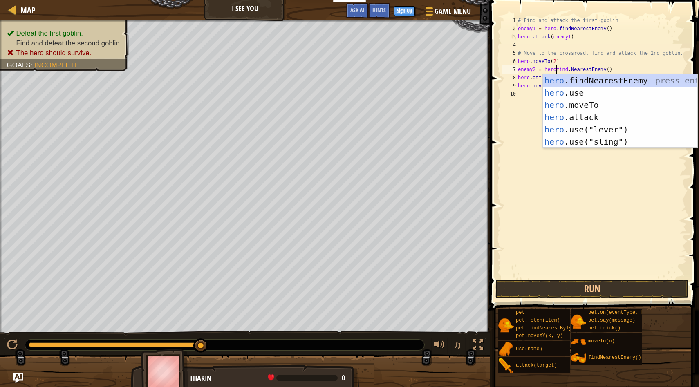
type textarea "enemy2 = hero.find.NearestEnemy()"
click at [535, 180] on div "# Find and attack the first goblin enemy1 = hero . findNearestEnemy ( ) hero . …" at bounding box center [601, 155] width 171 height 278
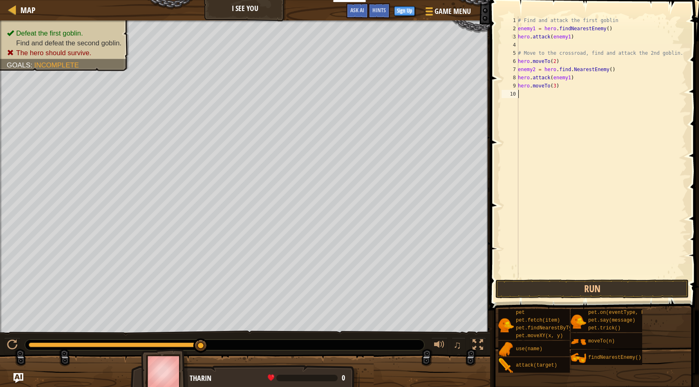
click at [537, 77] on div "# Find and attack the first goblin enemy1 = hero . findNearestEnemy ( ) hero . …" at bounding box center [601, 155] width 171 height 278
click at [572, 79] on div "# Find and attack the first goblin enemy1 = hero . findNearestEnemy ( ) hero . …" at bounding box center [601, 155] width 171 height 278
click at [590, 293] on button "Run" at bounding box center [592, 289] width 193 height 19
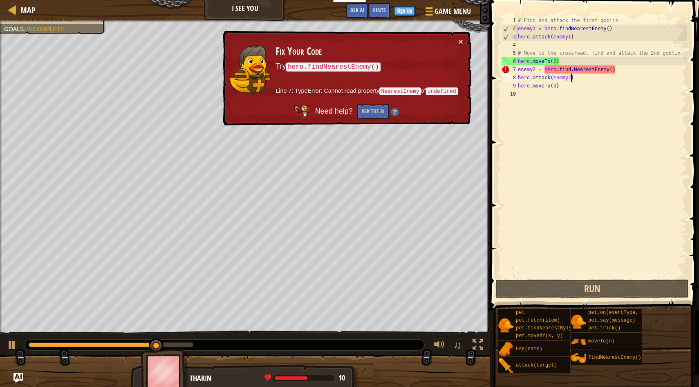
click at [575, 70] on div "# Find and attack the first goblin enemy1 = hero . findNearestEnemy ( ) hero . …" at bounding box center [601, 155] width 171 height 278
type textarea "enemy2 = hero.findNearestEnemy()"
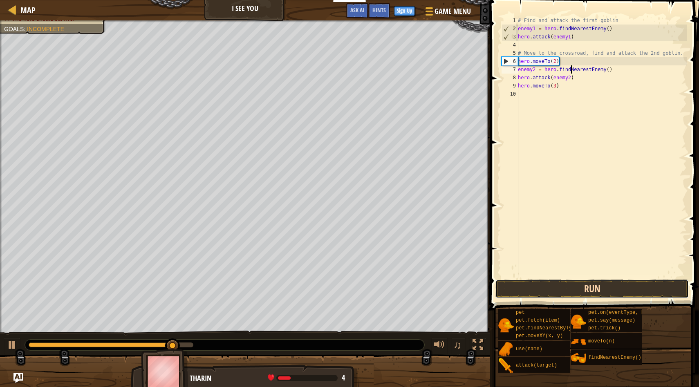
click at [558, 291] on button "Run" at bounding box center [592, 289] width 193 height 19
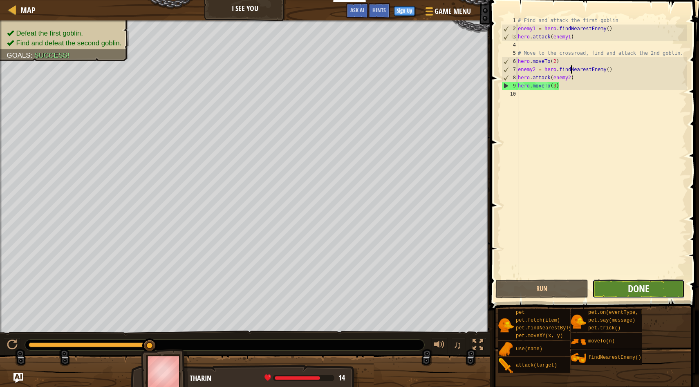
click at [640, 290] on span "Done" at bounding box center [638, 288] width 21 height 13
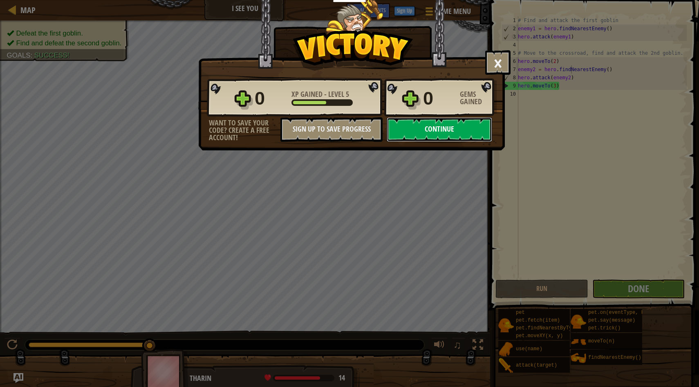
click at [465, 127] on button "Continue" at bounding box center [440, 129] width 106 height 25
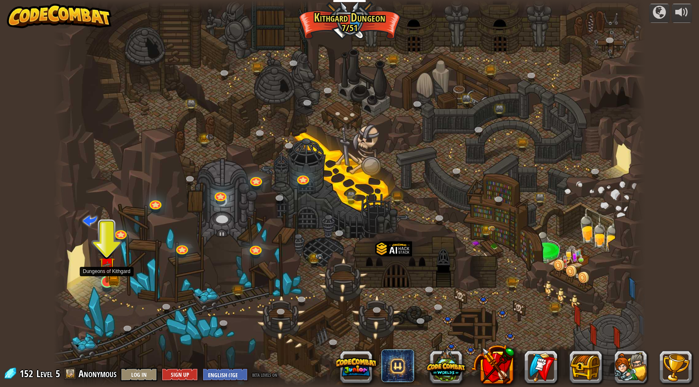
click at [114, 285] on div at bounding box center [350, 193] width 593 height 387
click at [112, 281] on img at bounding box center [107, 265] width 16 height 35
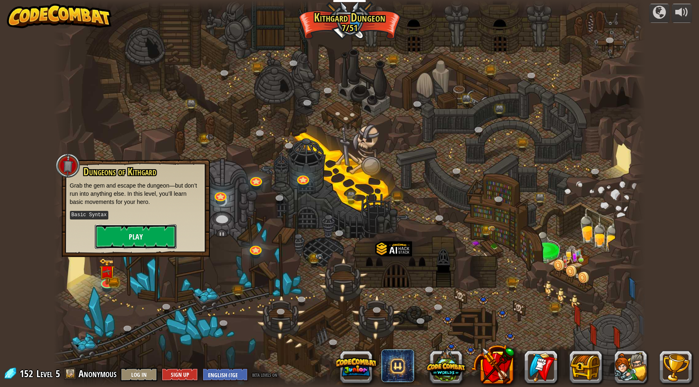
click at [137, 241] on button "Play" at bounding box center [136, 236] width 82 height 25
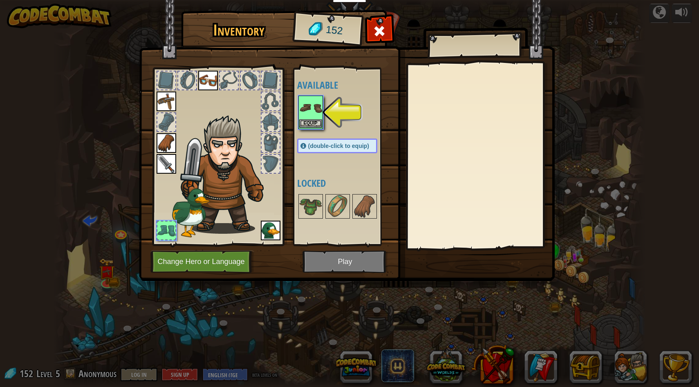
click at [305, 128] on div "Equip" at bounding box center [311, 113] width 25 height 34
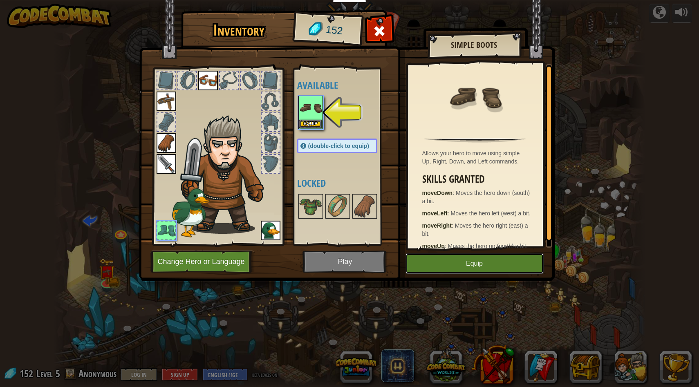
click at [451, 272] on button "Equip" at bounding box center [475, 264] width 138 height 20
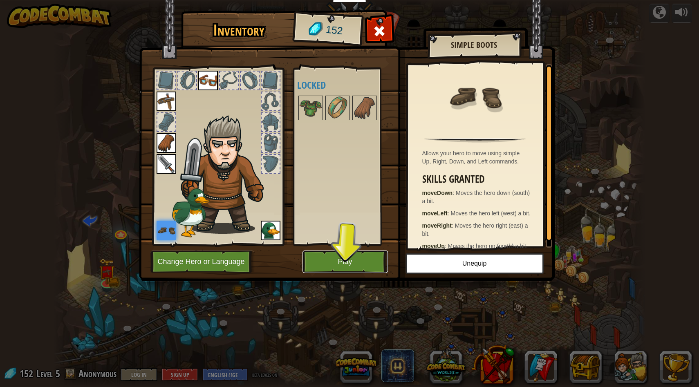
click at [373, 268] on button "Play" at bounding box center [345, 262] width 85 height 22
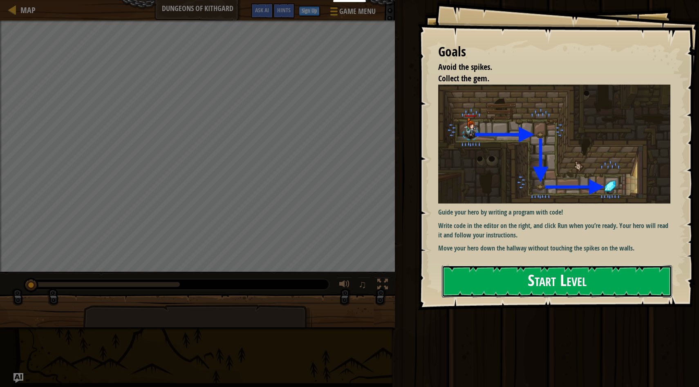
click at [526, 271] on button "Start Level" at bounding box center [557, 281] width 230 height 32
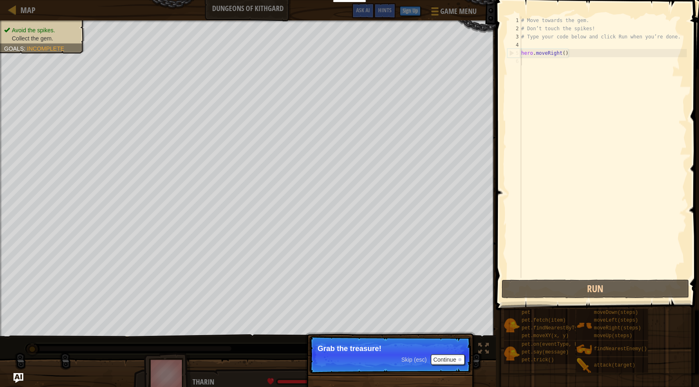
click at [411, 361] on span "Skip (esc)" at bounding box center [414, 360] width 25 height 7
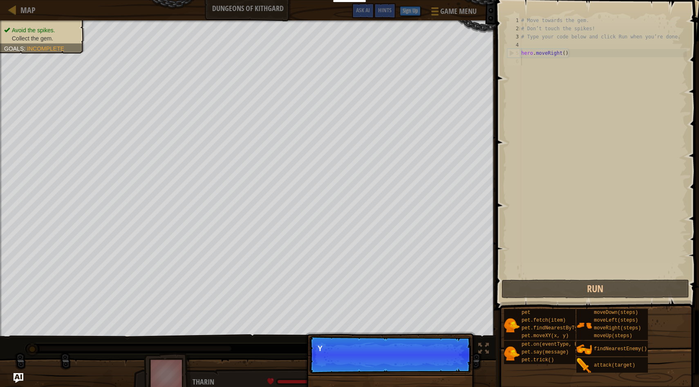
scroll to position [4, 0]
